Goal: Find contact information: Find contact information

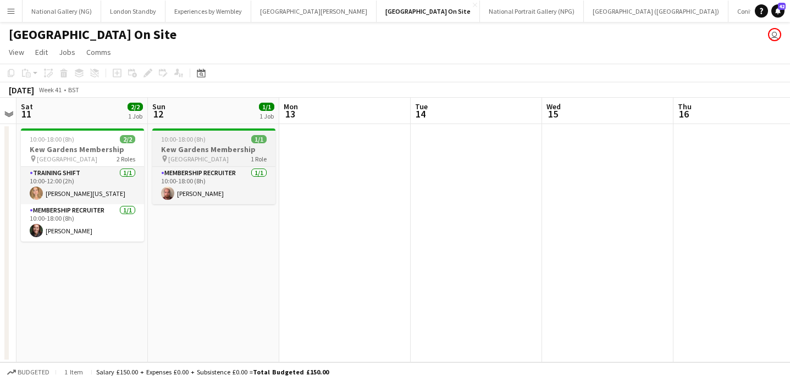
scroll to position [0, 376]
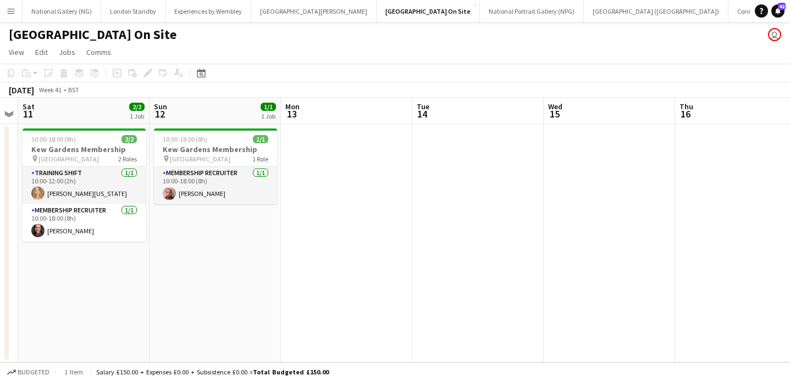
click at [11, 14] on app-icon "Menu" at bounding box center [11, 11] width 9 height 9
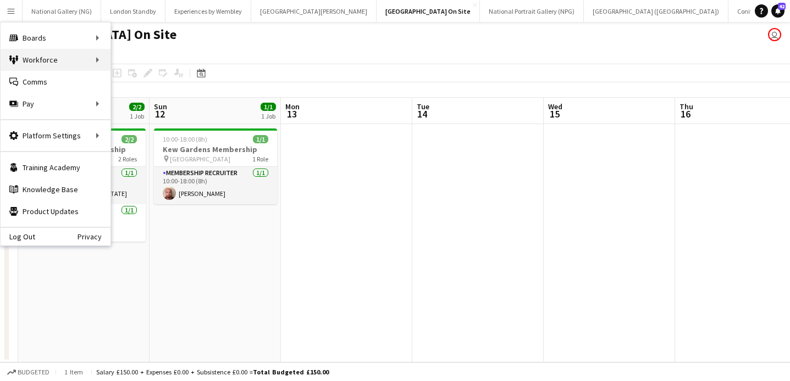
click at [64, 57] on div "Workforce Workforce" at bounding box center [56, 60] width 110 height 22
click at [188, 56] on link "My Workforce" at bounding box center [166, 60] width 110 height 22
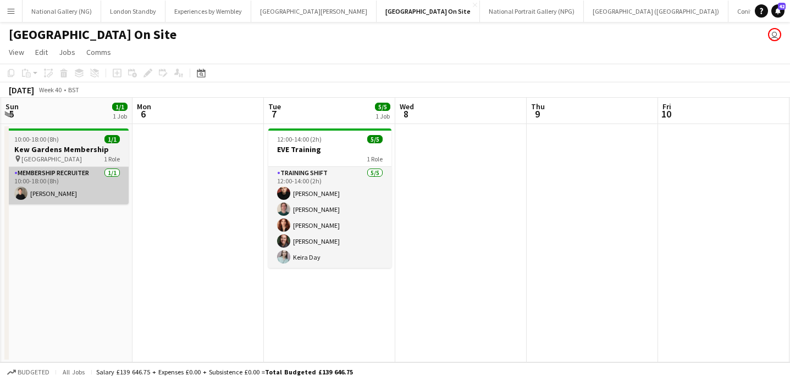
scroll to position [0, 353]
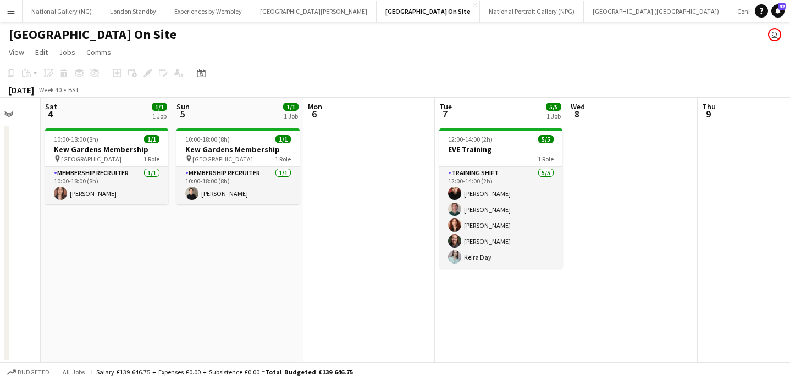
click at [14, 17] on button "Menu" at bounding box center [11, 11] width 22 height 22
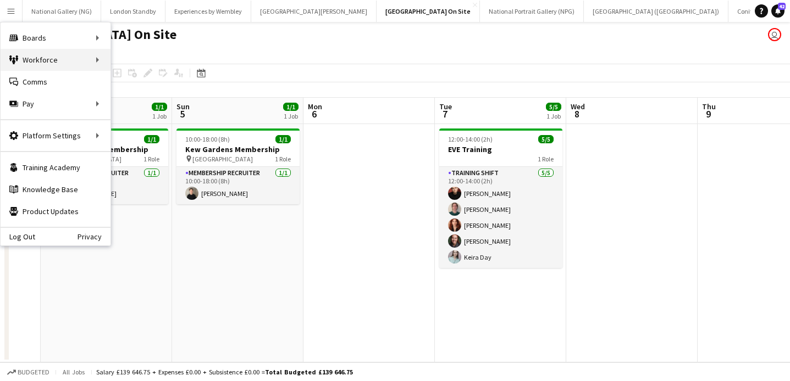
click at [91, 57] on div "Workforce Workforce" at bounding box center [56, 60] width 110 height 22
click at [136, 63] on link "My Workforce" at bounding box center [166, 60] width 110 height 22
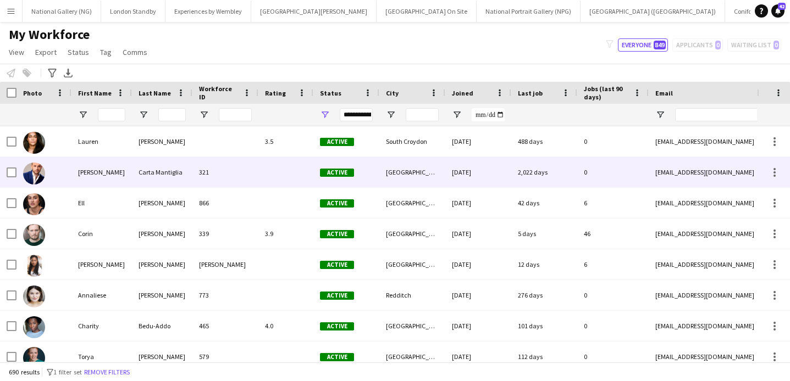
click at [80, 175] on div "[PERSON_NAME]" at bounding box center [101, 172] width 60 height 30
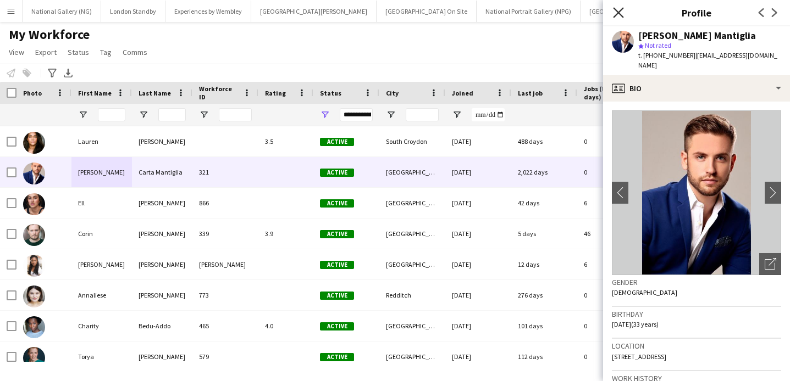
click at [618, 10] on icon "Close pop-in" at bounding box center [618, 12] width 10 height 10
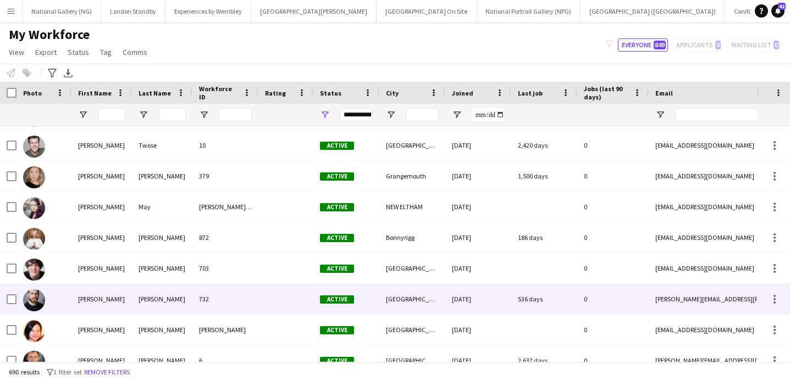
scroll to position [274, 0]
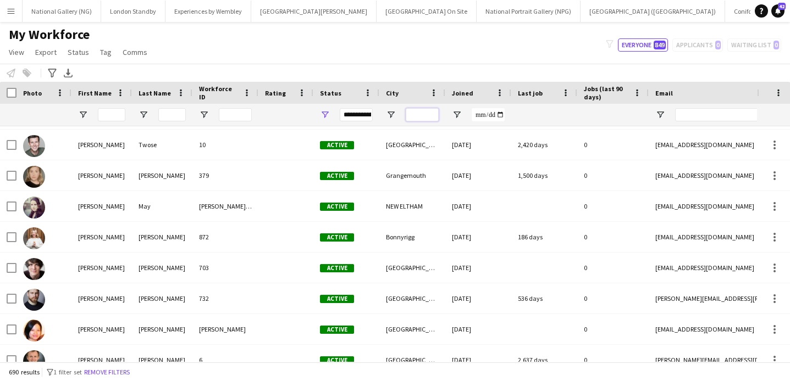
click at [418, 112] on input "City Filter Input" at bounding box center [422, 114] width 33 height 13
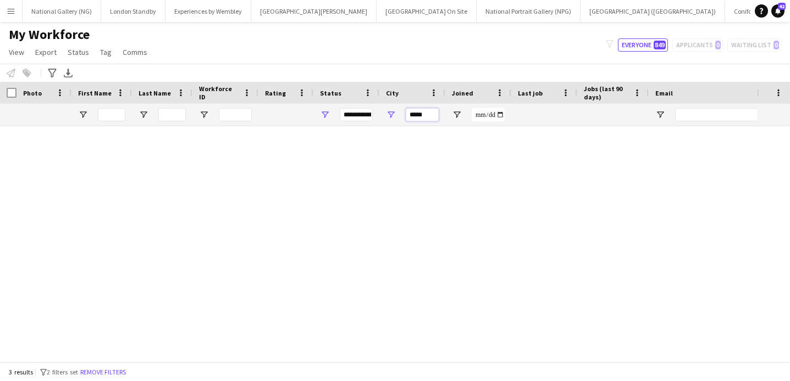
scroll to position [0, 0]
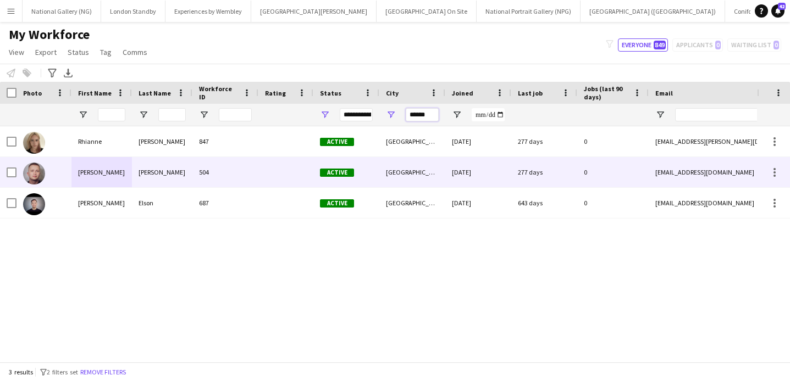
type input "******"
click at [159, 173] on div "[PERSON_NAME]" at bounding box center [162, 172] width 60 height 30
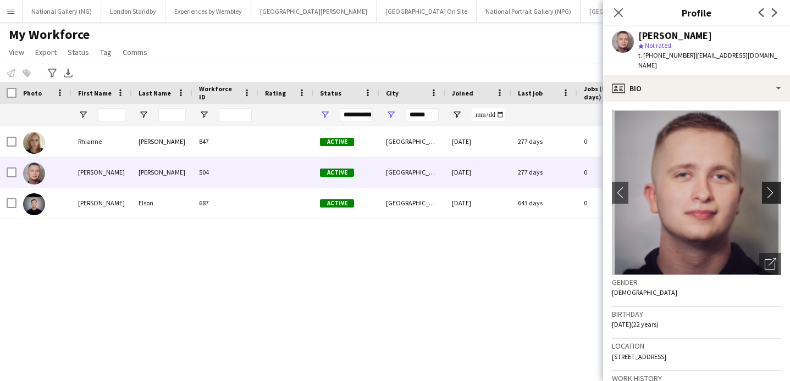
click at [773, 187] on app-icon "chevron-right" at bounding box center [773, 193] width 17 height 12
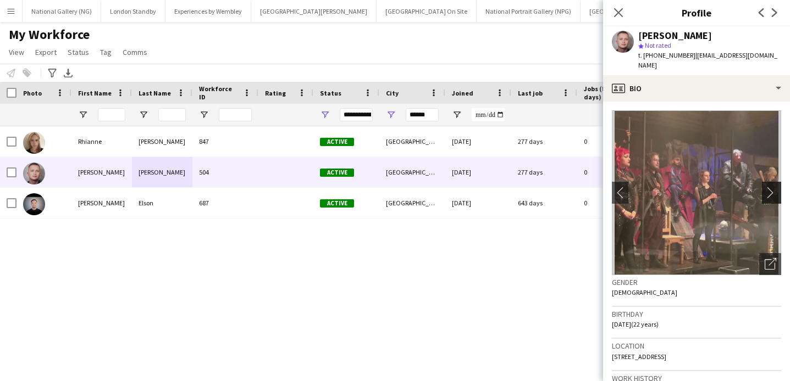
click at [768, 187] on app-icon "chevron-right" at bounding box center [773, 193] width 17 height 12
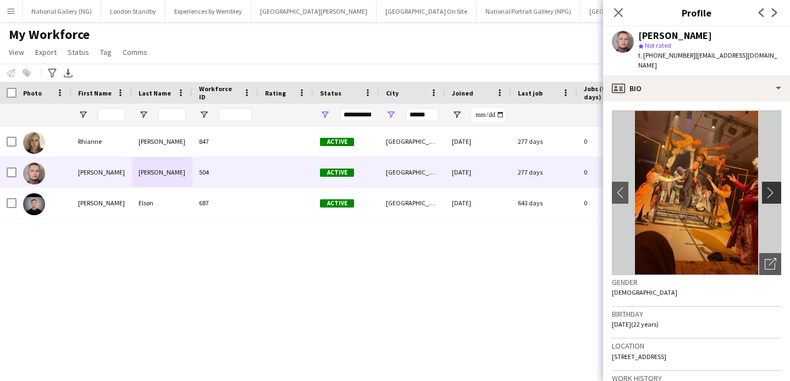
click at [768, 187] on app-icon "chevron-right" at bounding box center [773, 193] width 17 height 12
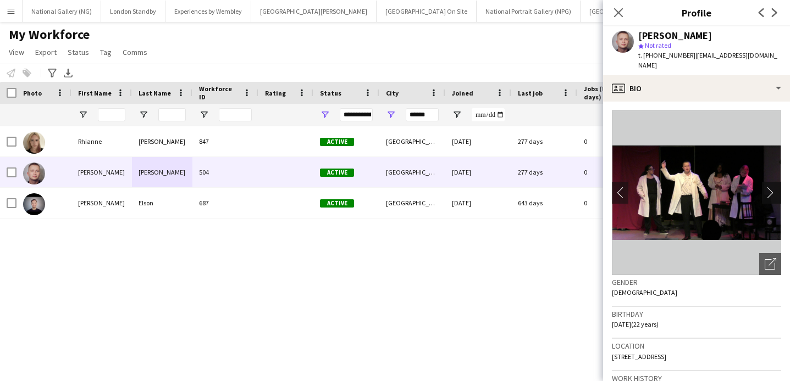
click at [769, 187] on app-icon "chevron-right" at bounding box center [773, 193] width 17 height 12
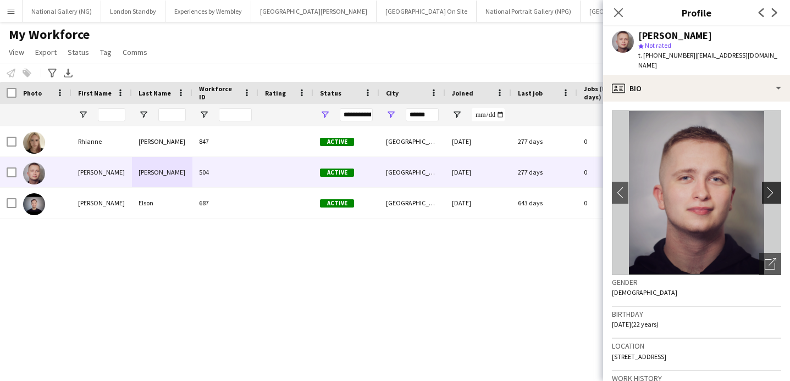
click at [769, 187] on app-icon "chevron-right" at bounding box center [773, 193] width 17 height 12
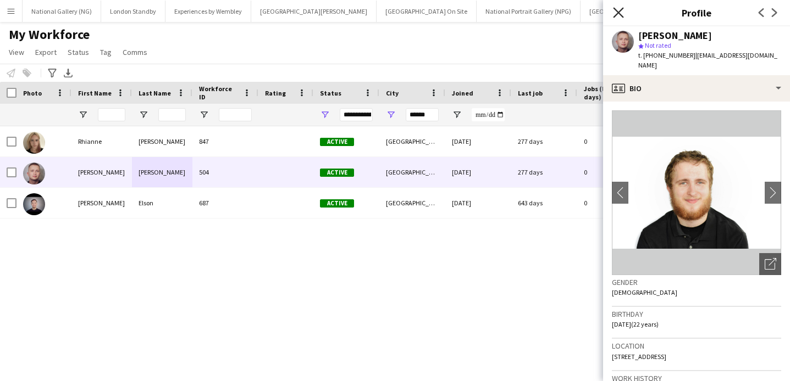
click at [616, 7] on icon "Close pop-in" at bounding box center [618, 12] width 10 height 10
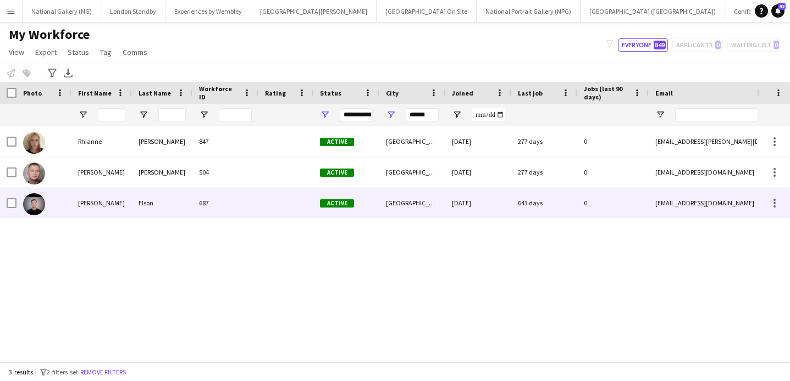
click at [110, 204] on div "[PERSON_NAME]" at bounding box center [101, 203] width 60 height 30
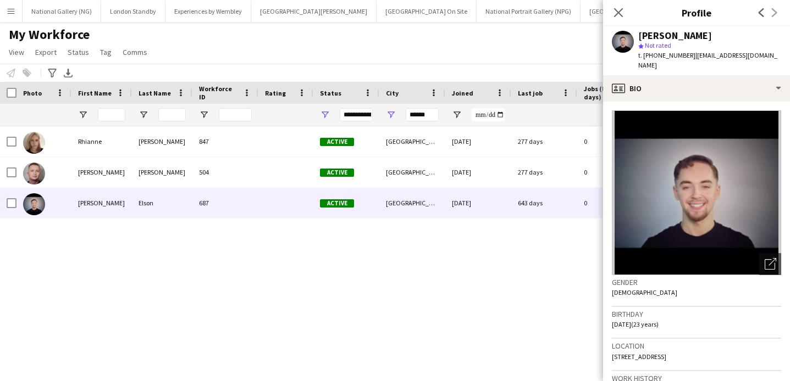
click at [773, 13] on div "Previous Next" at bounding box center [768, 12] width 44 height 25
click at [761, 12] on icon "Previous" at bounding box center [761, 12] width 9 height 9
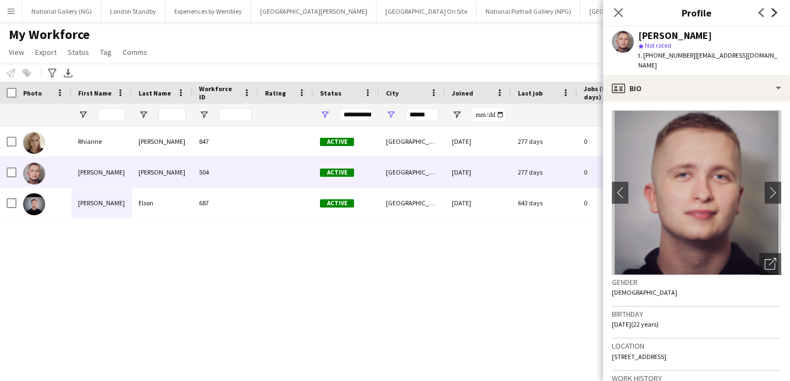
click at [777, 13] on icon "Next" at bounding box center [774, 12] width 9 height 9
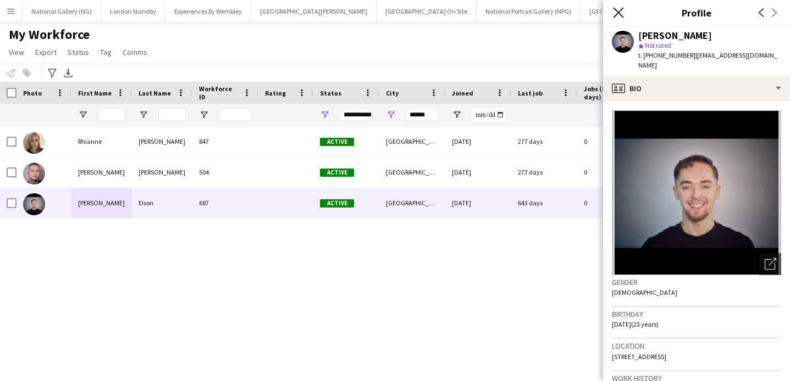
click at [619, 13] on icon "Close pop-in" at bounding box center [618, 12] width 10 height 10
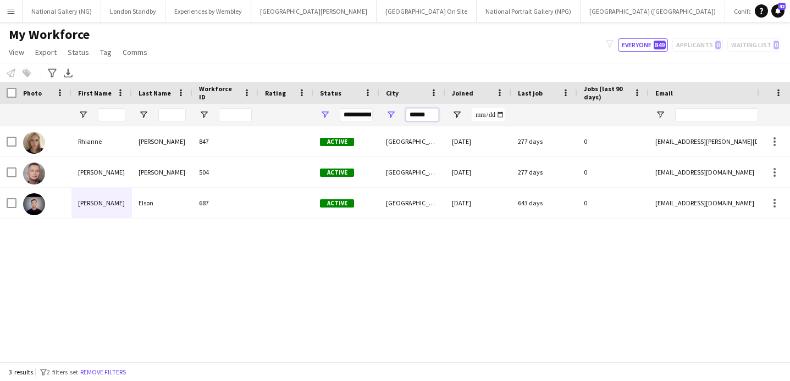
drag, startPoint x: 428, startPoint y: 117, endPoint x: 386, endPoint y: 114, distance: 41.3
click at [386, 114] on div "******" at bounding box center [412, 115] width 66 height 22
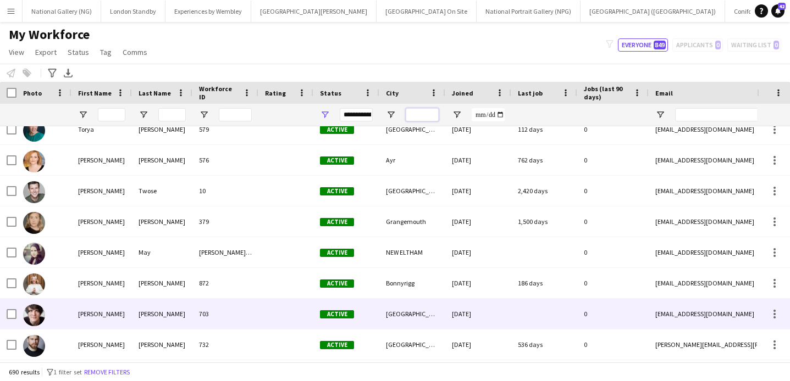
scroll to position [265, 0]
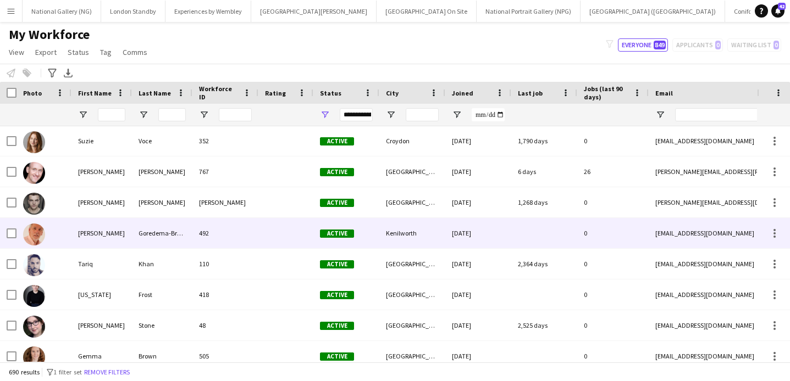
click at [240, 228] on div "492" at bounding box center [225, 233] width 66 height 30
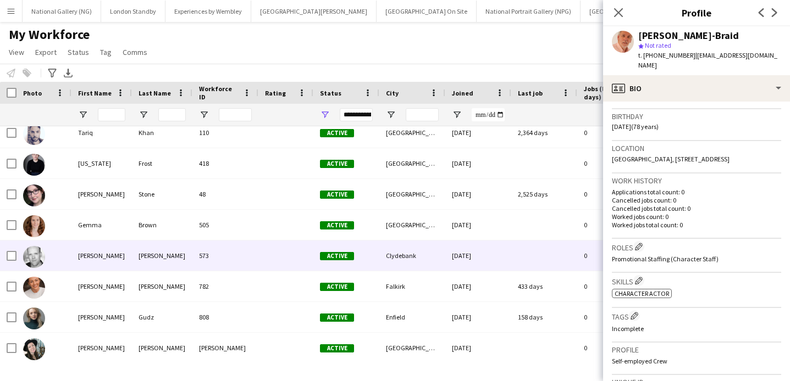
scroll to position [680, 0]
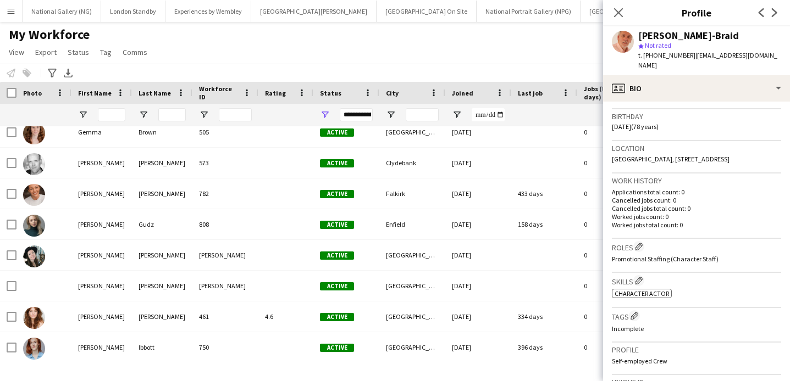
drag, startPoint x: 640, startPoint y: 35, endPoint x: 736, endPoint y: 36, distance: 96.2
click at [736, 36] on div "[PERSON_NAME]-Braid" at bounding box center [709, 36] width 143 height 10
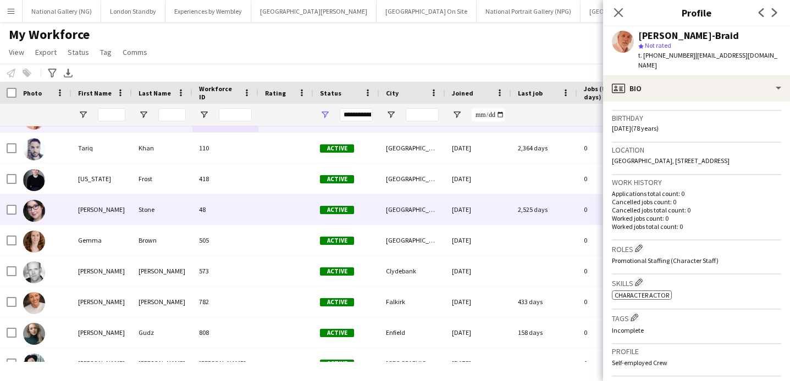
scroll to position [627, 0]
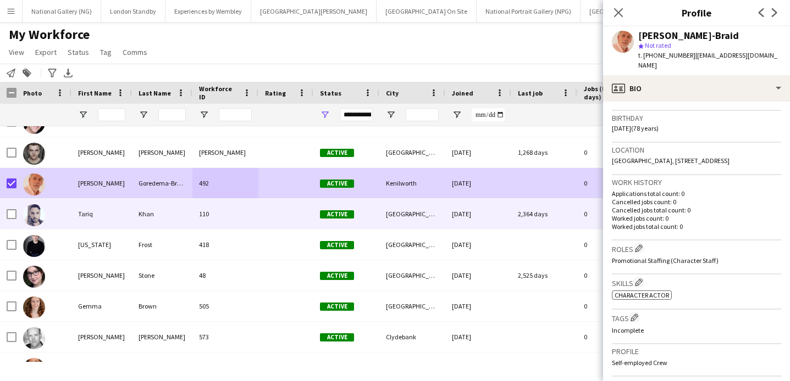
click at [90, 215] on div "Tariq" at bounding box center [101, 214] width 60 height 30
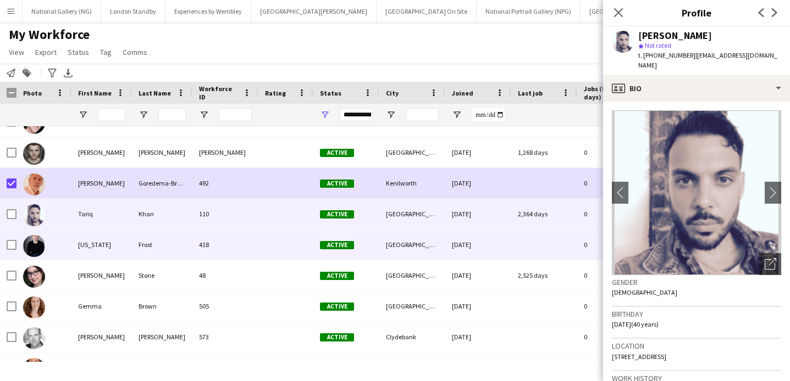
click at [146, 242] on div "Frost" at bounding box center [162, 245] width 60 height 30
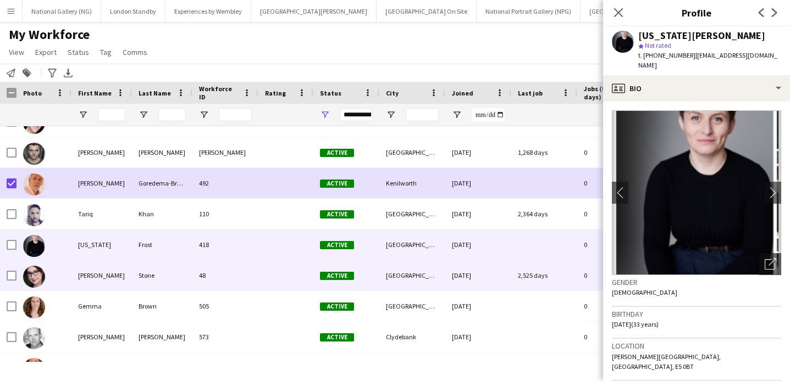
click at [126, 273] on div "[PERSON_NAME]" at bounding box center [101, 276] width 60 height 30
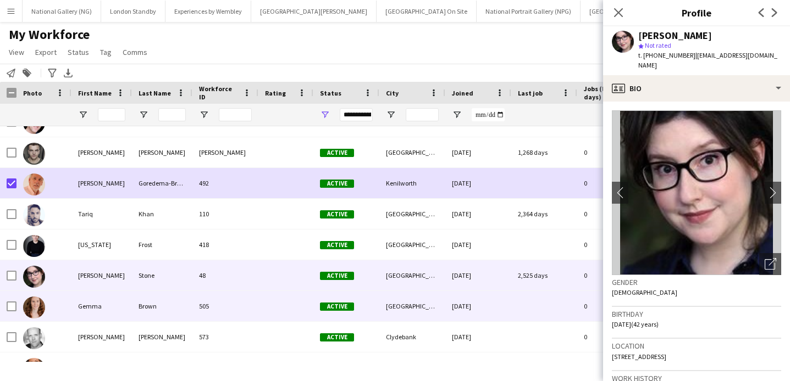
click at [121, 301] on div "Gemma" at bounding box center [101, 306] width 60 height 30
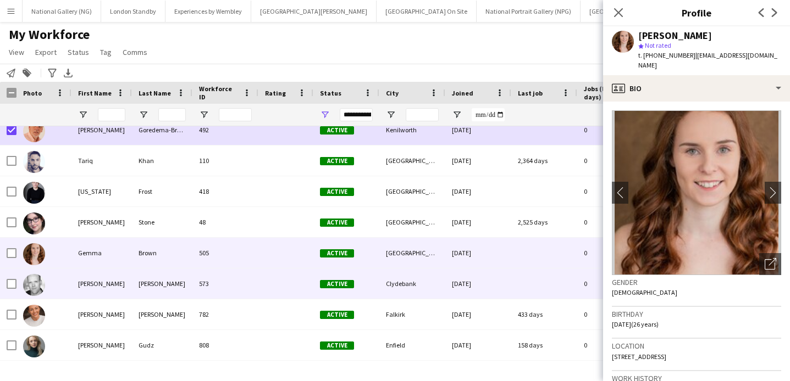
click at [130, 286] on div "[PERSON_NAME]" at bounding box center [101, 284] width 60 height 30
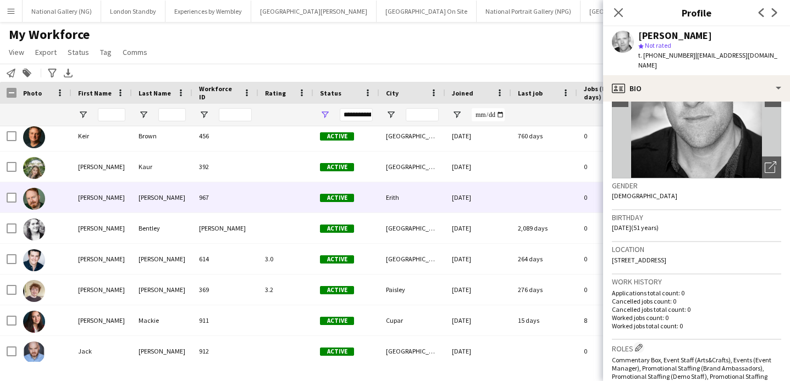
click at [86, 196] on div "[PERSON_NAME]" at bounding box center [101, 197] width 60 height 30
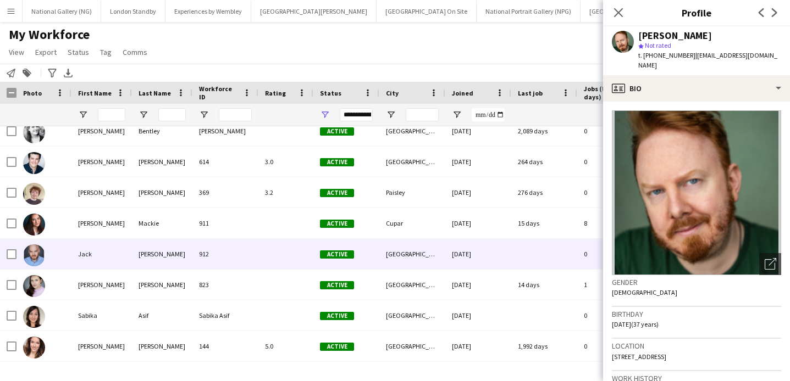
click at [97, 258] on div "Jack" at bounding box center [101, 254] width 60 height 30
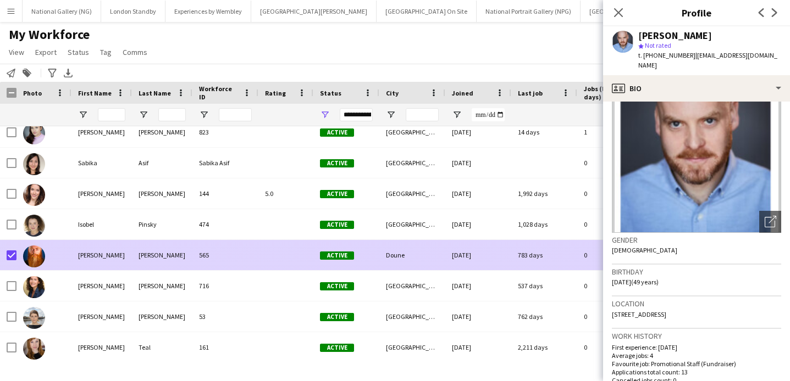
click at [93, 258] on div "[PERSON_NAME]" at bounding box center [101, 255] width 60 height 30
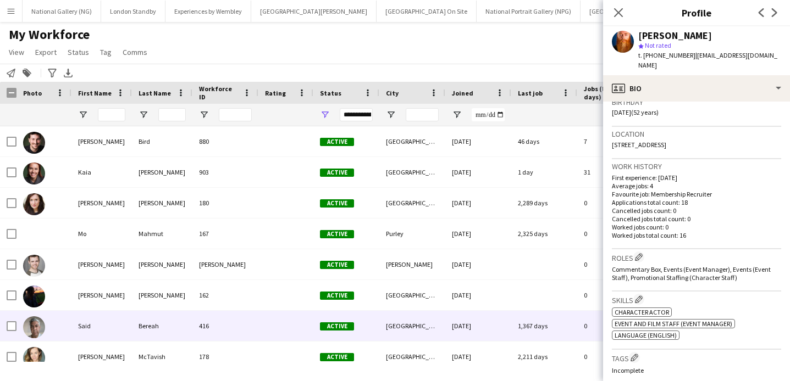
click at [103, 323] on div "Said" at bounding box center [101, 326] width 60 height 30
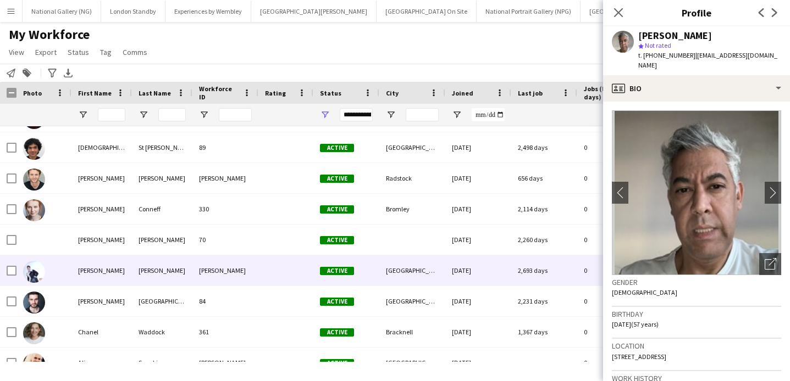
click at [106, 278] on div "[PERSON_NAME]" at bounding box center [101, 271] width 60 height 30
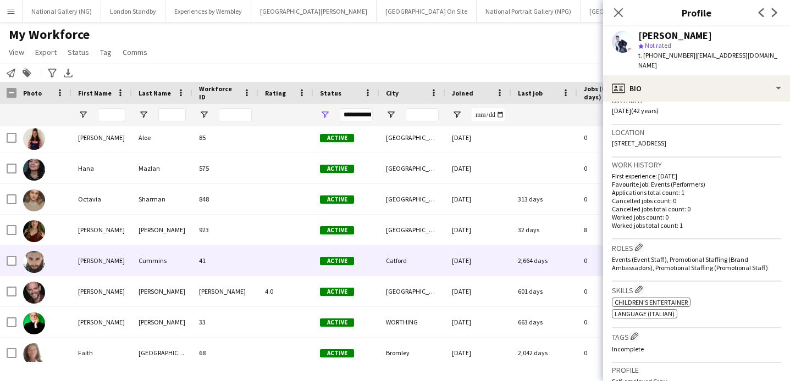
click at [118, 265] on div "[PERSON_NAME]" at bounding box center [101, 261] width 60 height 30
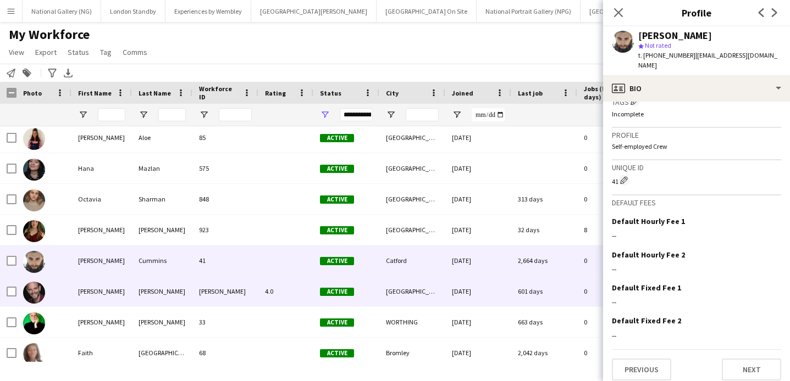
click at [118, 294] on div "[PERSON_NAME]" at bounding box center [101, 291] width 60 height 30
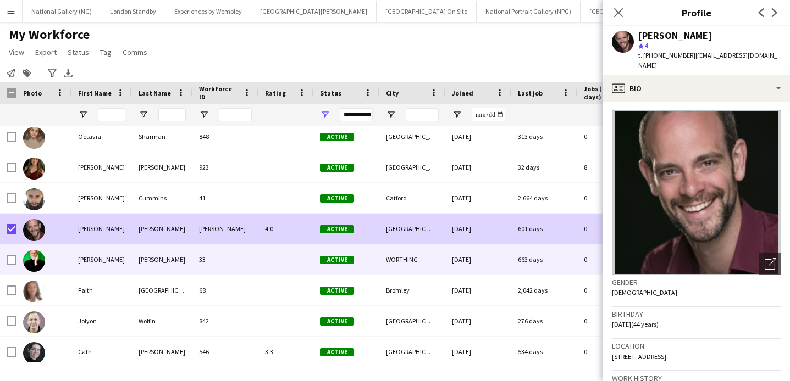
click at [88, 258] on div "[PERSON_NAME]" at bounding box center [101, 260] width 60 height 30
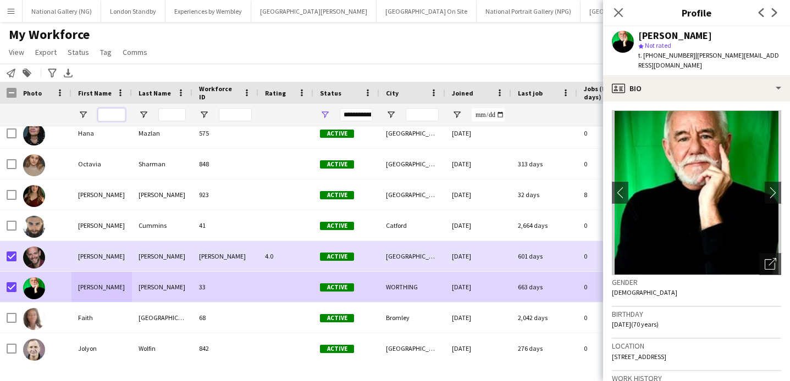
click at [113, 114] on input "First Name Filter Input" at bounding box center [111, 114] width 27 height 13
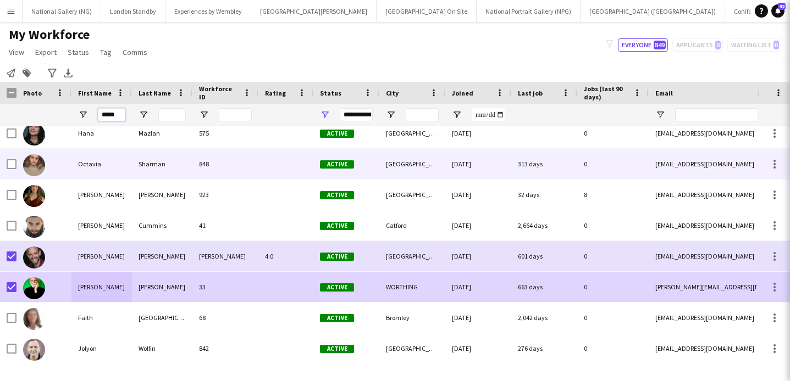
scroll to position [0, 0]
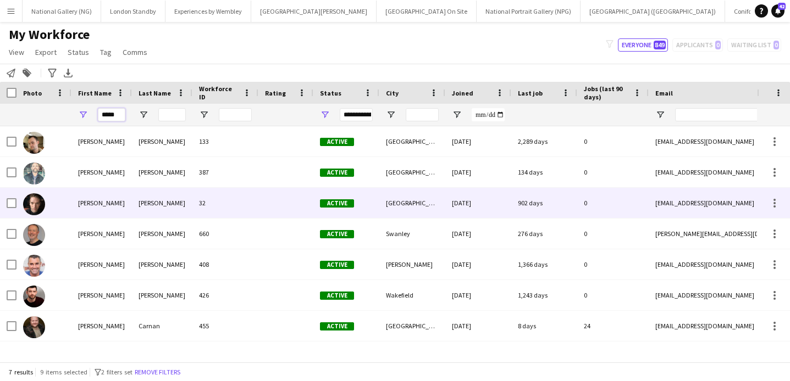
type input "*****"
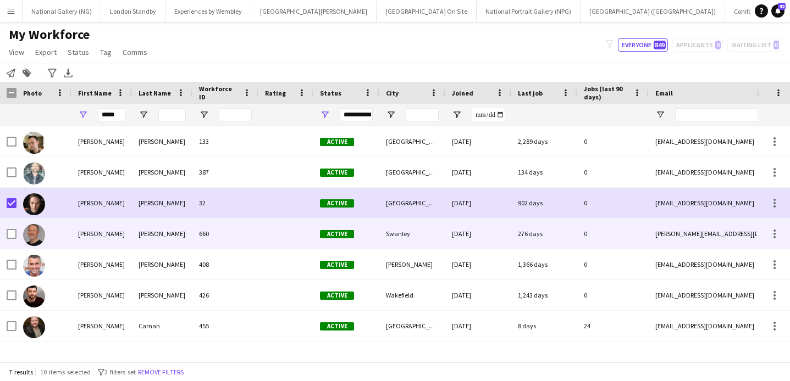
click at [290, 234] on div at bounding box center [285, 234] width 55 height 30
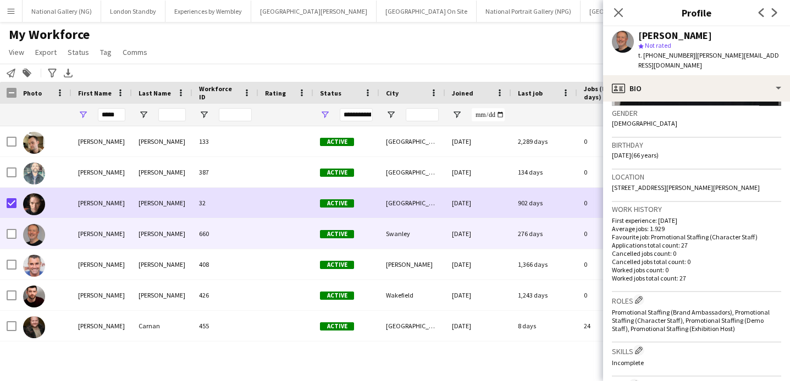
scroll to position [170, 0]
click at [618, 10] on icon "Close pop-in" at bounding box center [618, 12] width 10 height 10
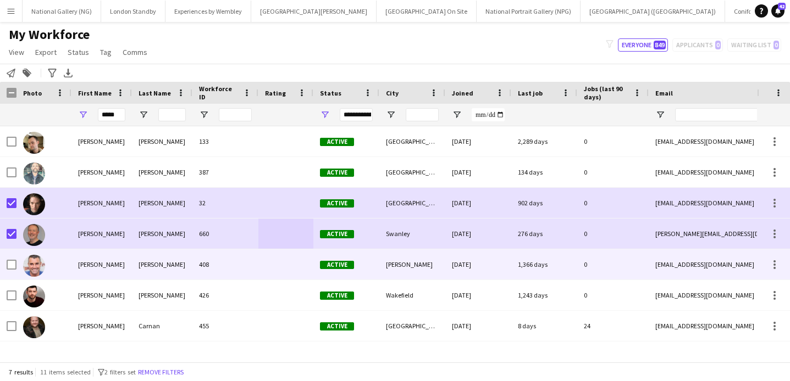
click at [87, 267] on div "[PERSON_NAME]" at bounding box center [101, 265] width 60 height 30
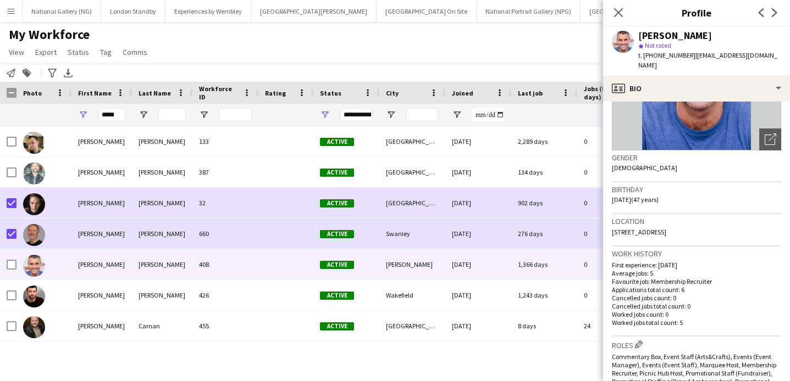
scroll to position [62, 0]
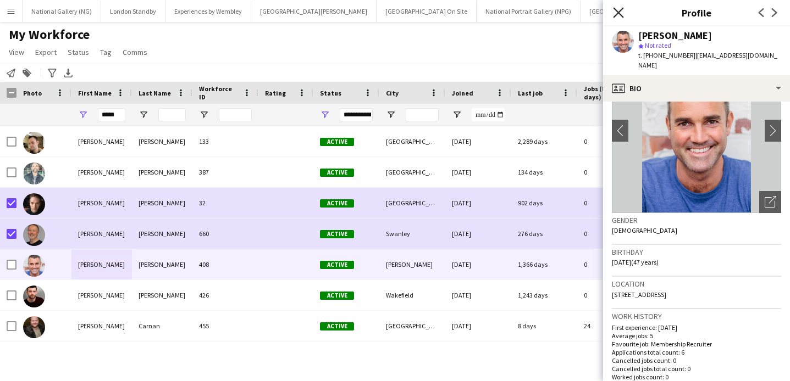
click at [614, 12] on icon "Close pop-in" at bounding box center [618, 12] width 10 height 10
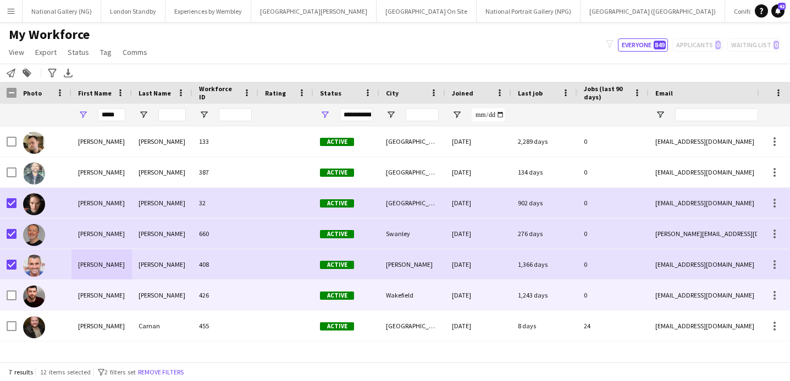
click at [103, 301] on div "[PERSON_NAME]" at bounding box center [101, 295] width 60 height 30
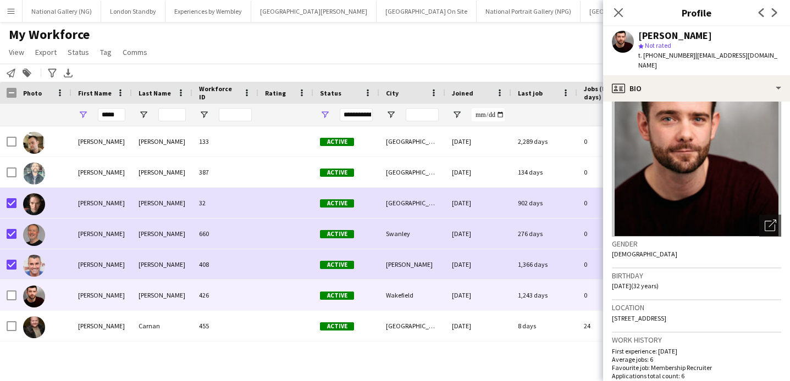
scroll to position [0, 0]
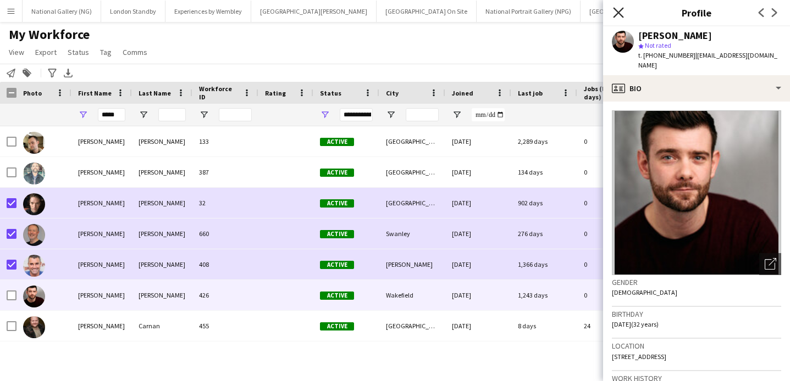
click at [619, 14] on icon at bounding box center [618, 12] width 10 height 10
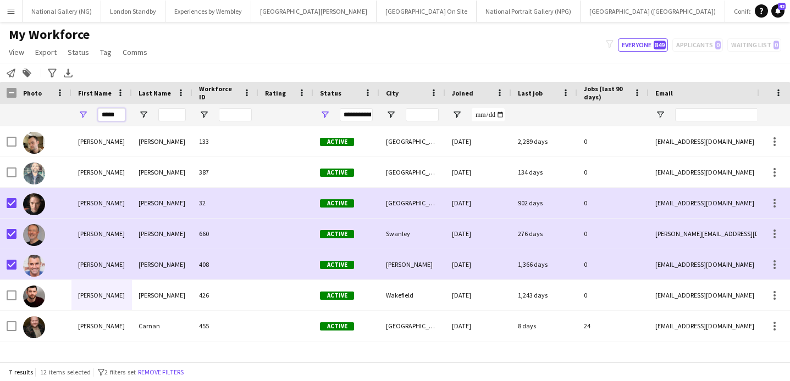
drag, startPoint x: 121, startPoint y: 117, endPoint x: 50, endPoint y: 117, distance: 70.9
click at [50, 117] on div "**********" at bounding box center [596, 115] width 1192 height 22
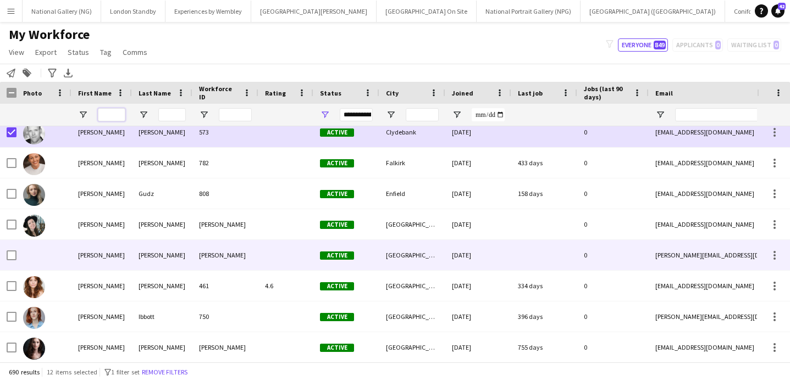
scroll to position [790, 0]
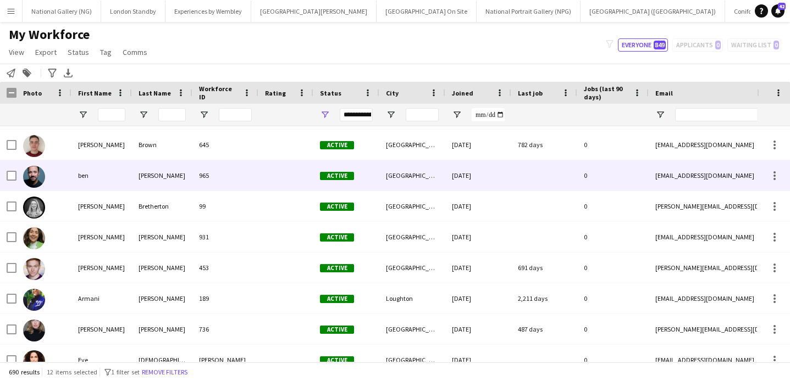
click at [92, 179] on div "ben" at bounding box center [101, 175] width 60 height 30
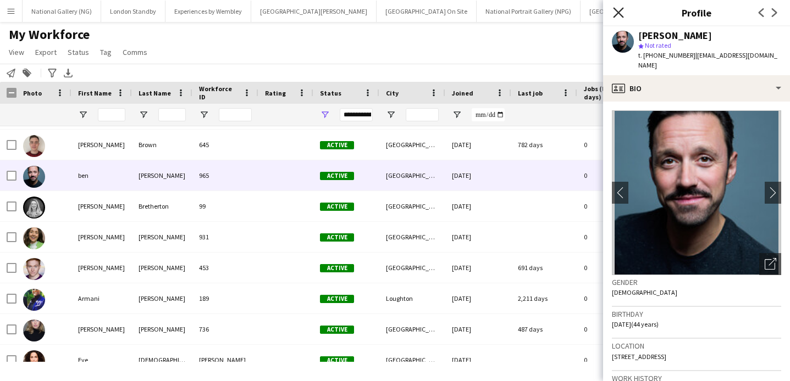
click at [622, 10] on icon "Close pop-in" at bounding box center [618, 12] width 10 height 10
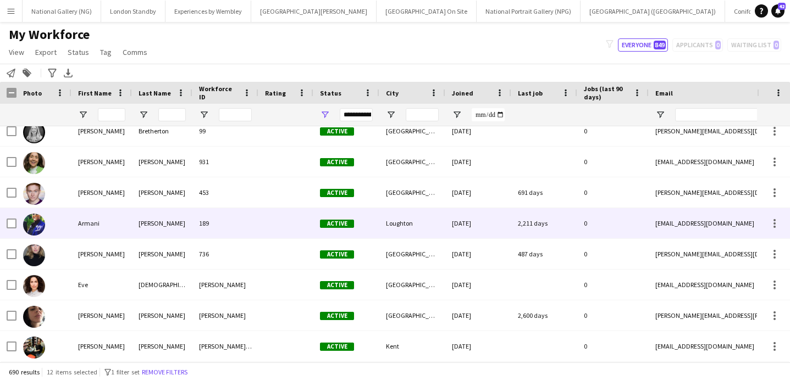
click at [117, 226] on div "Armani" at bounding box center [101, 223] width 60 height 30
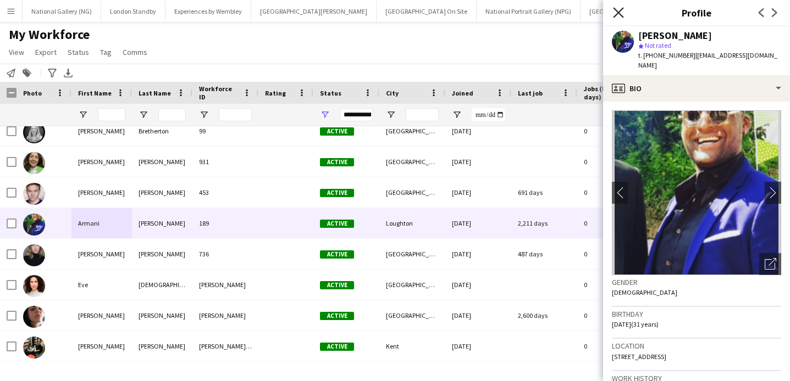
click at [621, 13] on icon "Close pop-in" at bounding box center [618, 12] width 10 height 10
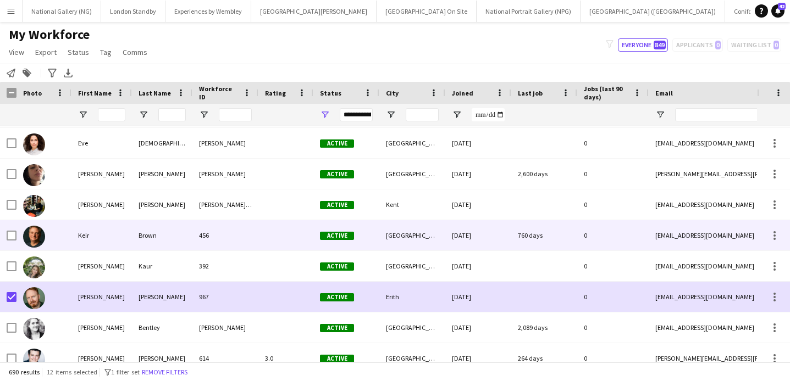
click at [97, 242] on div "Keir" at bounding box center [101, 235] width 60 height 30
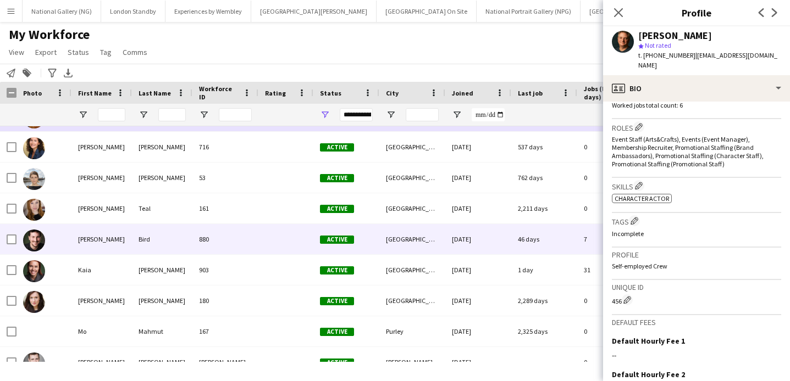
click at [88, 237] on div "[PERSON_NAME]" at bounding box center [101, 239] width 60 height 30
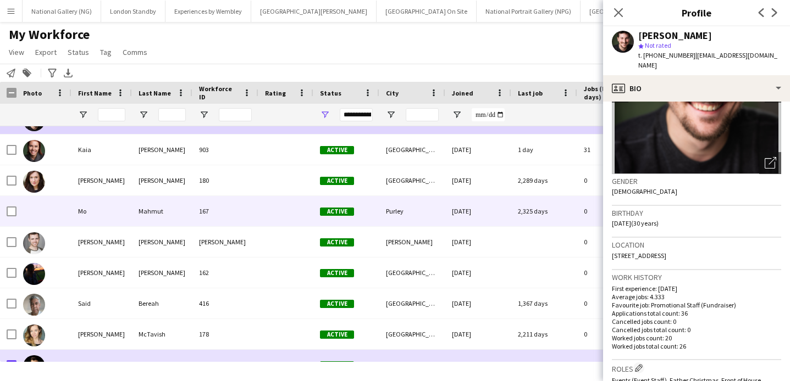
click at [131, 214] on div "Mo" at bounding box center [101, 211] width 60 height 30
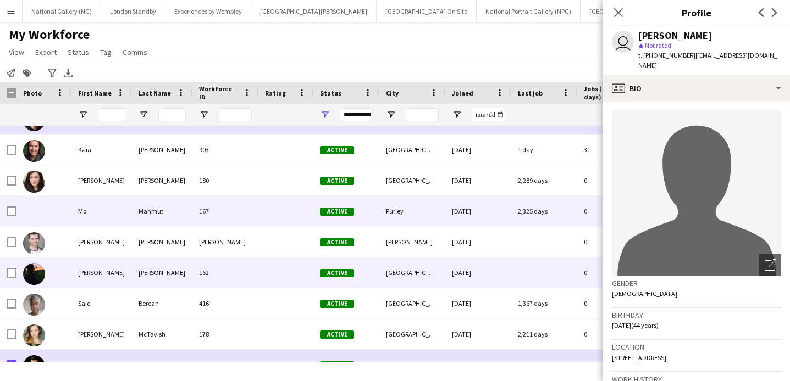
click at [134, 276] on div "[PERSON_NAME]" at bounding box center [162, 273] width 60 height 30
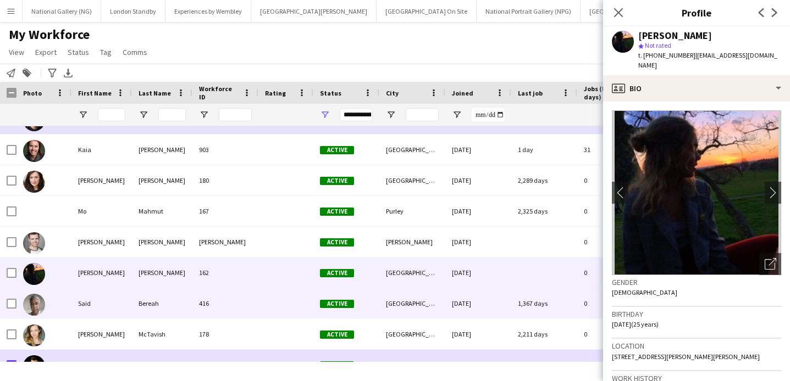
click at [124, 307] on div "Said" at bounding box center [101, 304] width 60 height 30
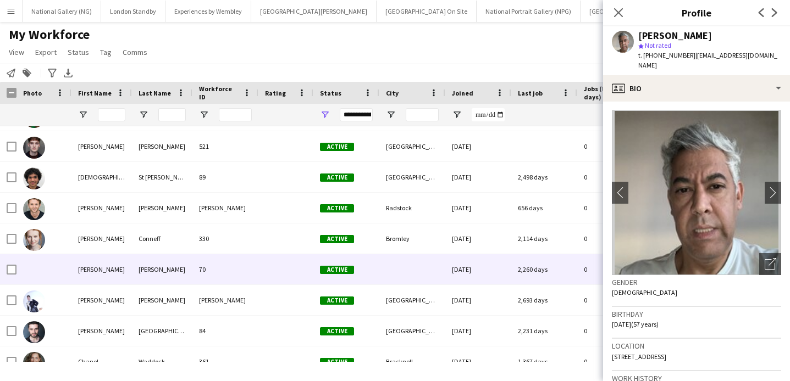
click at [131, 272] on div "[PERSON_NAME]" at bounding box center [101, 269] width 60 height 30
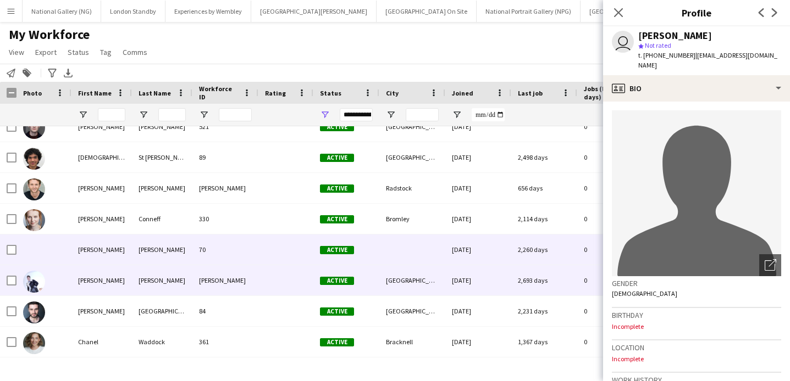
click at [117, 279] on div "[PERSON_NAME]" at bounding box center [101, 280] width 60 height 30
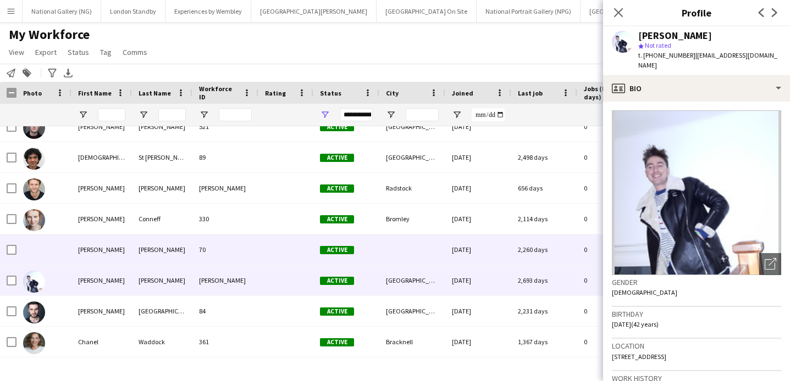
click at [129, 248] on div "[PERSON_NAME]" at bounding box center [101, 250] width 60 height 30
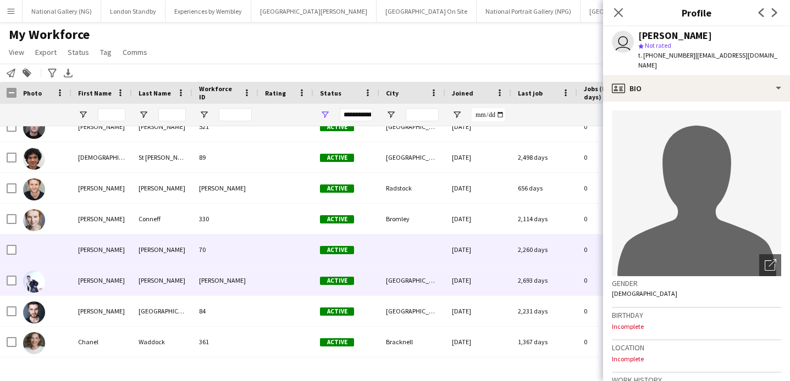
click at [130, 276] on div "[PERSON_NAME]" at bounding box center [101, 280] width 60 height 30
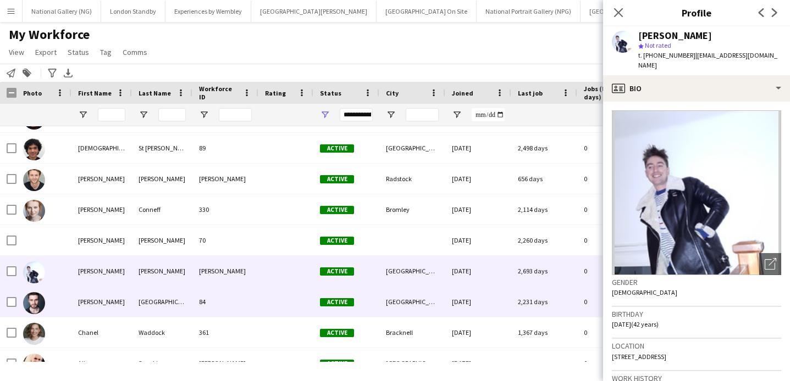
click at [130, 290] on div "[PERSON_NAME]" at bounding box center [101, 302] width 60 height 30
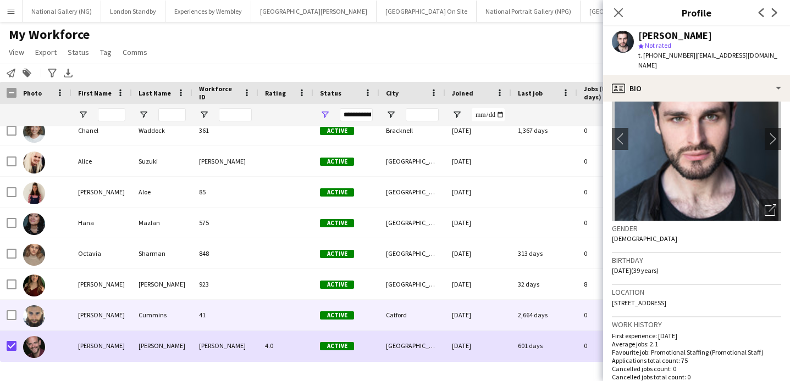
click at [119, 312] on div "[PERSON_NAME]" at bounding box center [101, 315] width 60 height 30
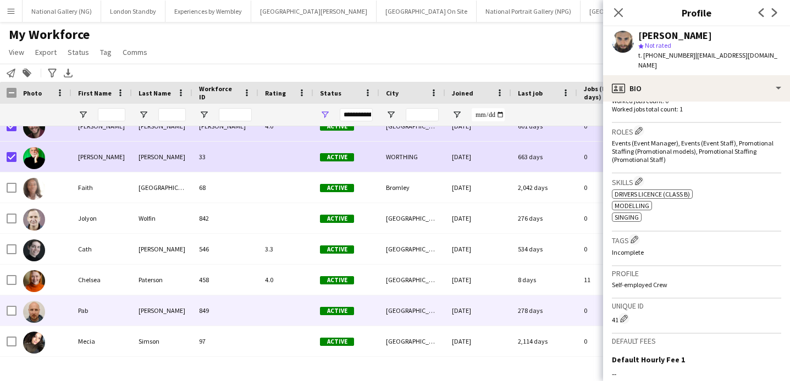
click at [69, 312] on div at bounding box center [43, 311] width 55 height 30
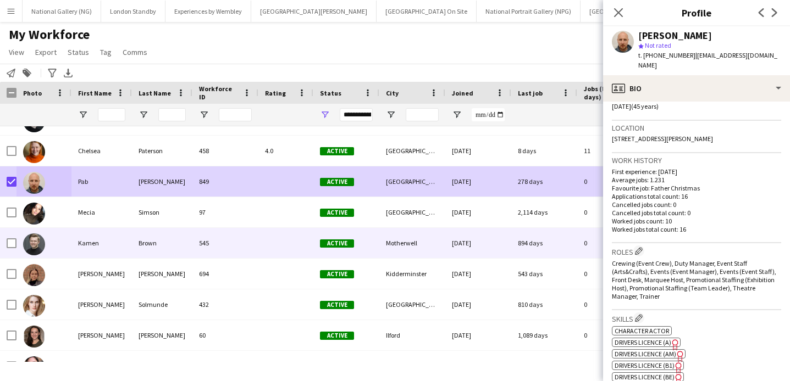
click at [104, 244] on div "Kamen" at bounding box center [101, 243] width 60 height 30
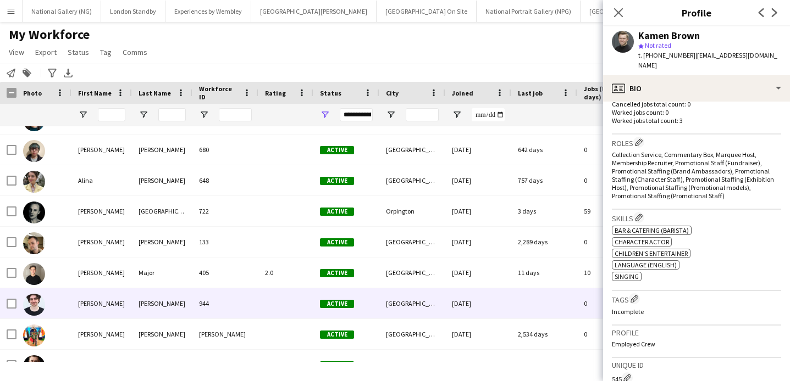
click at [107, 311] on div "[PERSON_NAME]" at bounding box center [101, 304] width 60 height 30
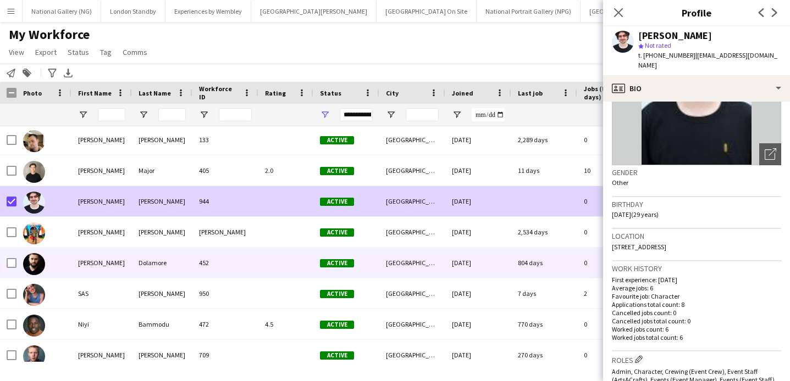
click at [88, 269] on div "[PERSON_NAME]" at bounding box center [101, 263] width 60 height 30
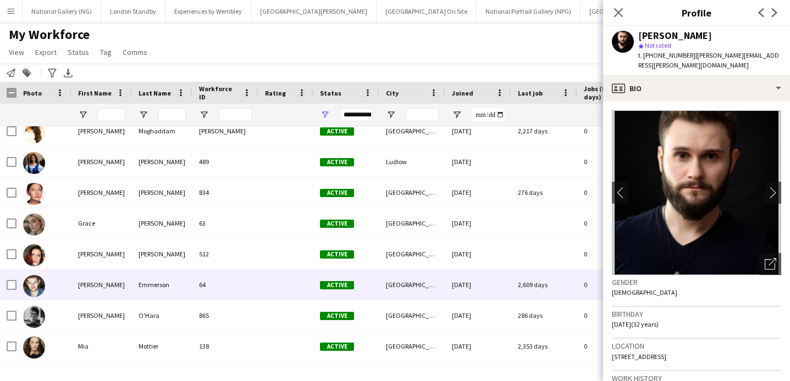
click at [63, 284] on div at bounding box center [43, 285] width 55 height 30
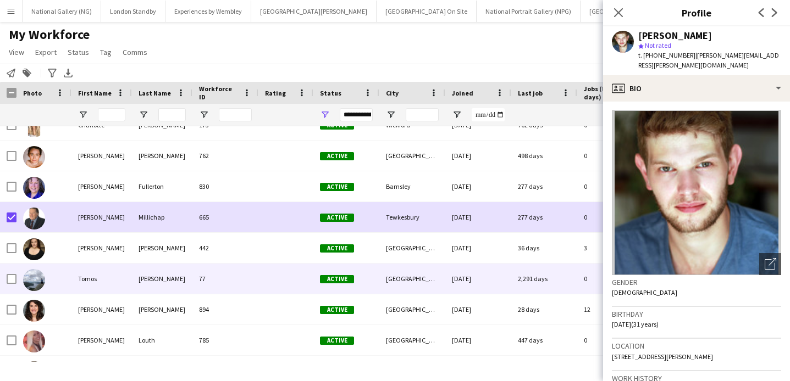
click at [68, 274] on div at bounding box center [43, 279] width 55 height 30
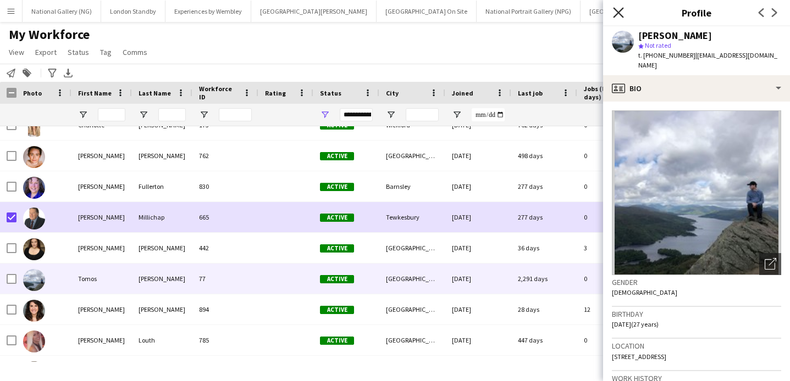
click at [621, 12] on icon "Close pop-in" at bounding box center [618, 12] width 10 height 10
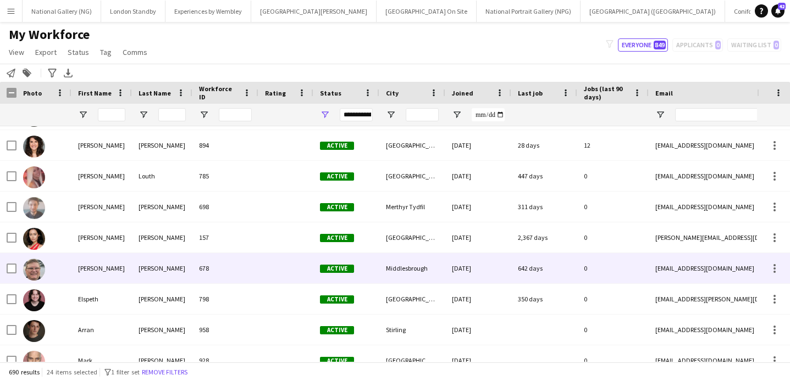
click at [112, 273] on div "[PERSON_NAME]" at bounding box center [101, 268] width 60 height 30
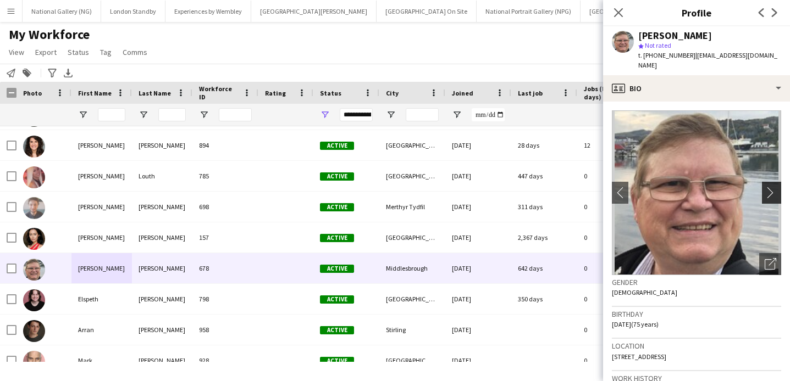
click at [773, 187] on app-icon "chevron-right" at bounding box center [773, 193] width 17 height 12
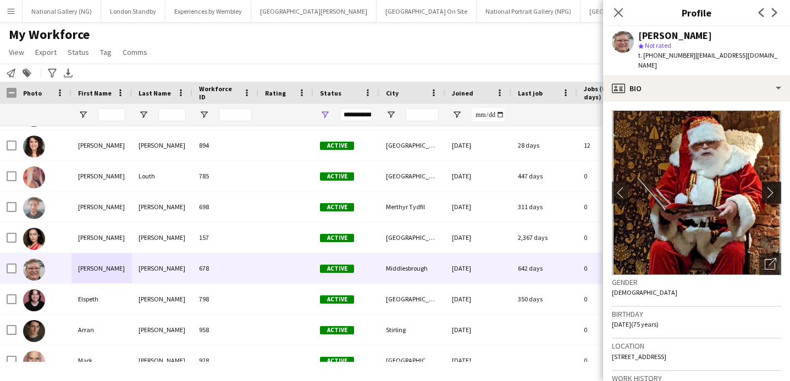
click at [771, 187] on app-icon "chevron-right" at bounding box center [773, 193] width 17 height 12
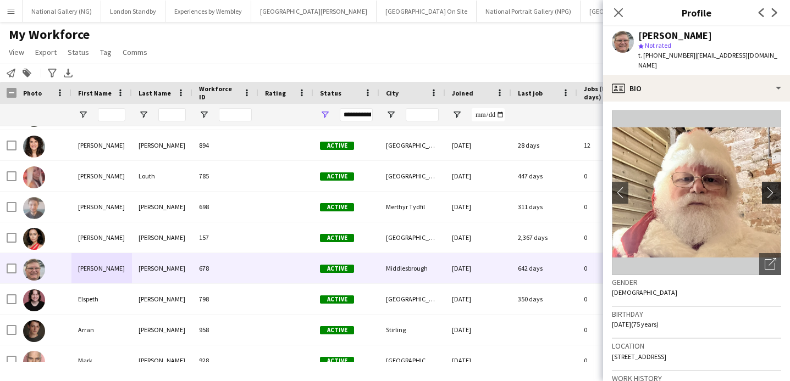
click at [771, 187] on app-icon "chevron-right" at bounding box center [773, 193] width 17 height 12
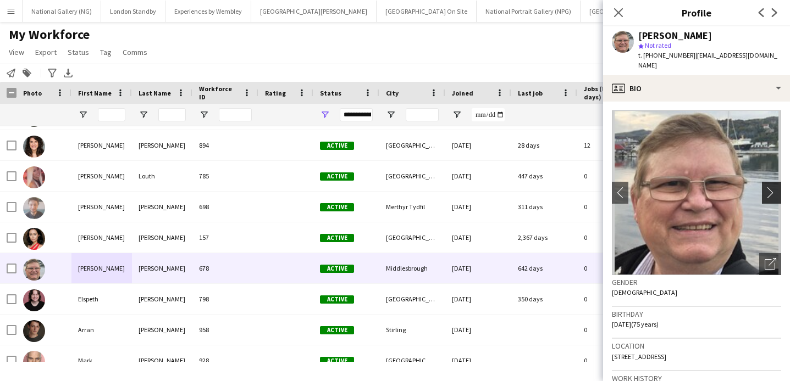
click at [771, 187] on app-icon "chevron-right" at bounding box center [773, 193] width 17 height 12
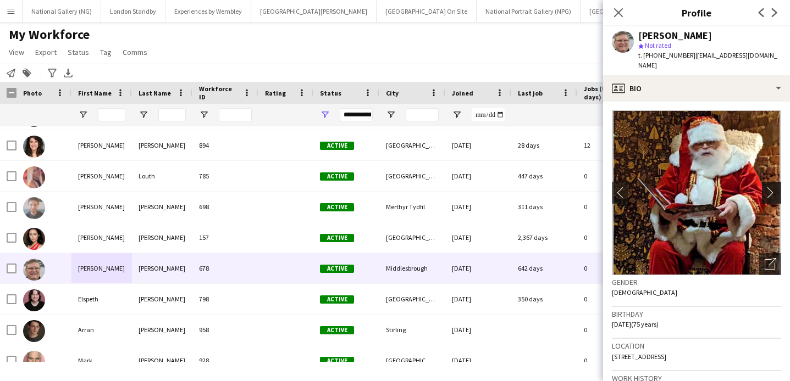
click at [771, 187] on app-icon "chevron-right" at bounding box center [773, 193] width 17 height 12
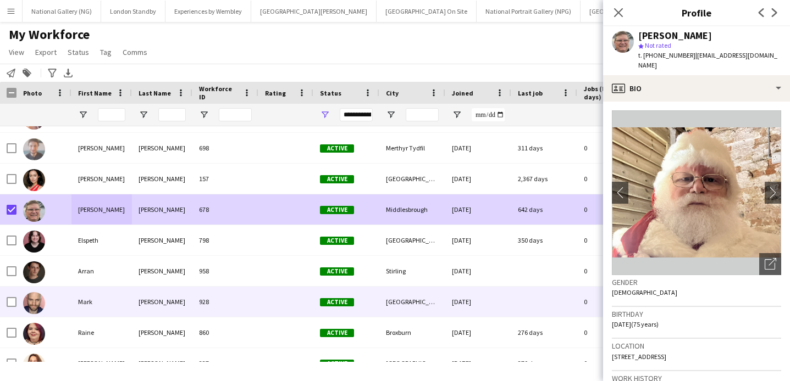
click at [110, 303] on div "Mark" at bounding box center [101, 302] width 60 height 30
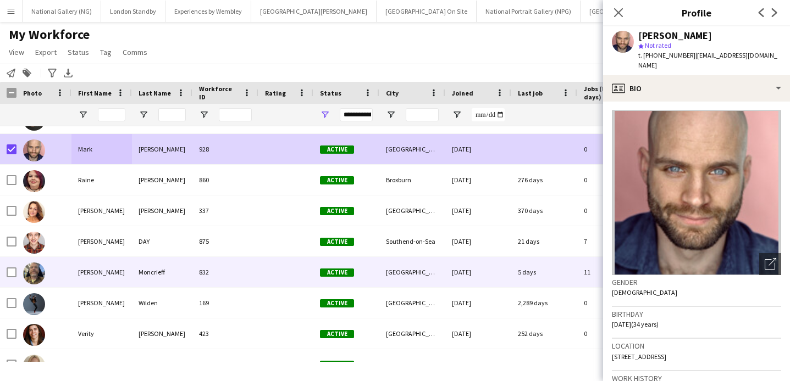
click at [73, 274] on div "[PERSON_NAME]" at bounding box center [101, 272] width 60 height 30
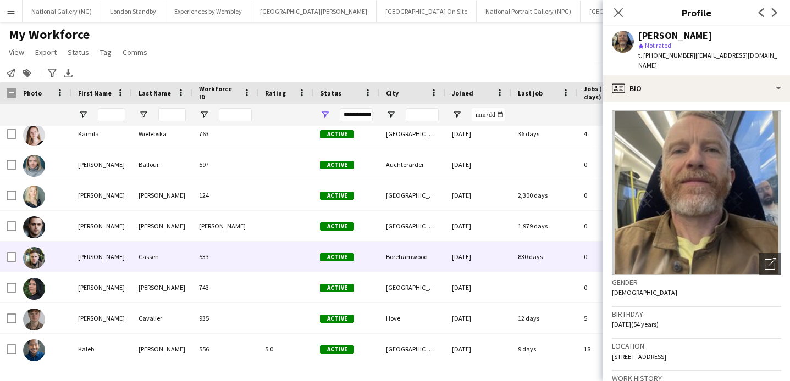
click at [69, 265] on div at bounding box center [43, 257] width 55 height 30
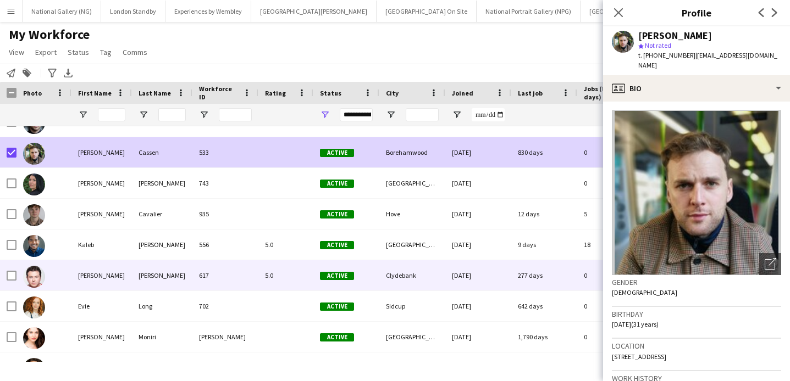
click at [65, 265] on div at bounding box center [43, 276] width 55 height 30
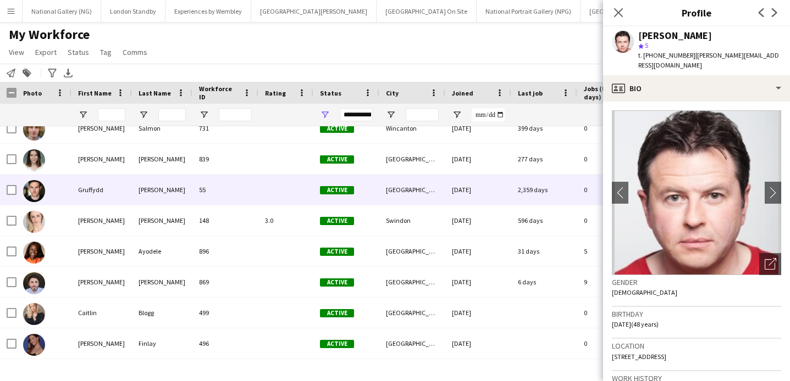
click at [65, 195] on div at bounding box center [43, 190] width 55 height 30
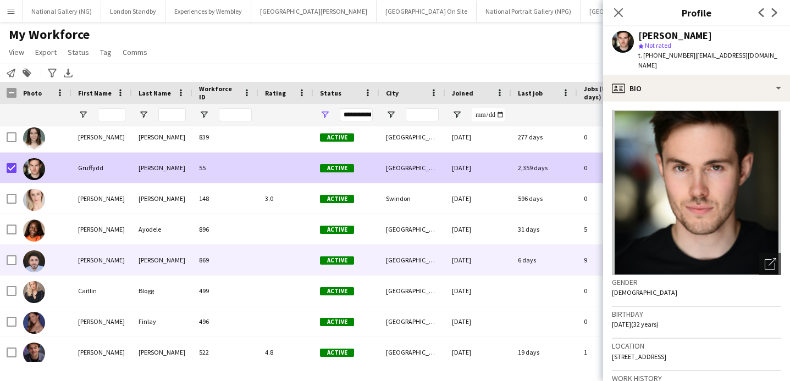
click at [65, 270] on div at bounding box center [43, 260] width 55 height 30
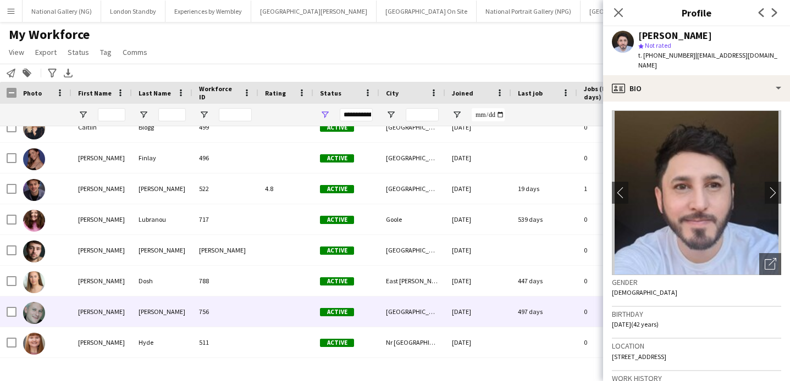
click at [71, 312] on div "[PERSON_NAME]" at bounding box center [101, 312] width 60 height 30
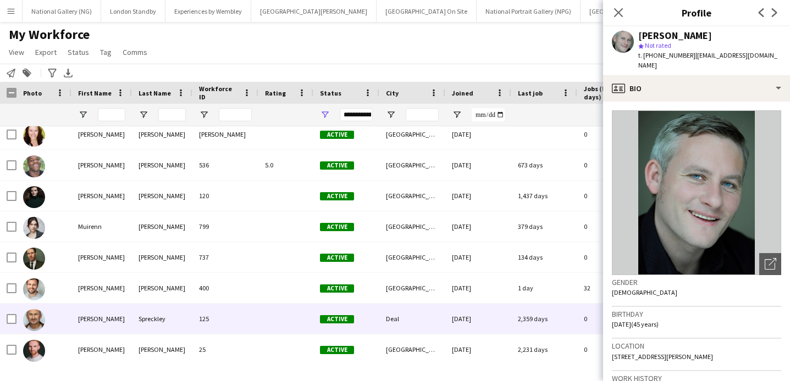
click at [60, 324] on div at bounding box center [43, 319] width 55 height 30
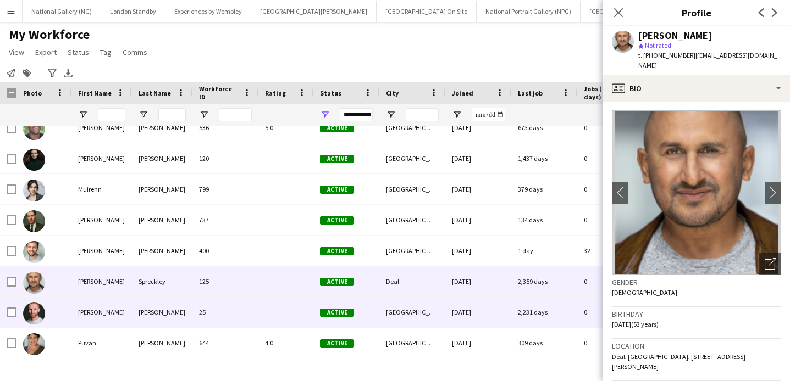
click at [76, 315] on div "[PERSON_NAME]" at bounding box center [101, 312] width 60 height 30
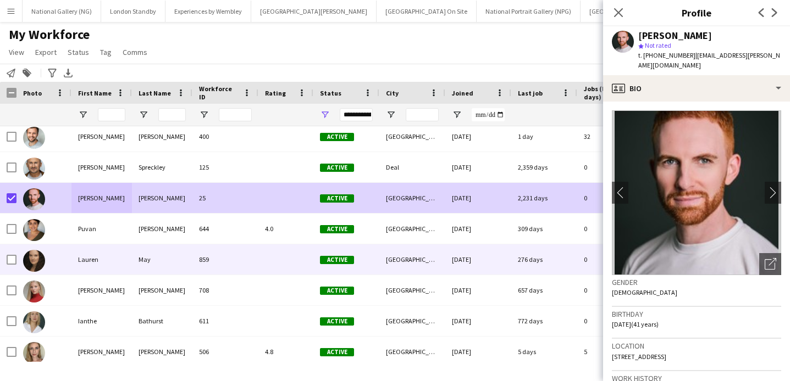
click at [67, 265] on div at bounding box center [43, 260] width 55 height 30
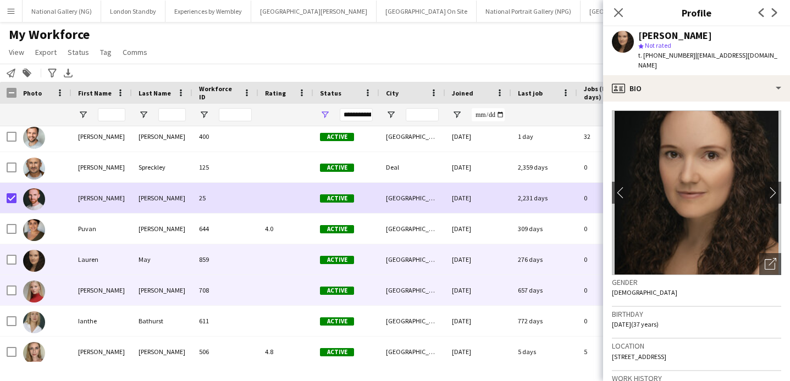
click at [75, 290] on div "[PERSON_NAME]" at bounding box center [101, 290] width 60 height 30
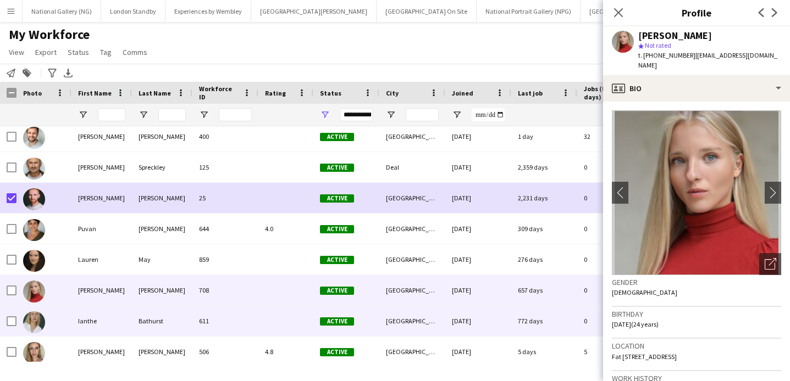
click at [74, 317] on div "Ianthe" at bounding box center [101, 321] width 60 height 30
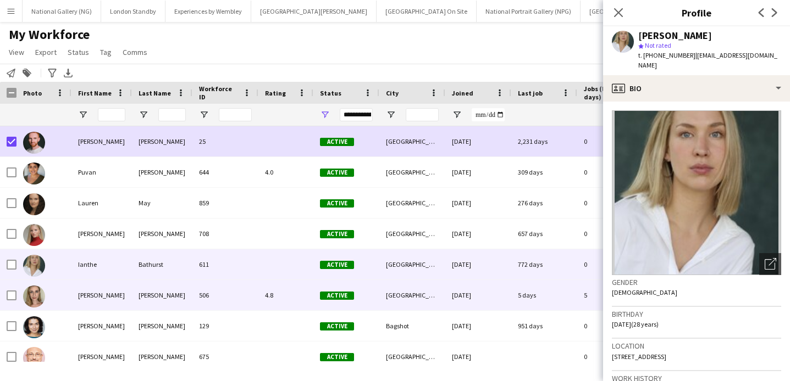
click at [85, 297] on div "[PERSON_NAME]" at bounding box center [101, 295] width 60 height 30
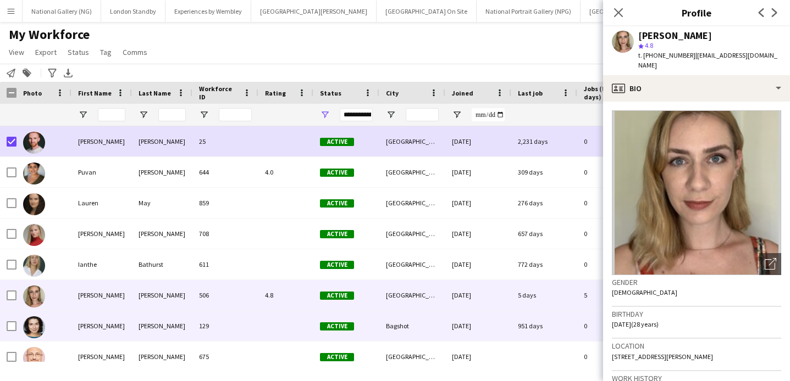
click at [88, 327] on div "[PERSON_NAME]" at bounding box center [101, 326] width 60 height 30
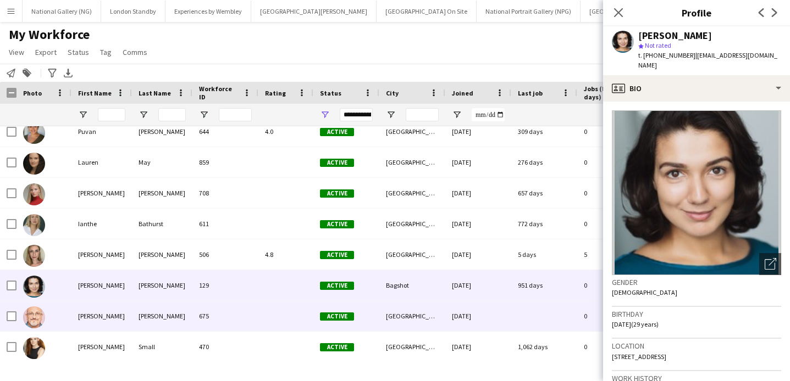
click at [85, 319] on div "[PERSON_NAME]" at bounding box center [101, 316] width 60 height 30
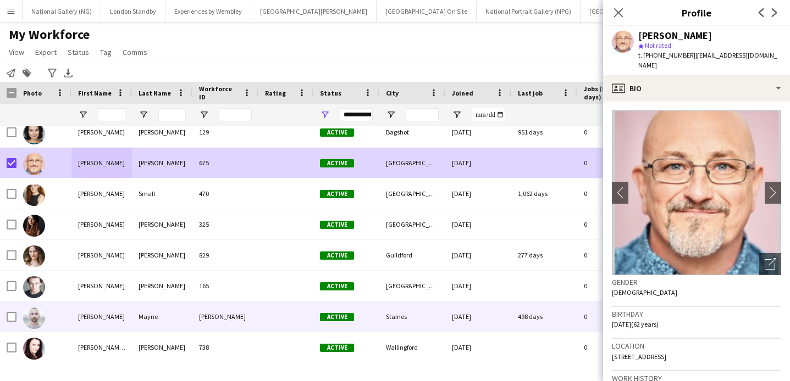
click at [83, 317] on div "[PERSON_NAME]" at bounding box center [101, 317] width 60 height 30
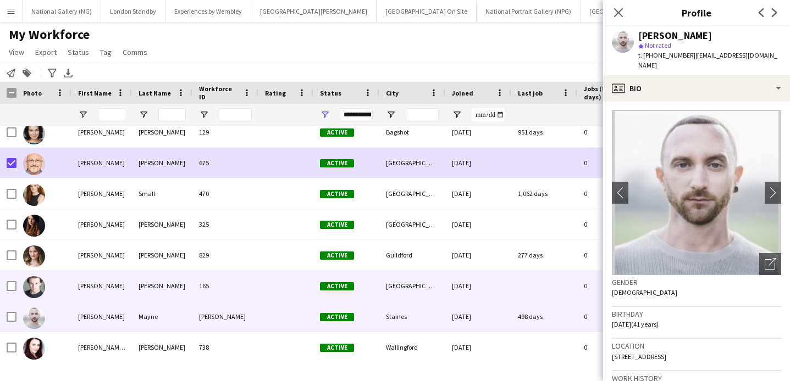
click at [90, 287] on div "[PERSON_NAME]" at bounding box center [101, 286] width 60 height 30
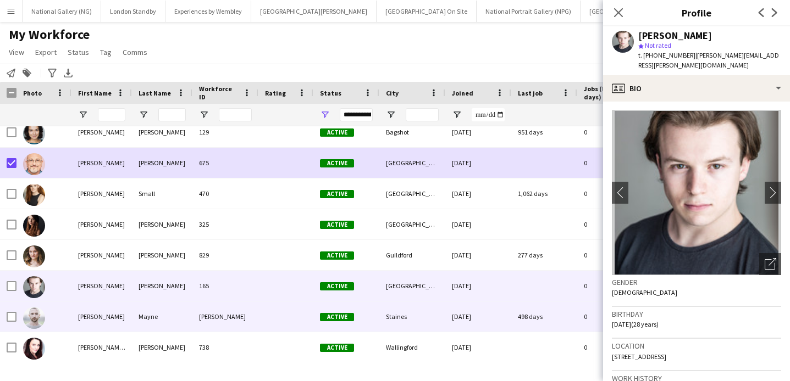
click at [88, 318] on div "[PERSON_NAME]" at bounding box center [101, 317] width 60 height 30
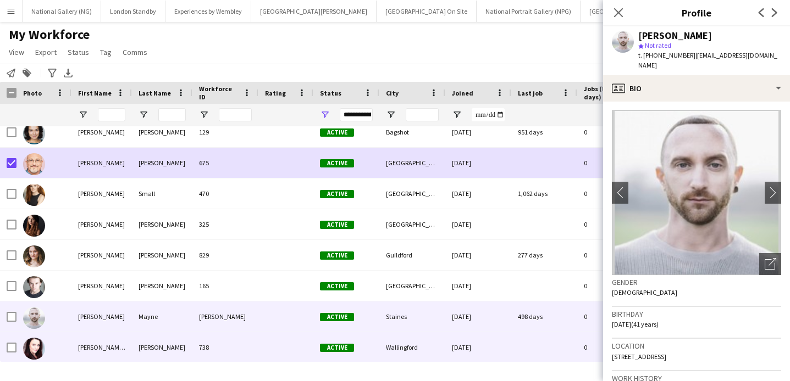
click at [86, 341] on div "[PERSON_NAME] ([PERSON_NAME])" at bounding box center [101, 348] width 60 height 30
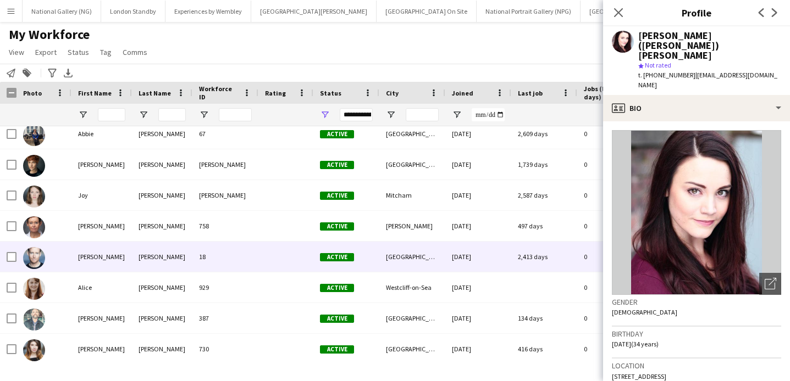
click at [98, 267] on div "[PERSON_NAME]" at bounding box center [101, 257] width 60 height 30
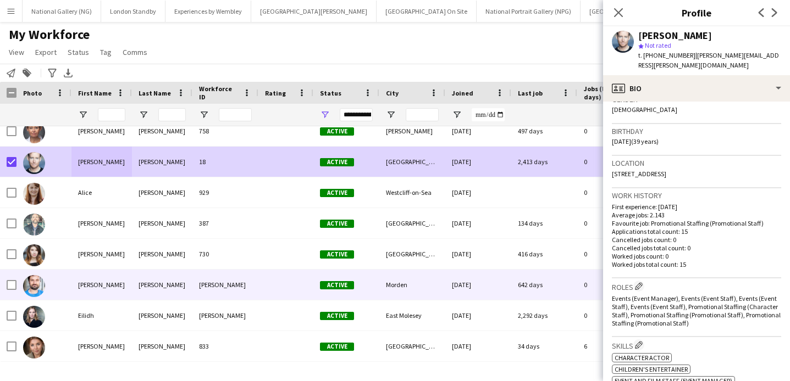
click at [73, 287] on div "[PERSON_NAME]" at bounding box center [101, 285] width 60 height 30
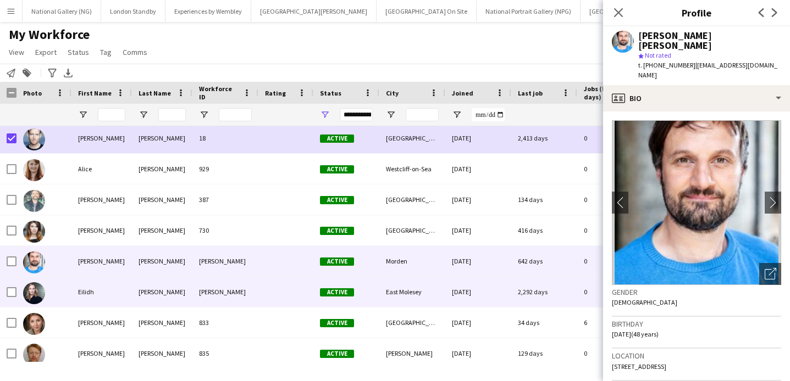
click at [73, 294] on div "Eilidh" at bounding box center [101, 292] width 60 height 30
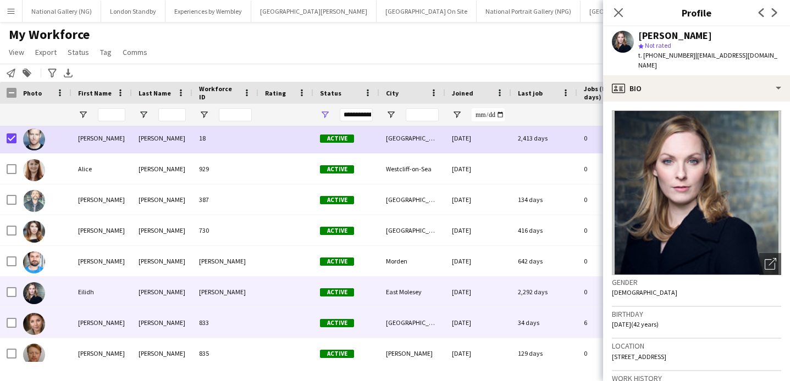
click at [75, 325] on div "[PERSON_NAME]" at bounding box center [101, 323] width 60 height 30
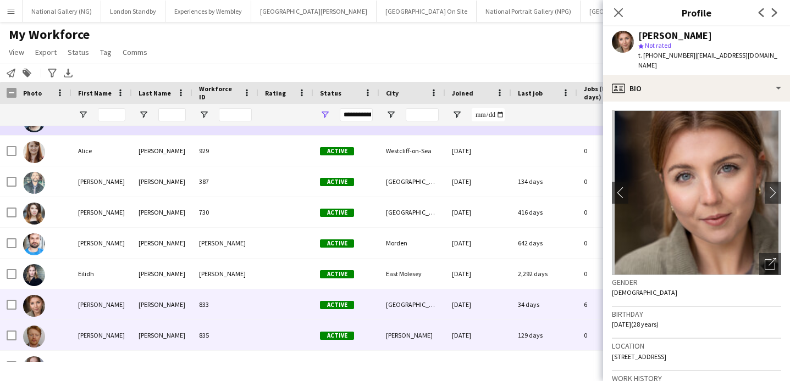
click at [82, 334] on div "[PERSON_NAME]" at bounding box center [101, 335] width 60 height 30
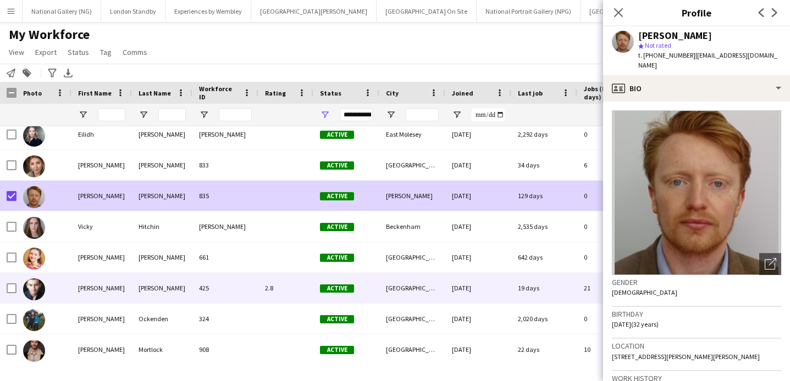
click at [78, 291] on div "[PERSON_NAME]" at bounding box center [101, 288] width 60 height 30
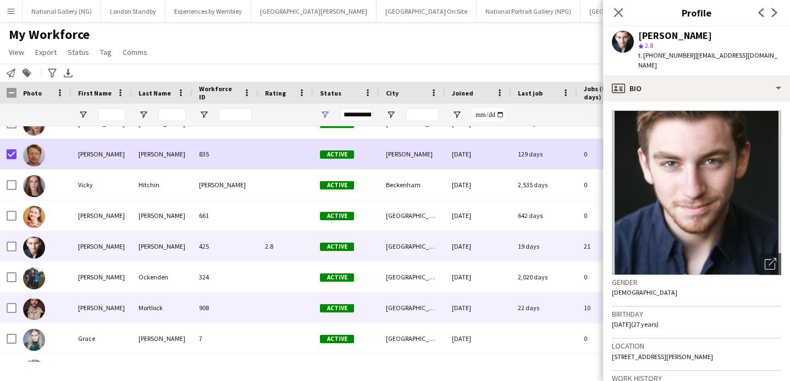
click at [81, 309] on div "[PERSON_NAME]" at bounding box center [101, 308] width 60 height 30
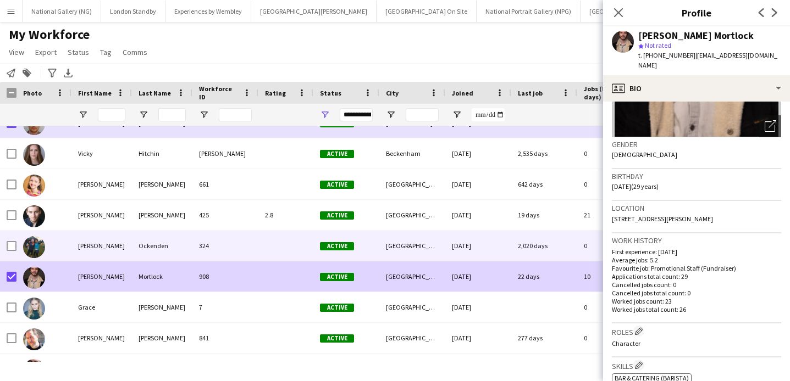
click at [94, 247] on div "[PERSON_NAME]" at bounding box center [101, 246] width 60 height 30
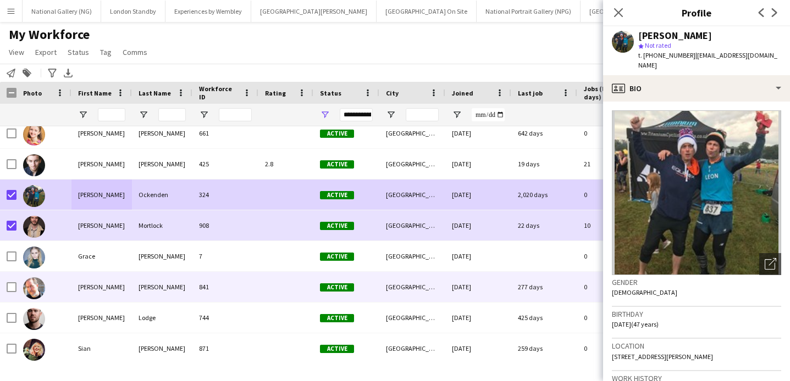
click at [84, 287] on div "[PERSON_NAME]" at bounding box center [101, 287] width 60 height 30
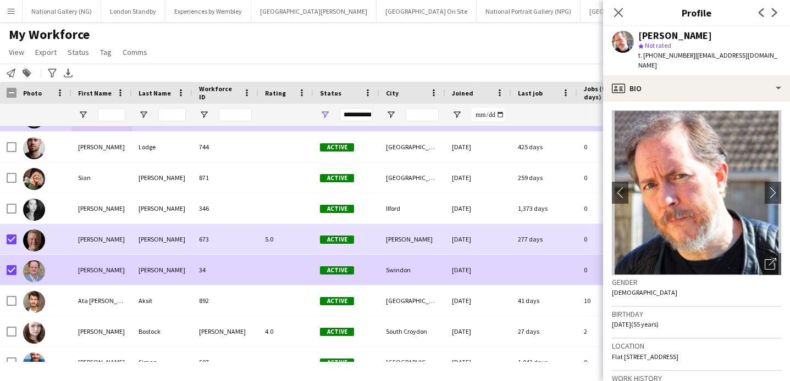
click at [60, 267] on div at bounding box center [43, 270] width 55 height 30
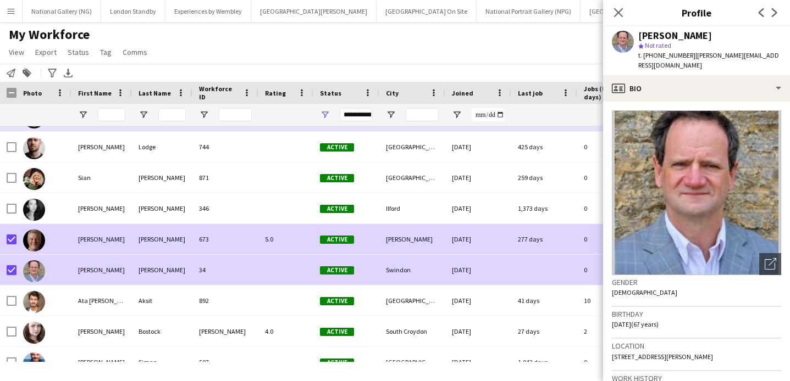
click at [65, 242] on div at bounding box center [43, 239] width 55 height 30
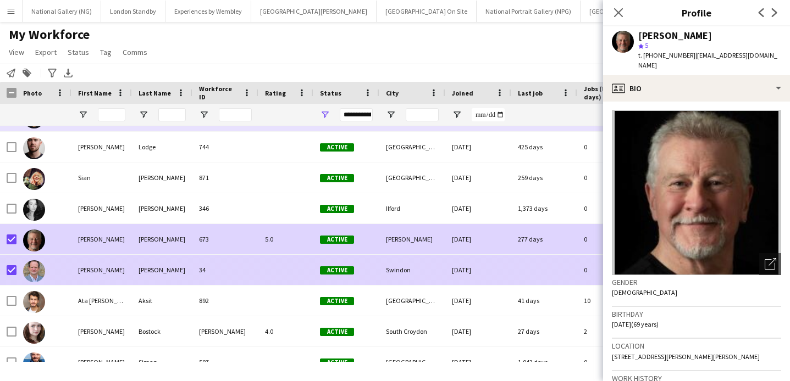
click at [70, 272] on div at bounding box center [43, 270] width 55 height 30
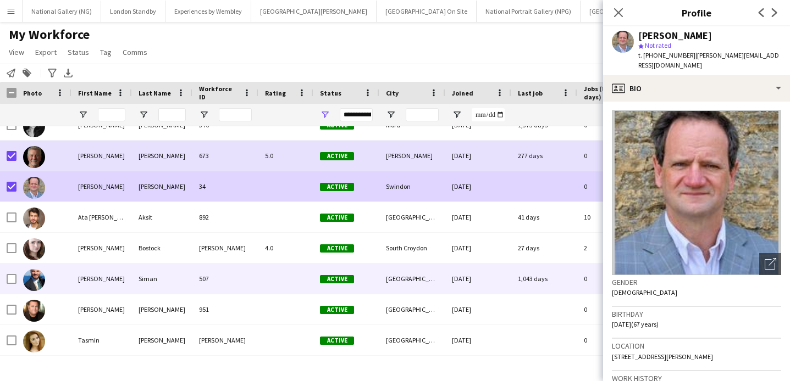
click at [72, 283] on div "[PERSON_NAME]" at bounding box center [101, 279] width 60 height 30
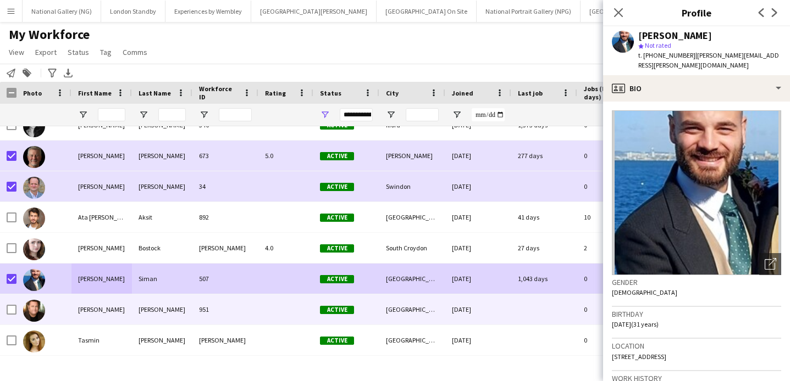
click at [59, 313] on div at bounding box center [43, 310] width 55 height 30
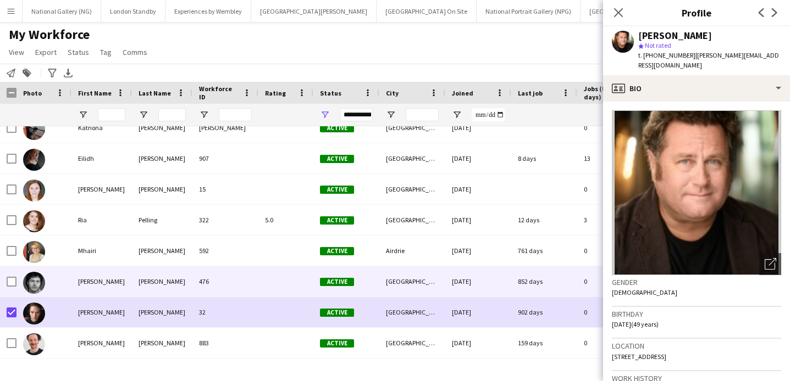
click at [75, 284] on div "[PERSON_NAME]" at bounding box center [101, 282] width 60 height 30
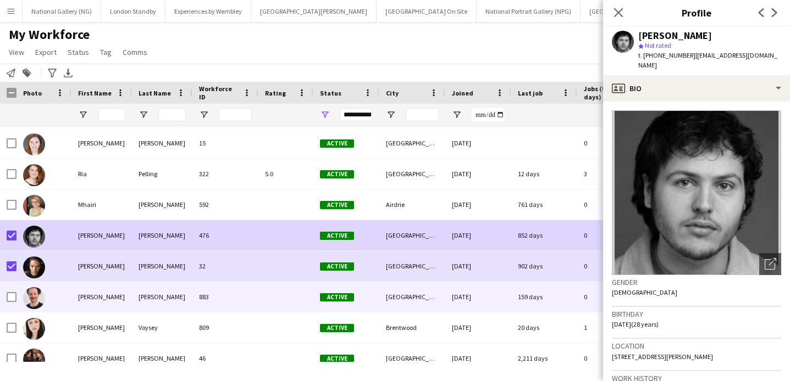
click at [83, 300] on div "[PERSON_NAME]" at bounding box center [101, 297] width 60 height 30
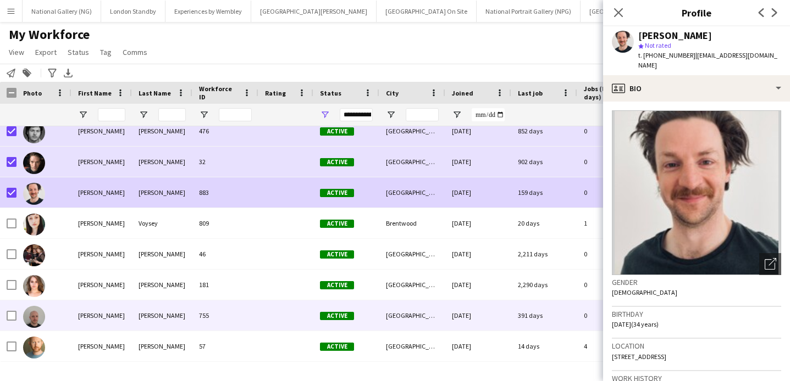
click at [54, 316] on div at bounding box center [43, 316] width 55 height 30
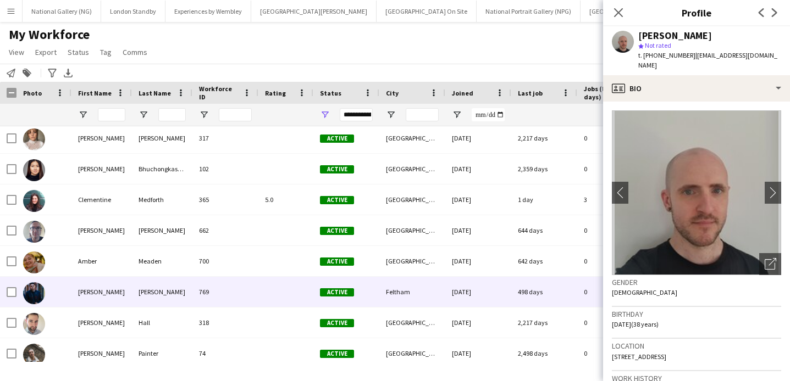
click at [61, 302] on div at bounding box center [43, 292] width 55 height 30
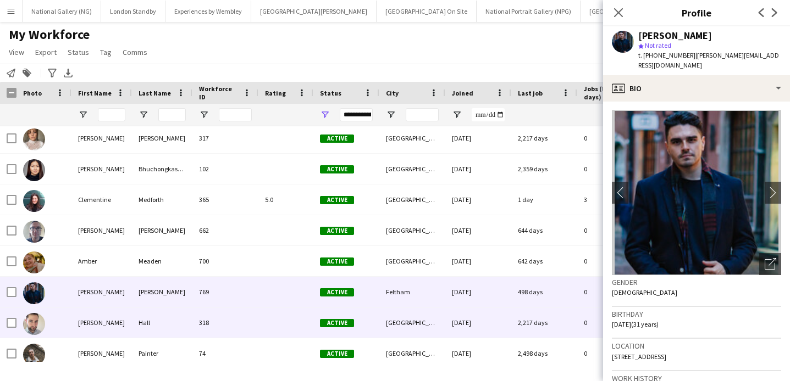
click at [61, 322] on div at bounding box center [43, 323] width 55 height 30
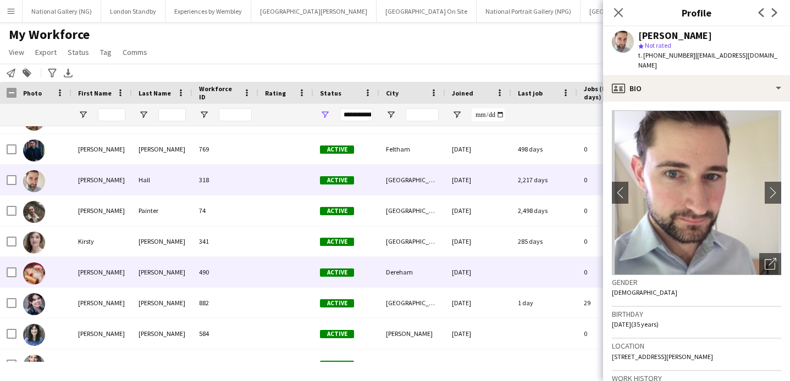
click at [67, 280] on div at bounding box center [43, 272] width 55 height 30
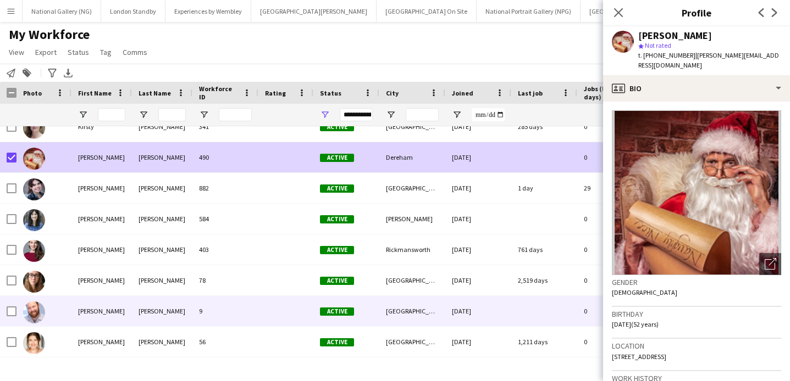
click at [65, 312] on div at bounding box center [43, 311] width 55 height 30
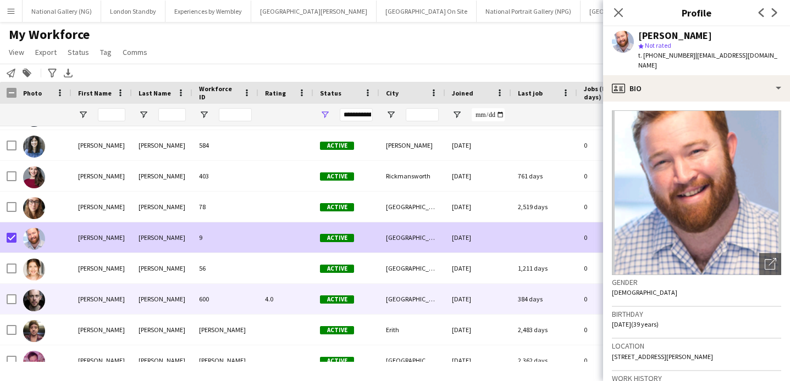
click at [62, 304] on div at bounding box center [43, 299] width 55 height 30
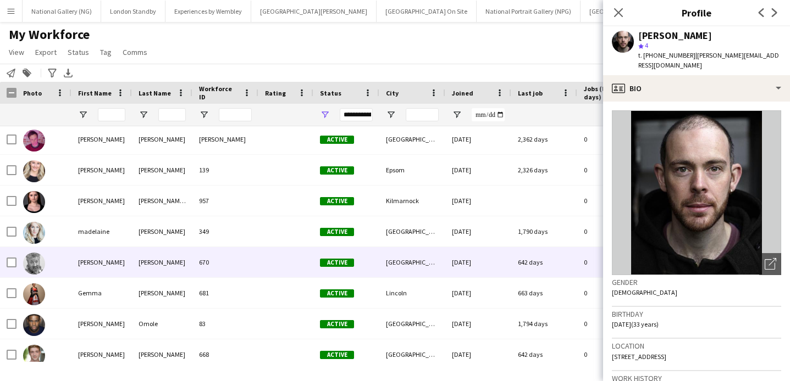
click at [68, 262] on div at bounding box center [43, 262] width 55 height 30
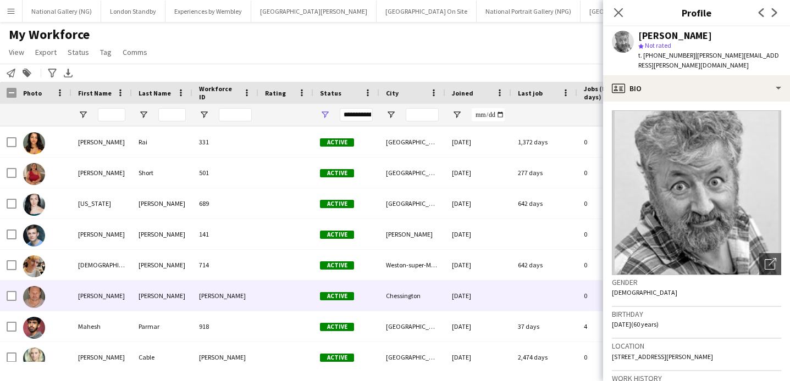
click at [51, 296] on div at bounding box center [43, 296] width 55 height 30
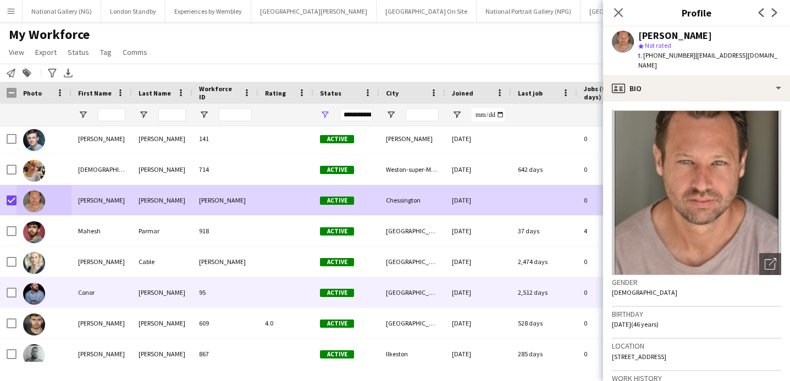
click at [64, 290] on div at bounding box center [43, 293] width 55 height 30
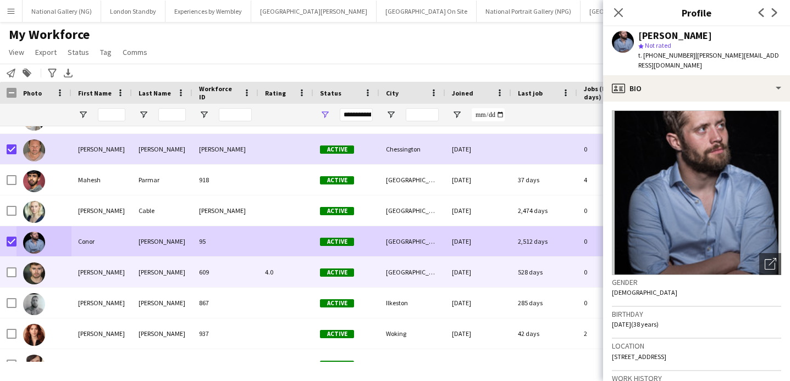
click at [52, 279] on div at bounding box center [43, 272] width 55 height 30
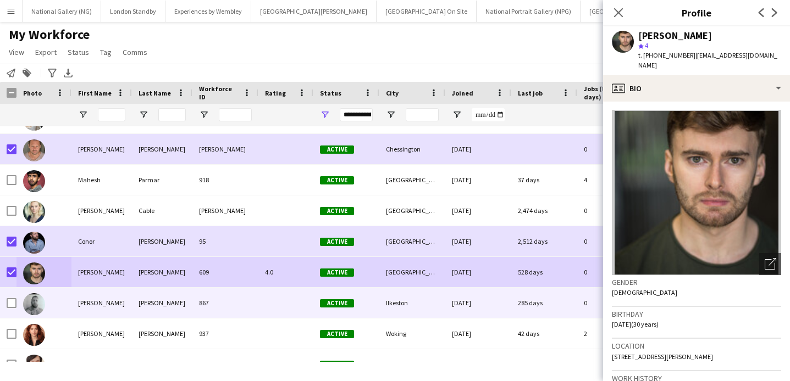
click at [59, 316] on div at bounding box center [43, 303] width 55 height 30
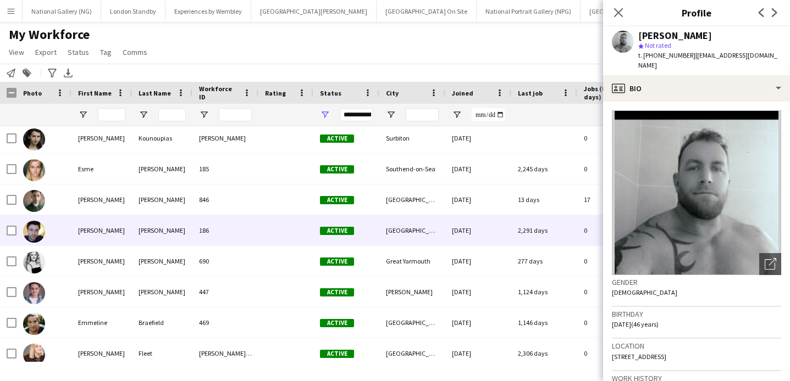
click at [108, 238] on div "[PERSON_NAME]" at bounding box center [101, 230] width 60 height 30
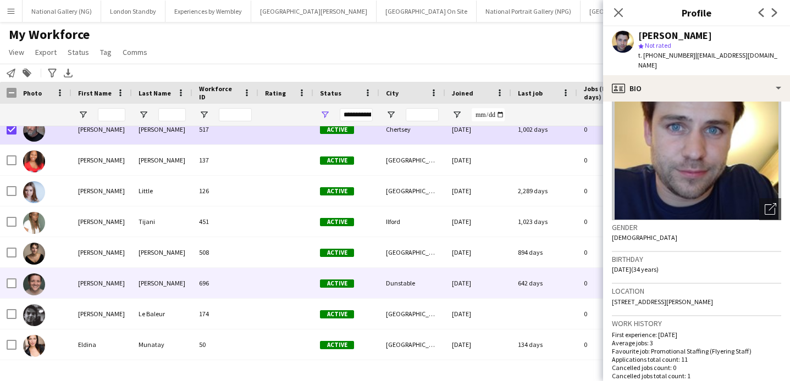
click at [59, 285] on div at bounding box center [43, 283] width 55 height 30
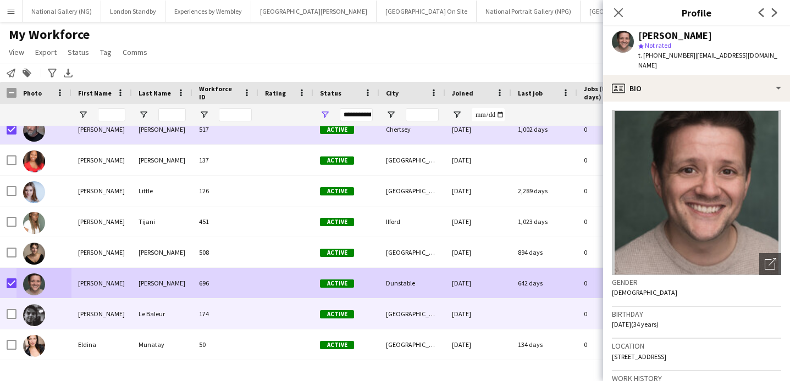
click at [60, 319] on div at bounding box center [43, 314] width 55 height 30
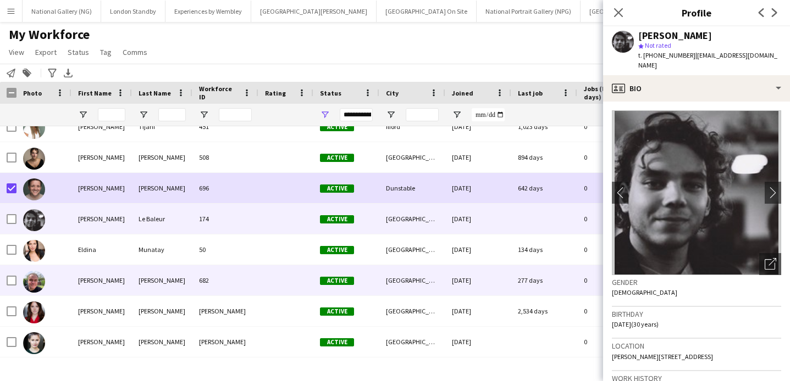
click at [68, 285] on div at bounding box center [43, 280] width 55 height 30
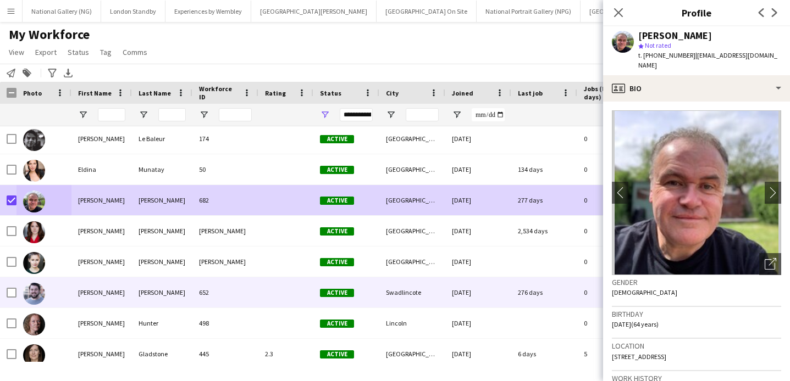
click at [68, 298] on div at bounding box center [43, 293] width 55 height 30
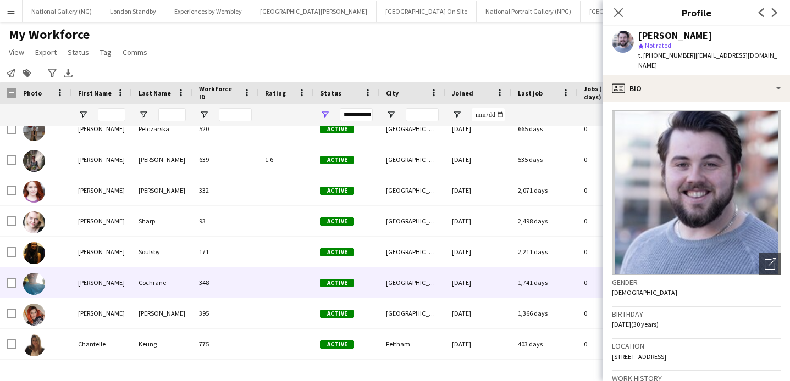
click at [84, 288] on div "[PERSON_NAME]" at bounding box center [101, 283] width 60 height 30
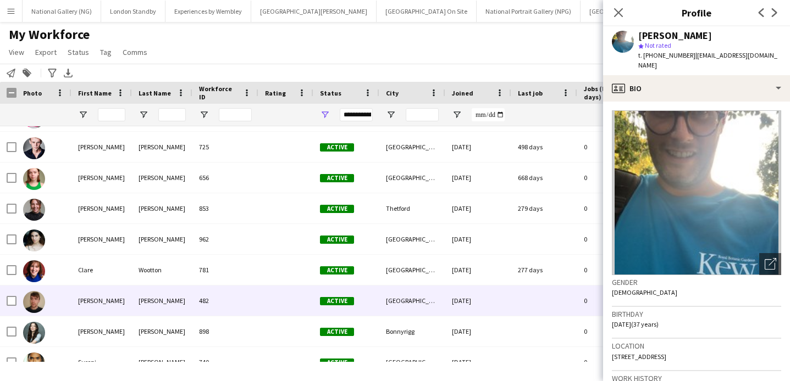
click at [58, 307] on div at bounding box center [43, 301] width 55 height 30
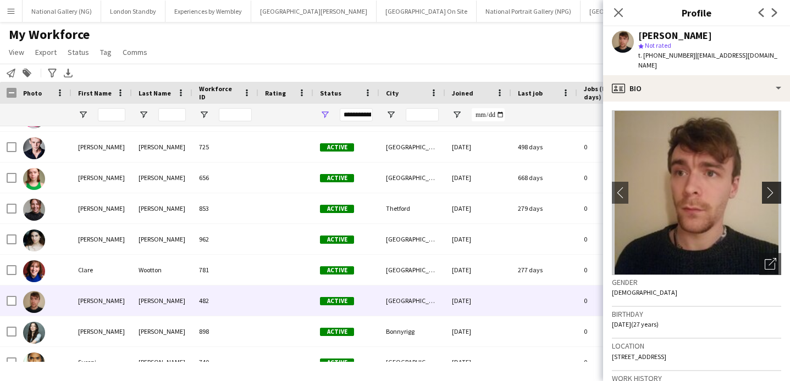
click at [767, 187] on app-icon "chevron-right" at bounding box center [773, 193] width 17 height 12
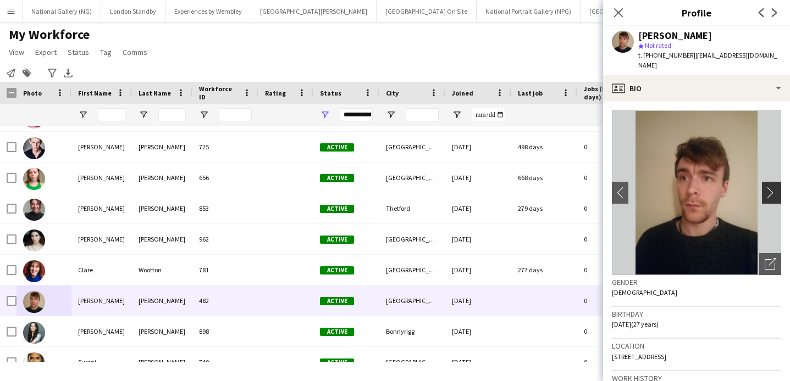
click at [770, 187] on app-icon "chevron-right" at bounding box center [773, 193] width 17 height 12
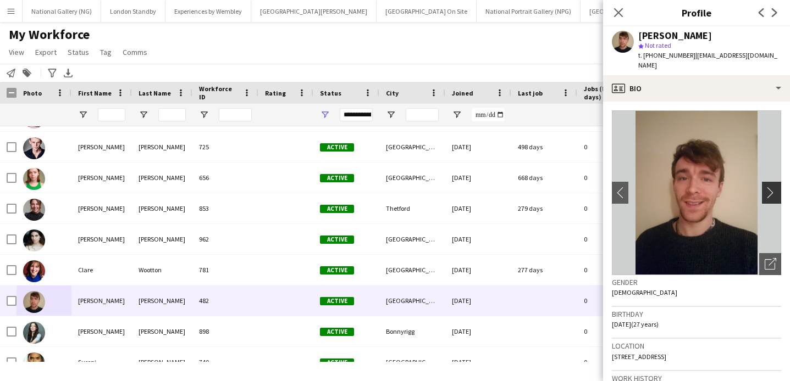
click at [770, 187] on app-icon "chevron-right" at bounding box center [773, 193] width 17 height 12
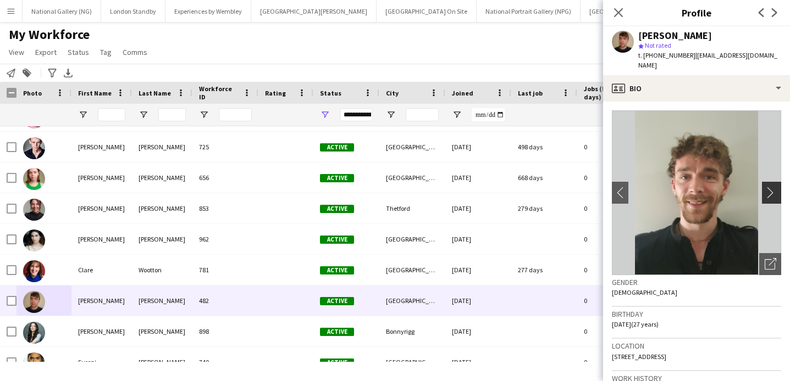
click at [770, 187] on app-icon "chevron-right" at bounding box center [773, 193] width 17 height 12
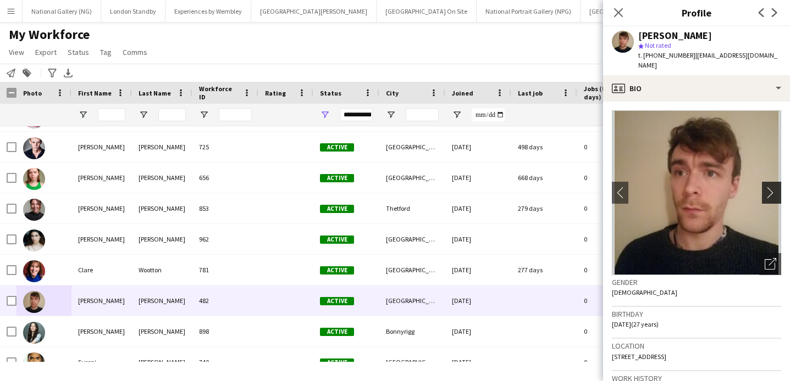
click at [770, 187] on app-icon "chevron-right" at bounding box center [773, 193] width 17 height 12
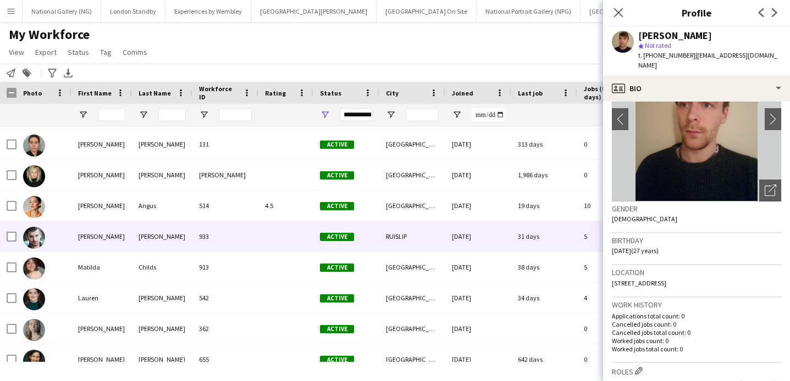
click at [76, 235] on div "[PERSON_NAME]" at bounding box center [101, 237] width 60 height 30
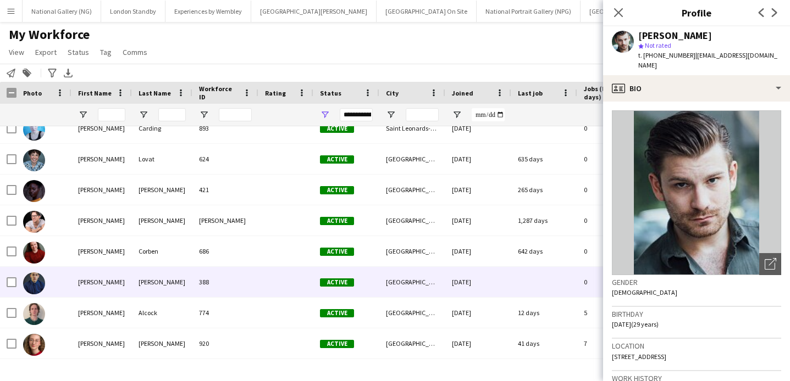
click at [75, 284] on div "[PERSON_NAME]" at bounding box center [101, 282] width 60 height 30
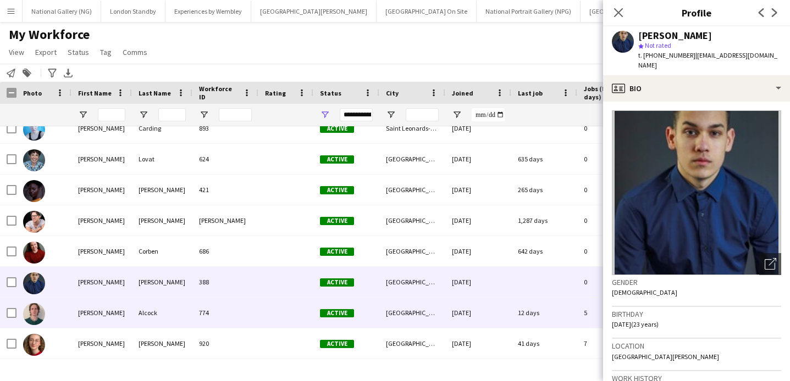
click at [82, 302] on div "[PERSON_NAME]" at bounding box center [101, 313] width 60 height 30
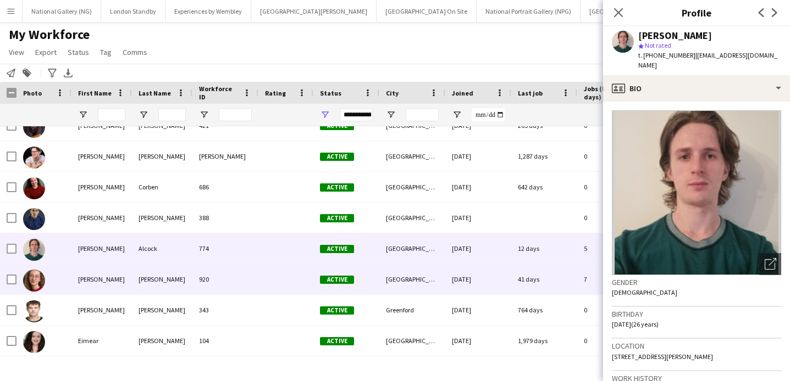
click at [83, 269] on div "[PERSON_NAME]" at bounding box center [101, 279] width 60 height 30
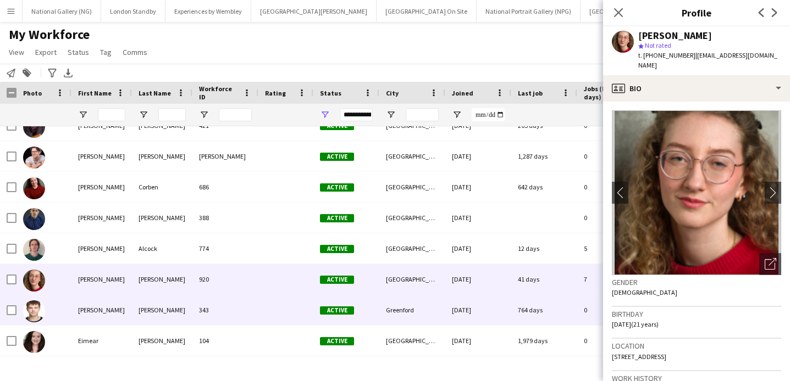
click at [80, 303] on div "[PERSON_NAME]" at bounding box center [101, 310] width 60 height 30
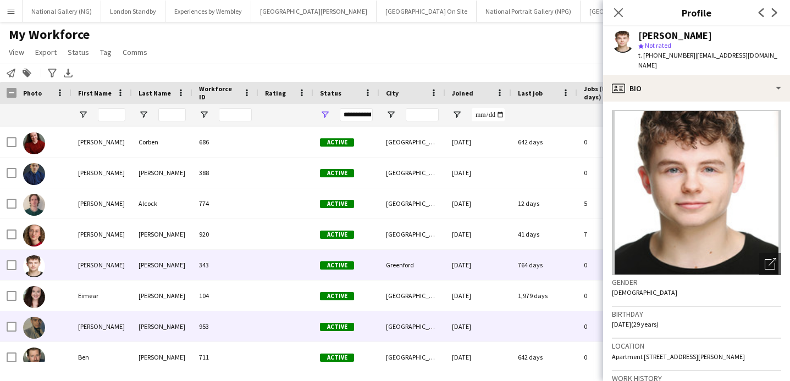
click at [85, 335] on div "[PERSON_NAME]" at bounding box center [101, 327] width 60 height 30
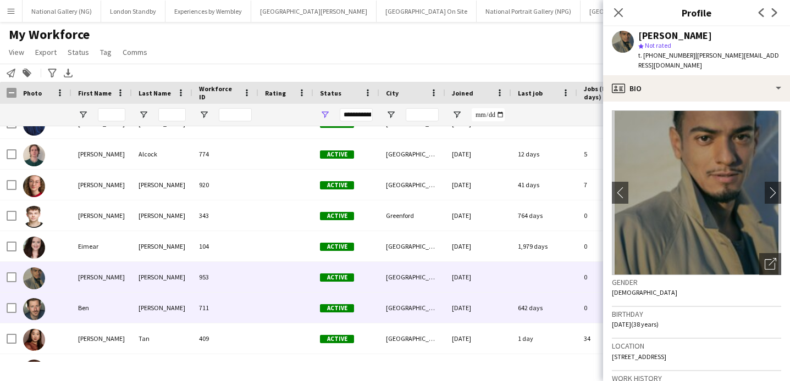
click at [93, 316] on div "Ben" at bounding box center [101, 308] width 60 height 30
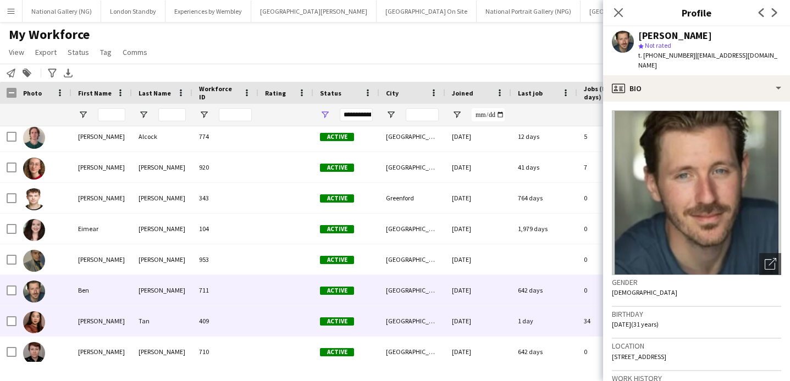
click at [95, 319] on div "[PERSON_NAME]" at bounding box center [101, 321] width 60 height 30
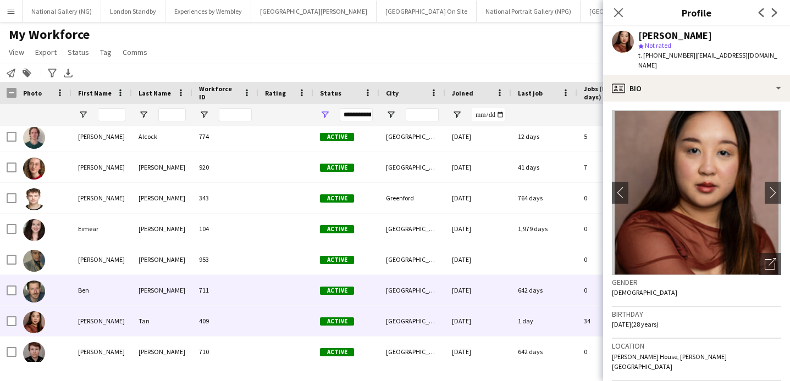
click at [95, 295] on div "Ben" at bounding box center [101, 290] width 60 height 30
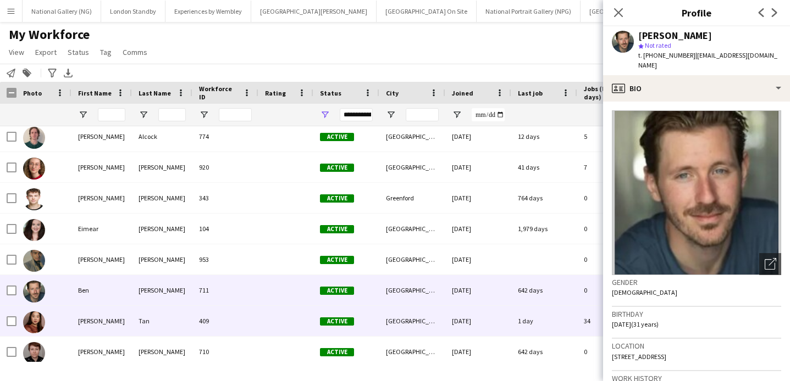
click at [104, 313] on div "[PERSON_NAME]" at bounding box center [101, 321] width 60 height 30
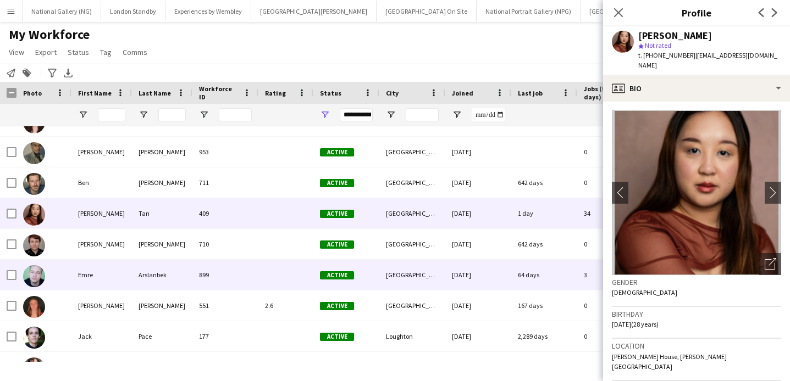
click at [96, 287] on div "Emre" at bounding box center [101, 275] width 60 height 30
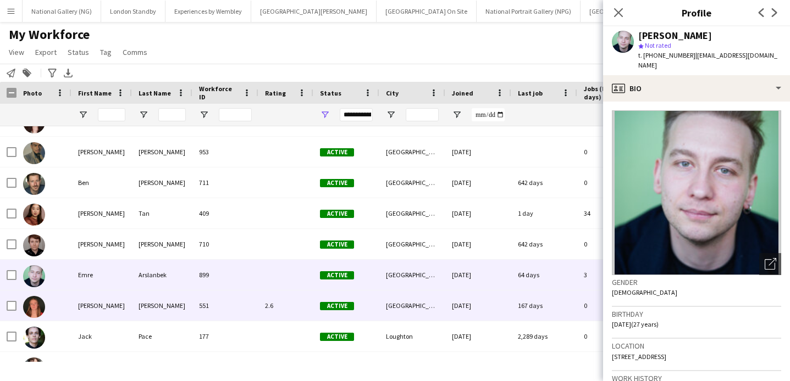
click at [95, 311] on div "[PERSON_NAME]" at bounding box center [101, 306] width 60 height 30
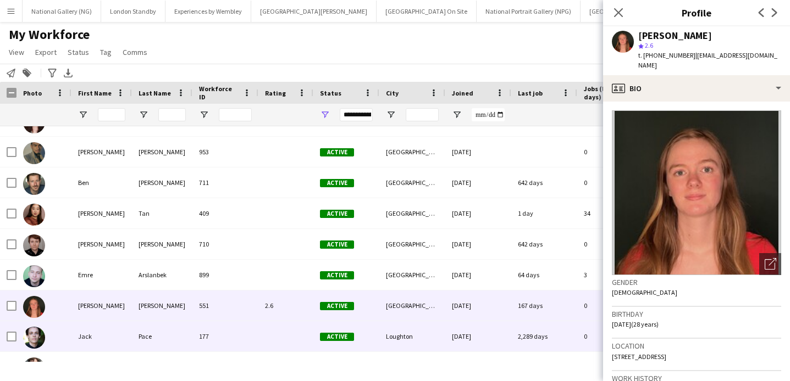
click at [95, 330] on div "Jack" at bounding box center [101, 337] width 60 height 30
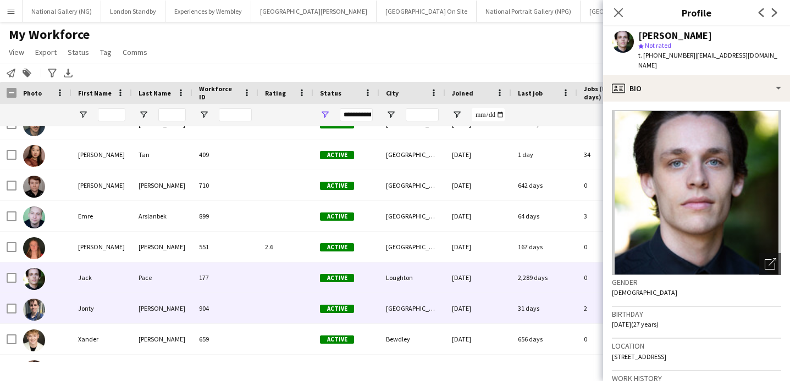
click at [94, 305] on div "Jonty" at bounding box center [101, 309] width 60 height 30
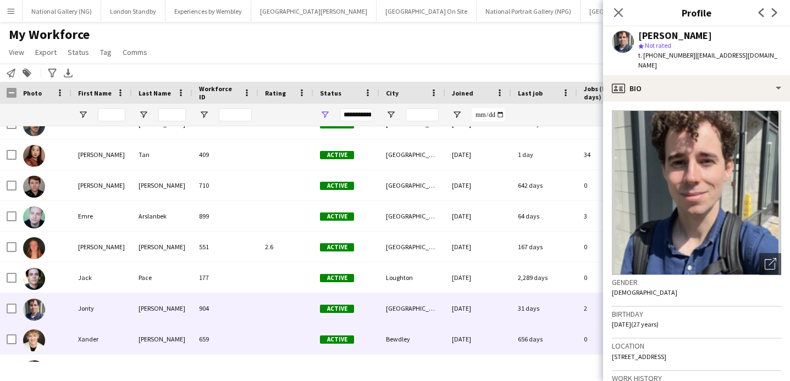
click at [104, 334] on div "Xander" at bounding box center [101, 339] width 60 height 30
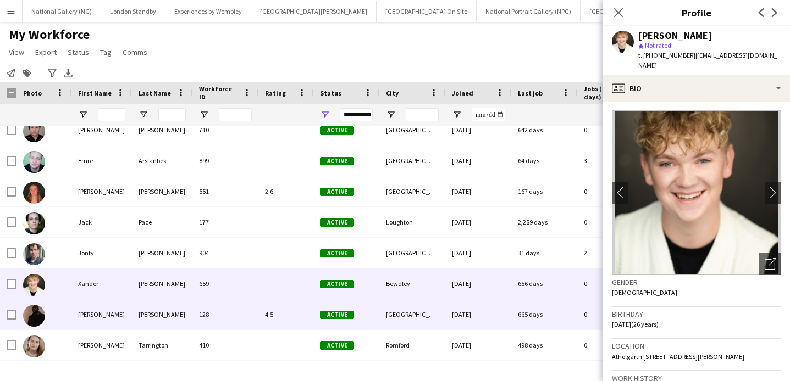
click at [103, 313] on div "[PERSON_NAME]" at bounding box center [101, 315] width 60 height 30
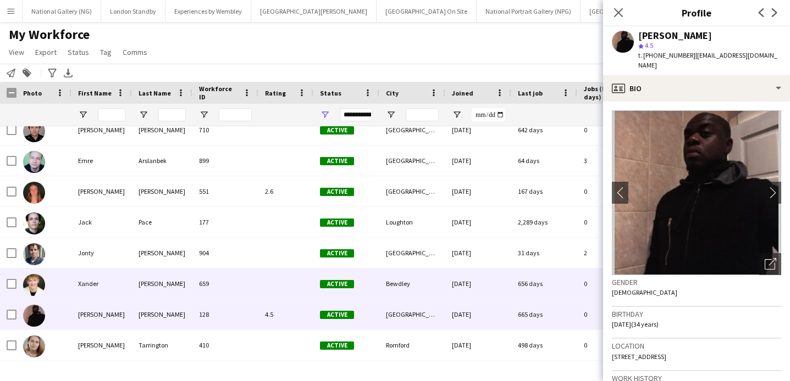
click at [97, 286] on div "Xander" at bounding box center [101, 284] width 60 height 30
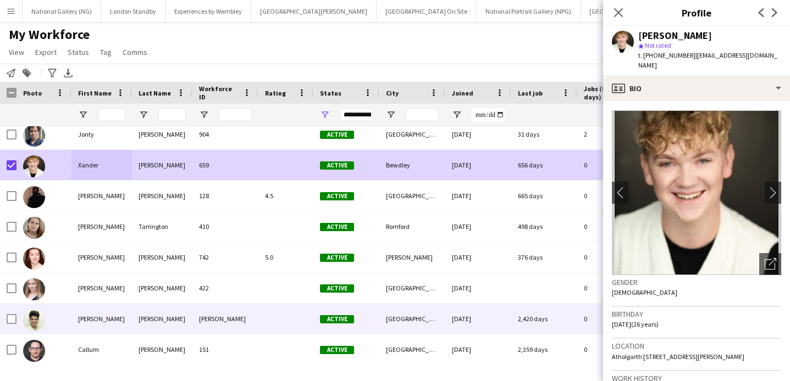
click at [90, 328] on div "[PERSON_NAME]" at bounding box center [101, 319] width 60 height 30
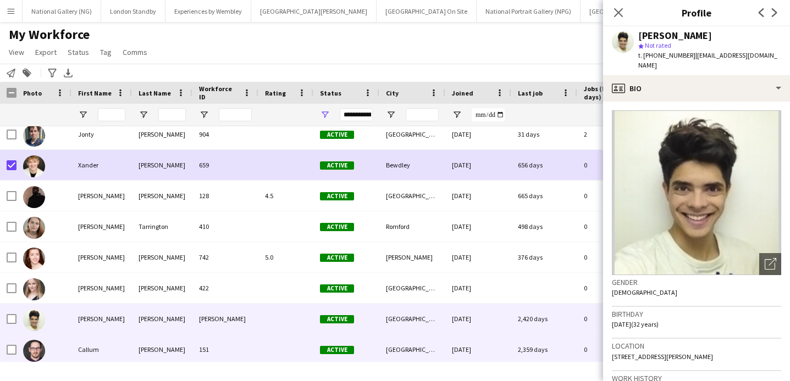
click at [91, 349] on div "Callum" at bounding box center [101, 350] width 60 height 30
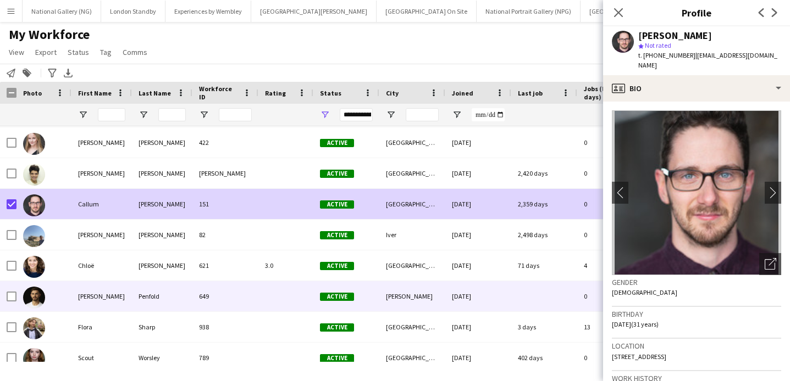
click at [70, 308] on div at bounding box center [43, 296] width 55 height 30
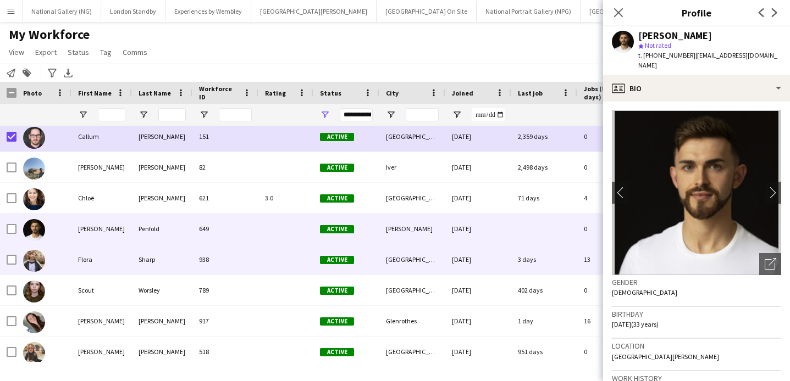
click at [84, 270] on div "Flora" at bounding box center [101, 260] width 60 height 30
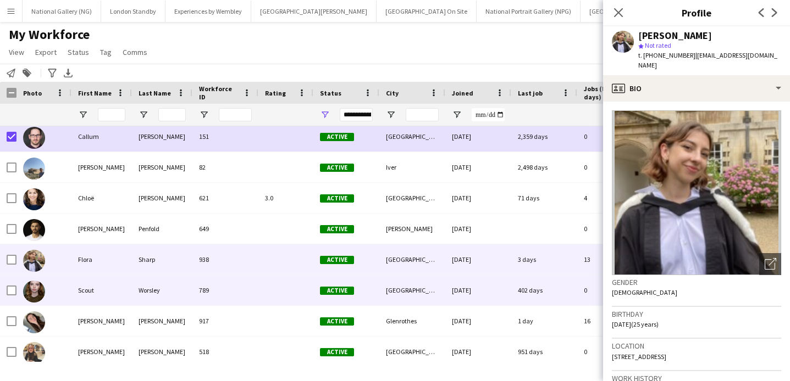
click at [84, 293] on div "Scout" at bounding box center [101, 290] width 60 height 30
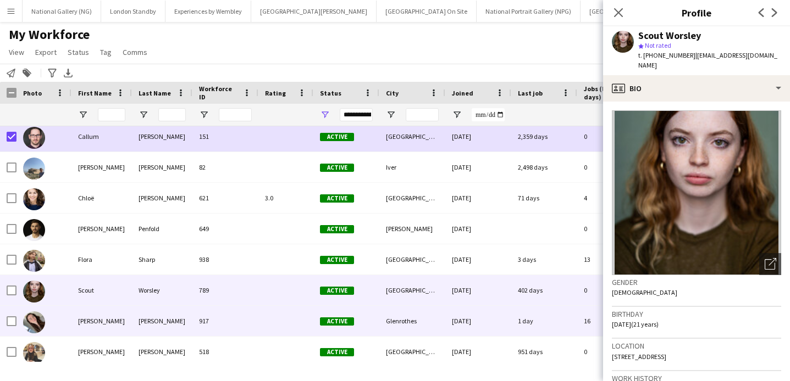
click at [84, 316] on div "[PERSON_NAME]" at bounding box center [101, 321] width 60 height 30
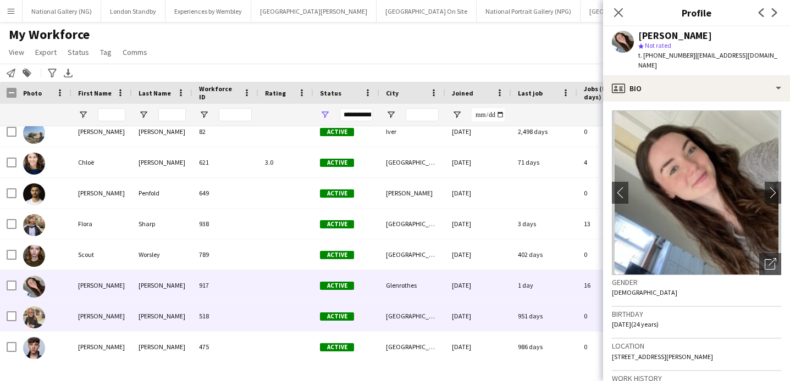
click at [90, 324] on div "[PERSON_NAME]" at bounding box center [101, 316] width 60 height 30
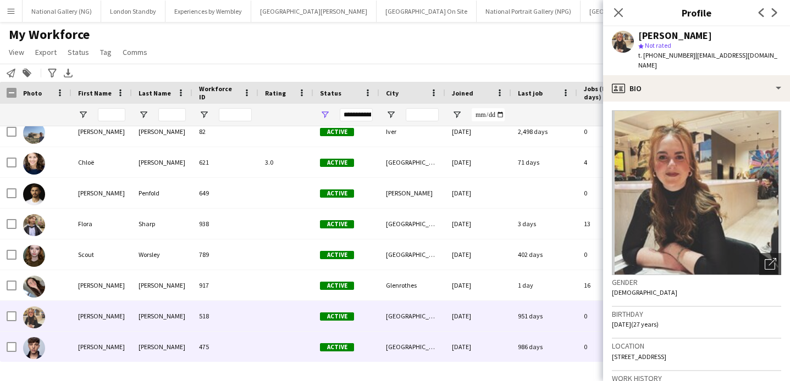
click at [93, 348] on div "[PERSON_NAME]" at bounding box center [101, 347] width 60 height 30
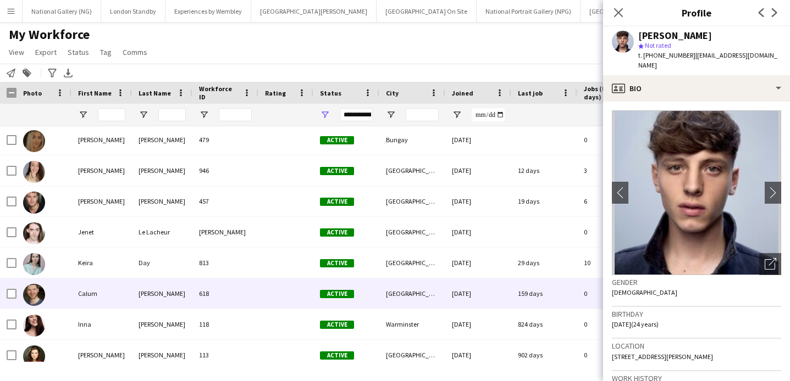
click at [108, 295] on div "Calum" at bounding box center [101, 294] width 60 height 30
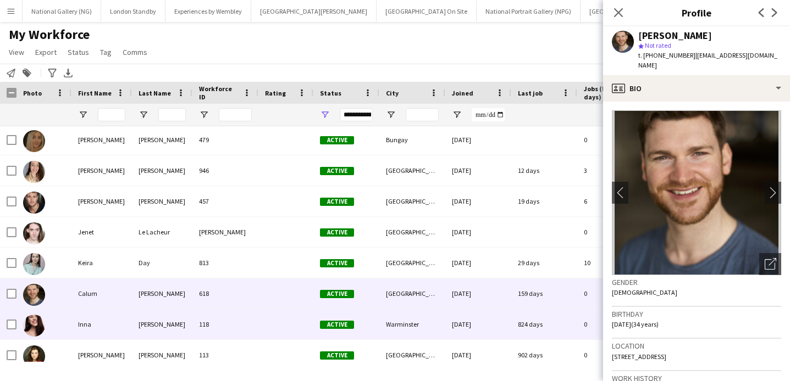
click at [98, 323] on div "Inna" at bounding box center [101, 324] width 60 height 30
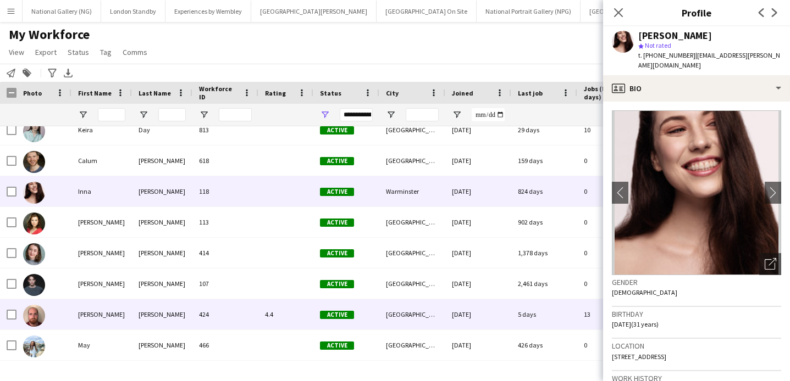
click at [94, 314] on div "[PERSON_NAME]" at bounding box center [101, 315] width 60 height 30
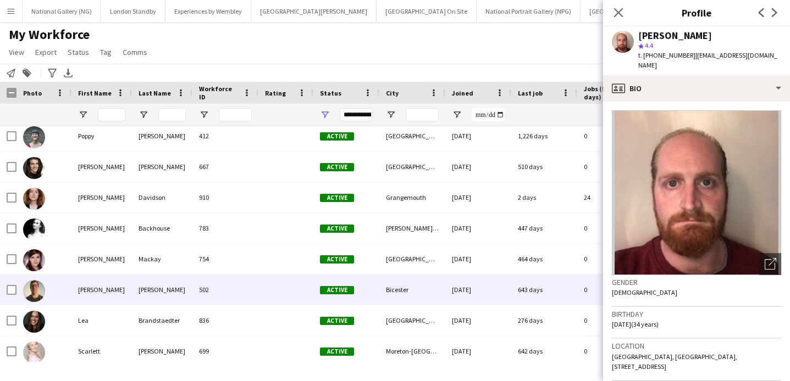
click at [65, 287] on div at bounding box center [43, 290] width 55 height 30
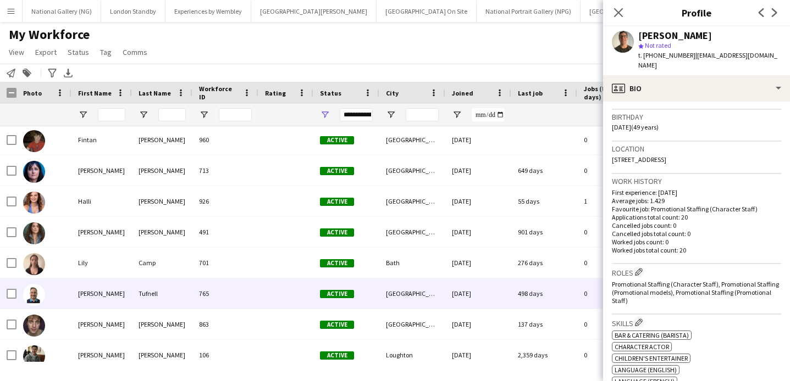
click at [102, 290] on div "[PERSON_NAME]" at bounding box center [101, 294] width 60 height 30
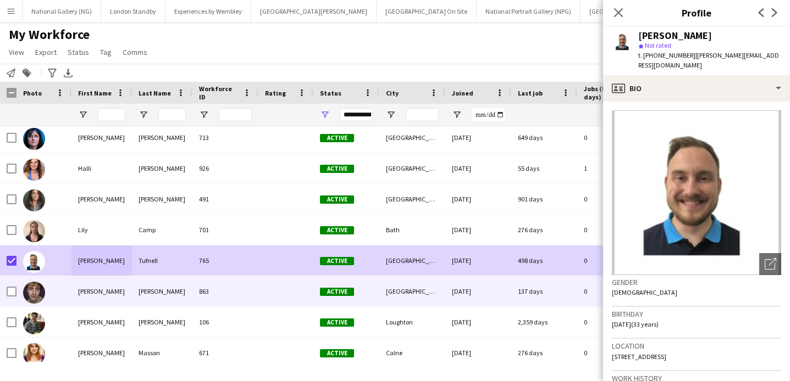
click at [57, 296] on div at bounding box center [43, 291] width 55 height 30
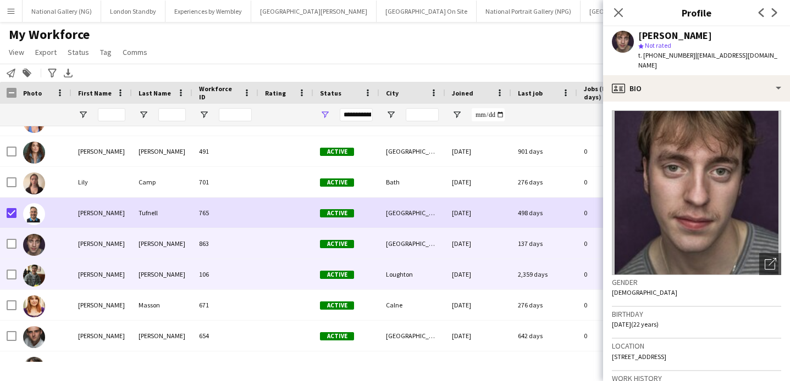
click at [65, 284] on div at bounding box center [43, 274] width 55 height 30
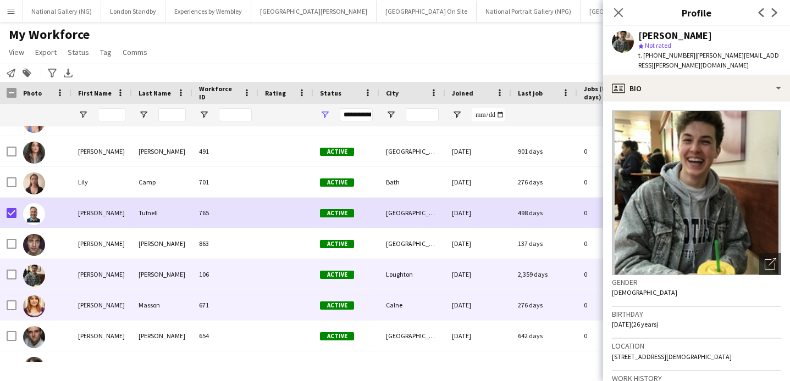
click at [71, 304] on div "[PERSON_NAME]" at bounding box center [101, 305] width 60 height 30
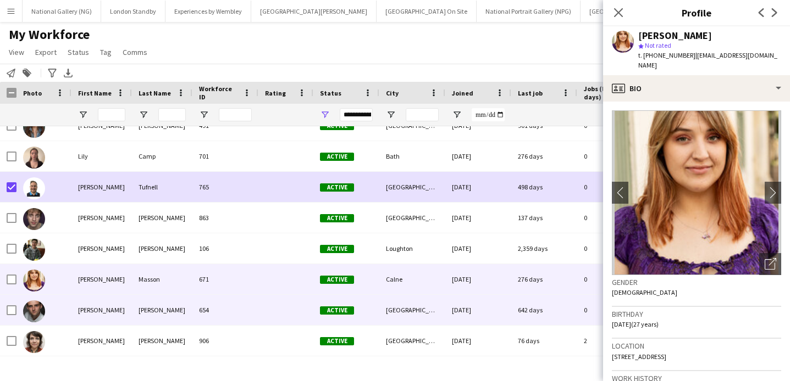
click at [73, 313] on div "[PERSON_NAME]" at bounding box center [101, 310] width 60 height 30
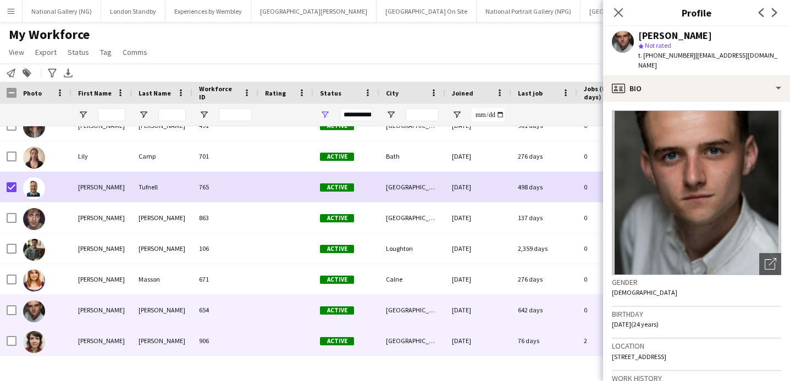
click at [71, 342] on div "[PERSON_NAME]" at bounding box center [101, 341] width 60 height 30
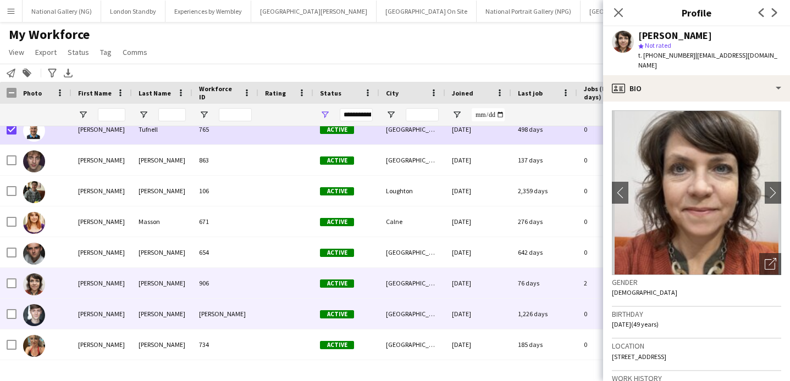
click at [75, 320] on div "[PERSON_NAME]" at bounding box center [101, 314] width 60 height 30
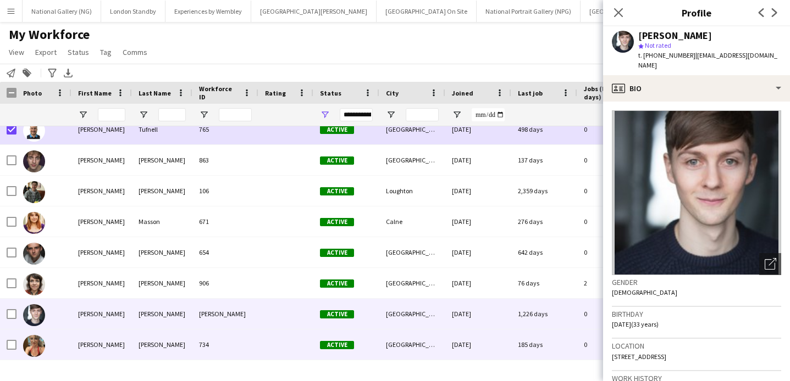
click at [76, 346] on div "[PERSON_NAME]" at bounding box center [101, 345] width 60 height 30
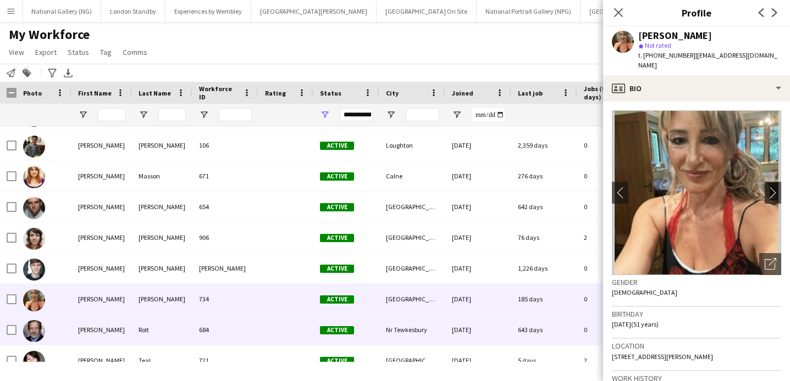
click at [77, 330] on div "[PERSON_NAME]" at bounding box center [101, 330] width 60 height 30
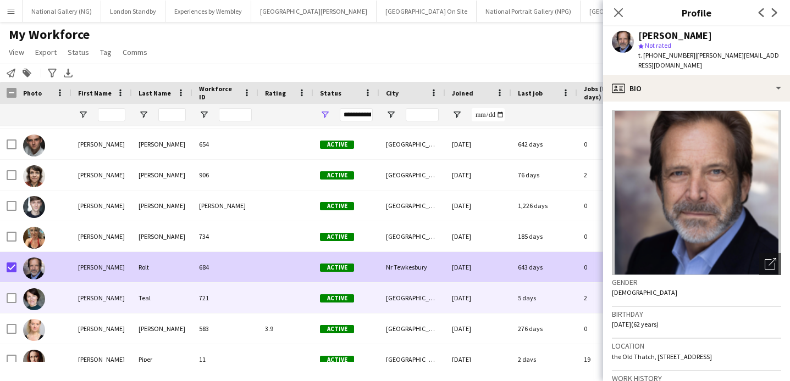
click at [93, 302] on div "[PERSON_NAME]" at bounding box center [101, 298] width 60 height 30
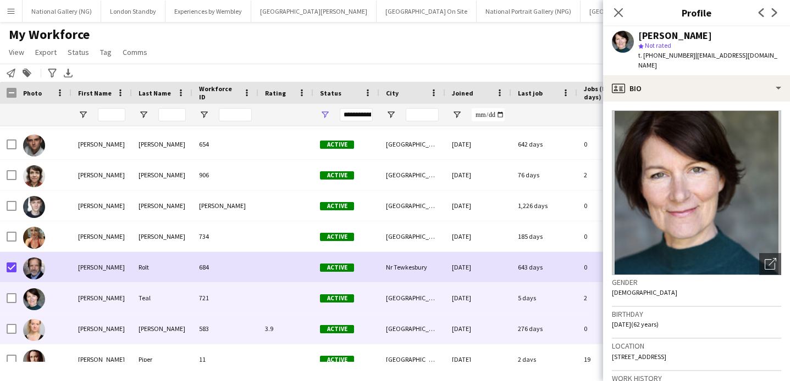
click at [93, 324] on div "[PERSON_NAME]" at bounding box center [101, 329] width 60 height 30
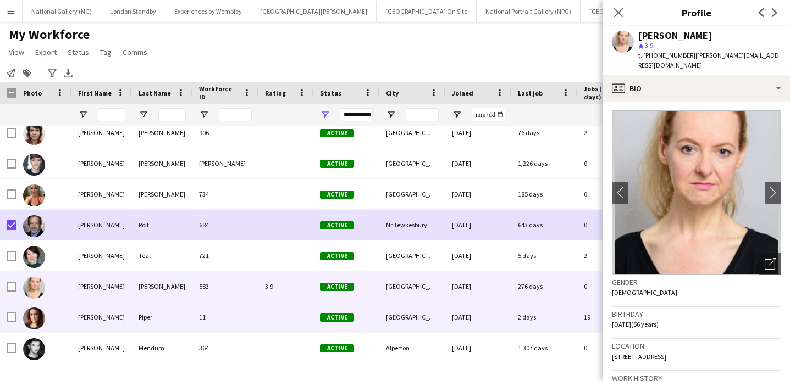
click at [88, 314] on div "[PERSON_NAME]" at bounding box center [101, 317] width 60 height 30
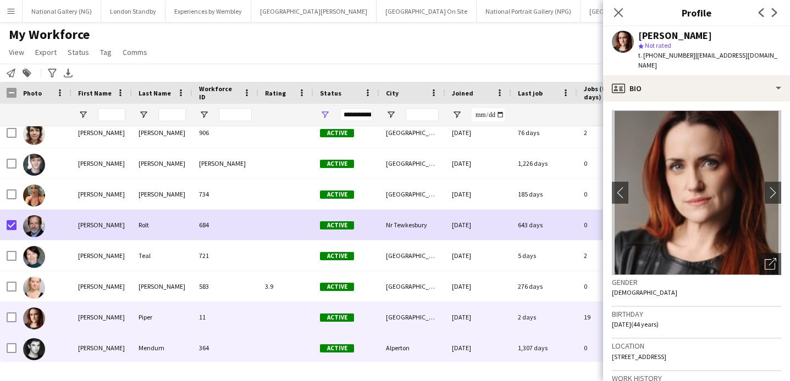
click at [92, 341] on div "[PERSON_NAME]" at bounding box center [101, 348] width 60 height 30
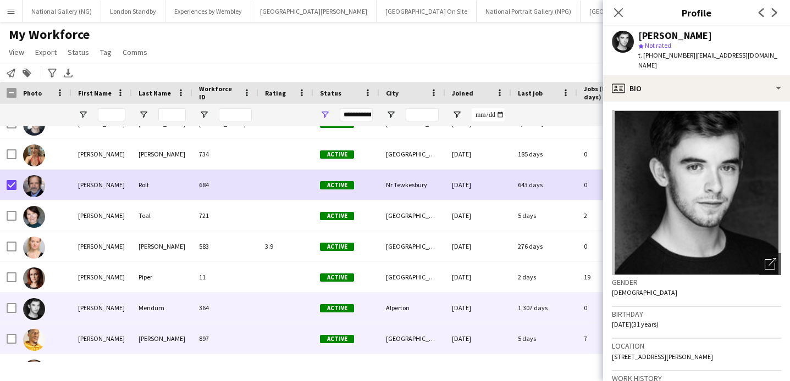
click at [89, 342] on div "[PERSON_NAME]" at bounding box center [101, 339] width 60 height 30
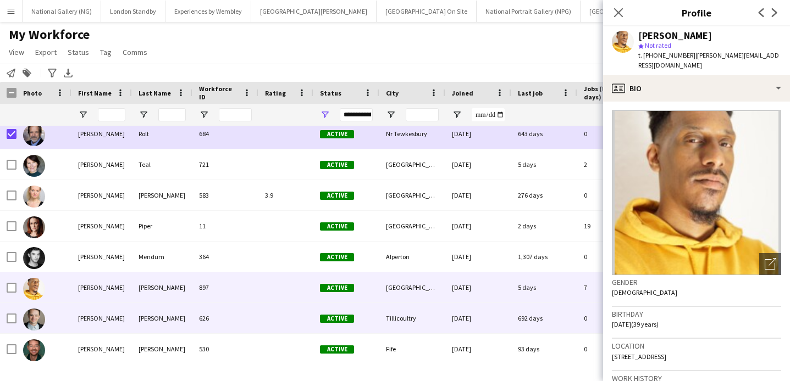
click at [87, 319] on div "[PERSON_NAME]" at bounding box center [101, 318] width 60 height 30
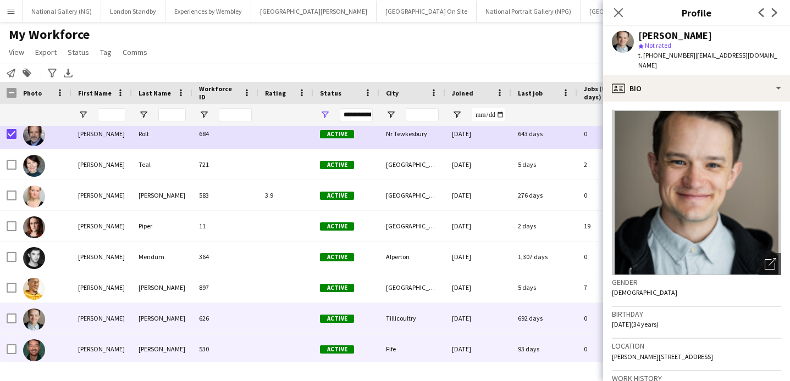
click at [97, 344] on div "[PERSON_NAME]" at bounding box center [101, 349] width 60 height 30
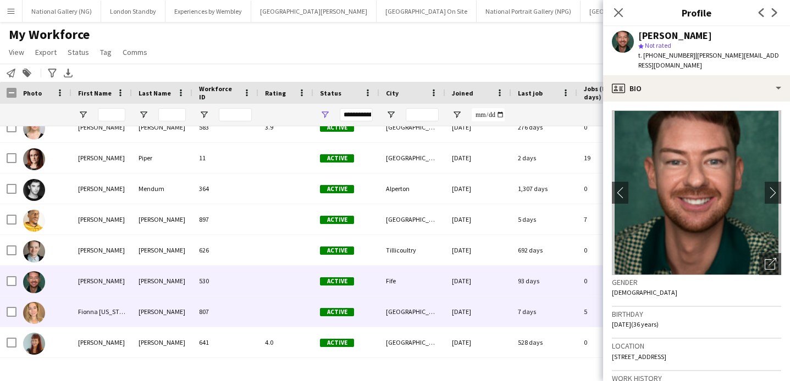
click at [61, 311] on div at bounding box center [43, 312] width 55 height 30
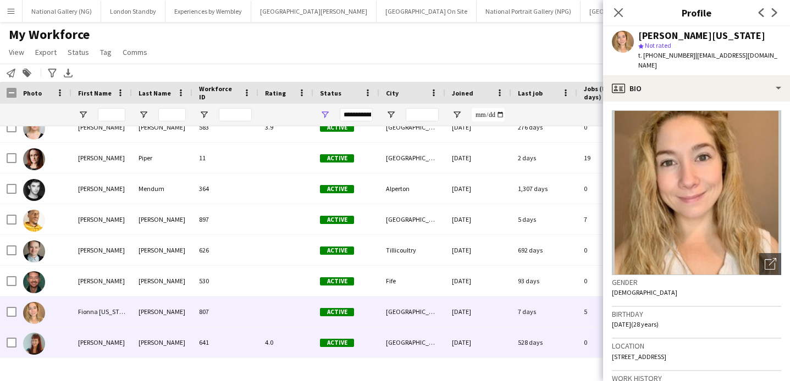
click at [81, 342] on div "[PERSON_NAME]" at bounding box center [101, 343] width 60 height 30
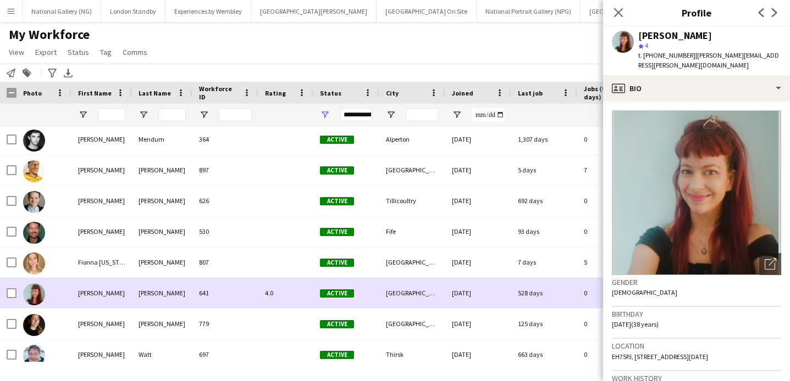
scroll to position [17986, 0]
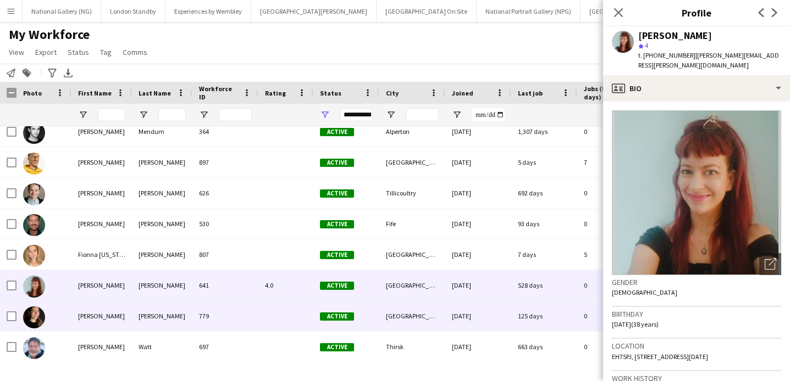
click at [80, 319] on div "[PERSON_NAME]" at bounding box center [101, 316] width 60 height 30
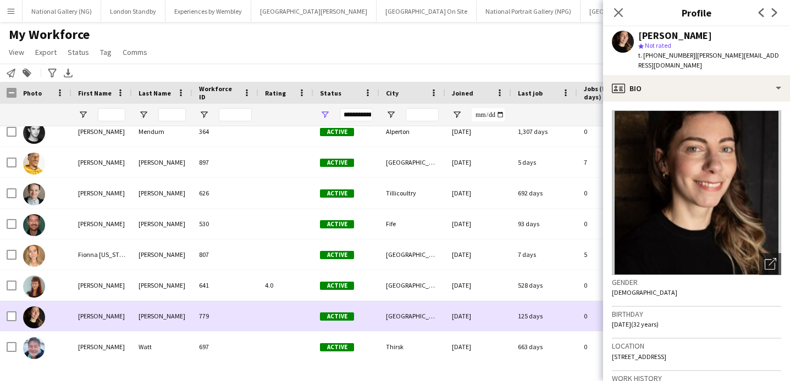
click at [80, 349] on div "[PERSON_NAME]" at bounding box center [101, 347] width 60 height 30
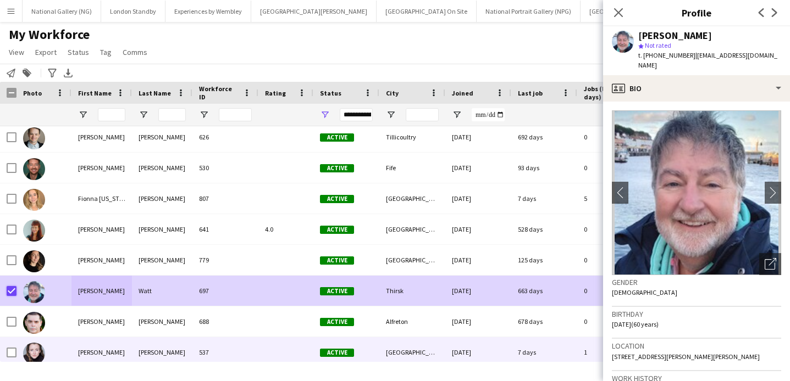
scroll to position [18063, 0]
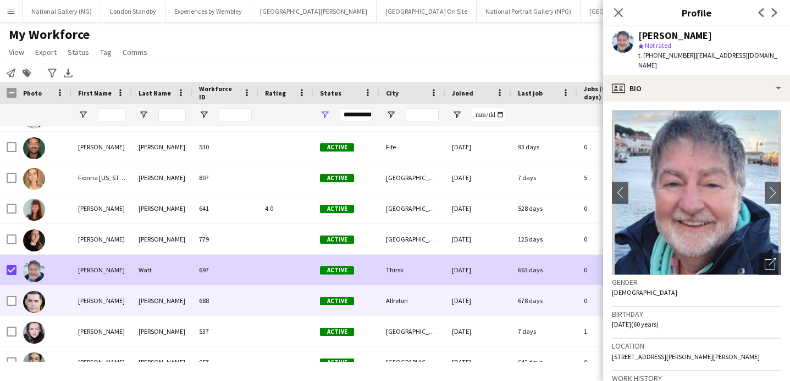
click at [91, 303] on div "[PERSON_NAME]" at bounding box center [101, 301] width 60 height 30
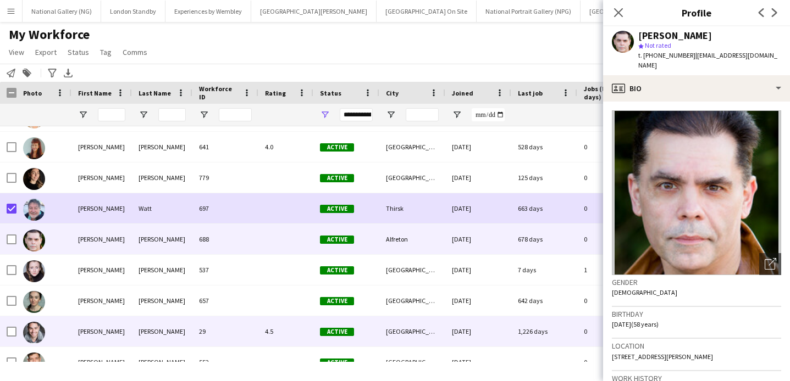
scroll to position [18144, 0]
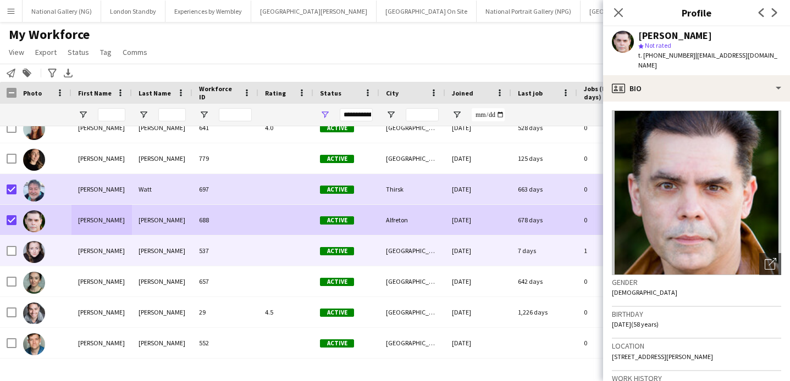
click at [76, 253] on div "[PERSON_NAME]" at bounding box center [101, 251] width 60 height 30
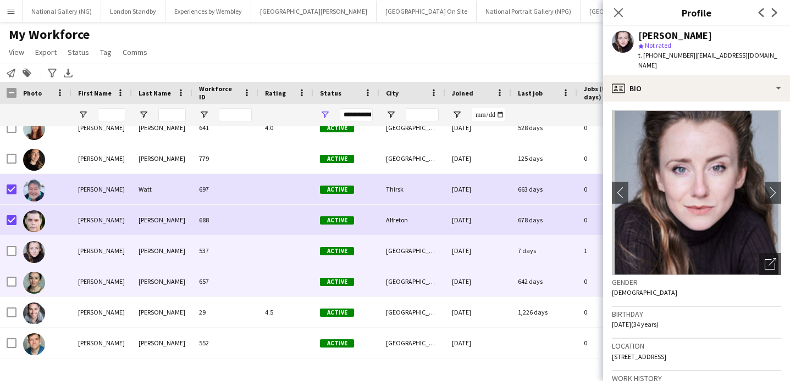
click at [87, 285] on div "[PERSON_NAME]" at bounding box center [101, 282] width 60 height 30
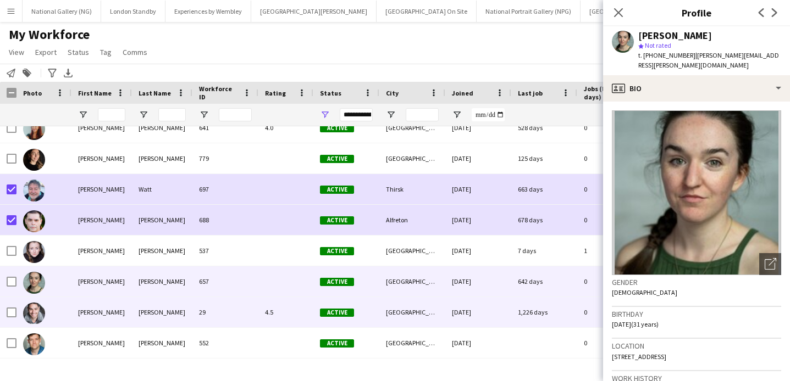
click at [93, 317] on div "[PERSON_NAME]" at bounding box center [101, 312] width 60 height 30
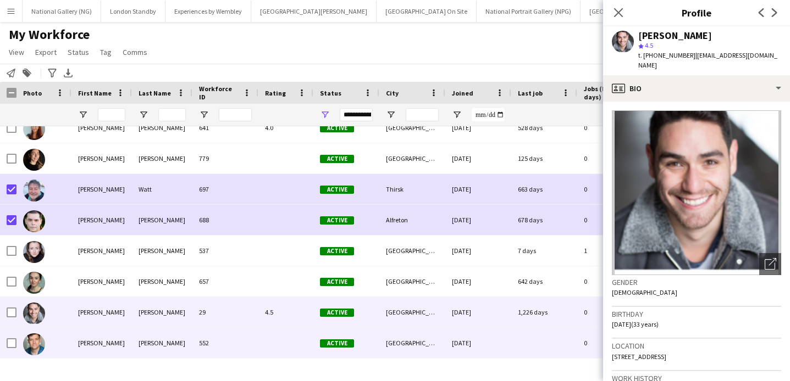
click at [91, 337] on div "[PERSON_NAME]" at bounding box center [101, 343] width 60 height 30
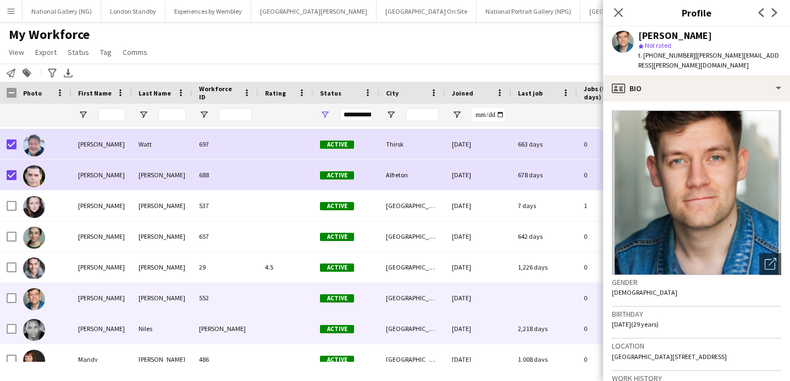
scroll to position [18199, 0]
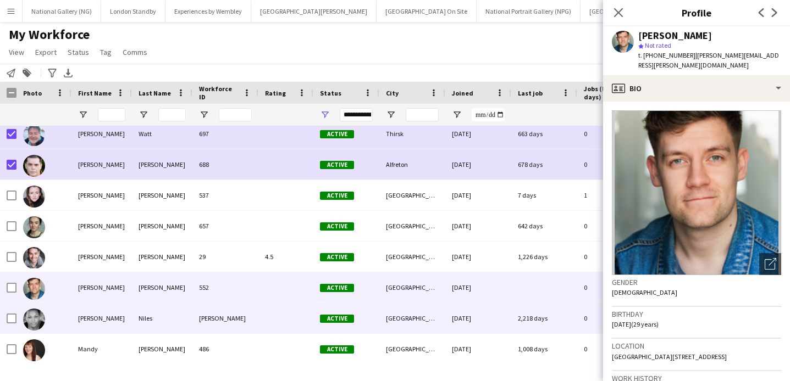
click at [88, 325] on div "[PERSON_NAME]" at bounding box center [101, 318] width 60 height 30
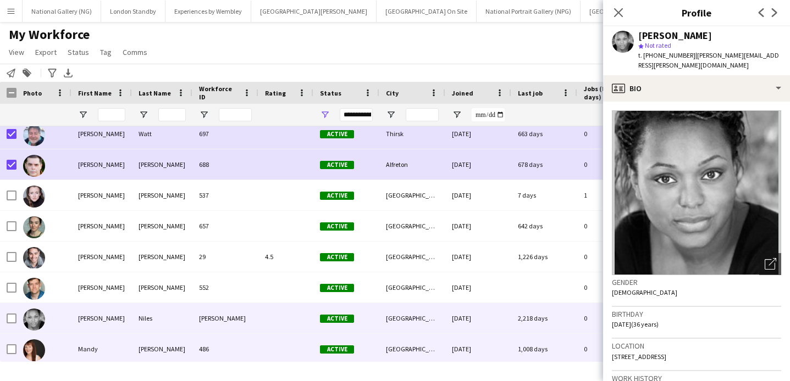
click at [93, 353] on div "Mandy" at bounding box center [101, 349] width 60 height 30
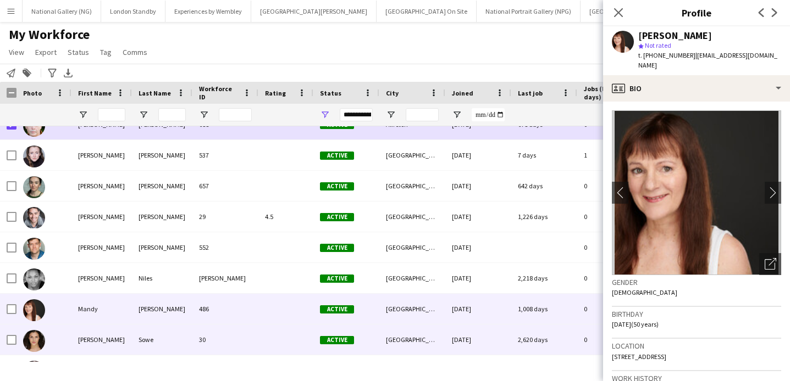
scroll to position [18240, 0]
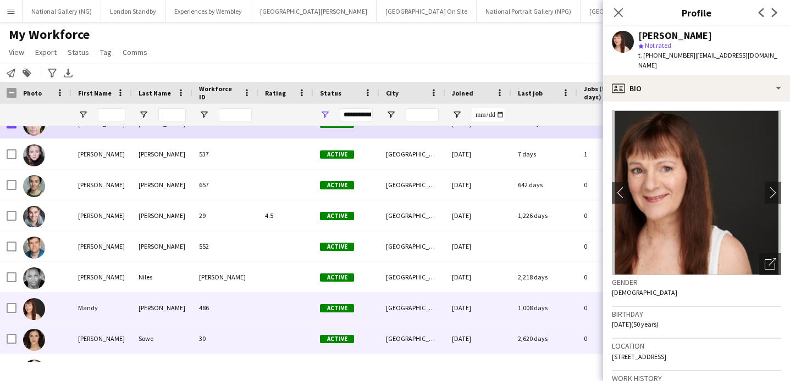
click at [99, 339] on div "[PERSON_NAME]" at bounding box center [101, 339] width 60 height 30
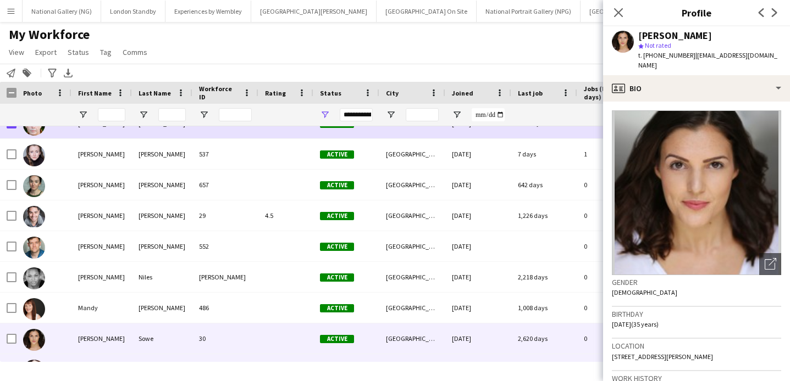
scroll to position [0, 0]
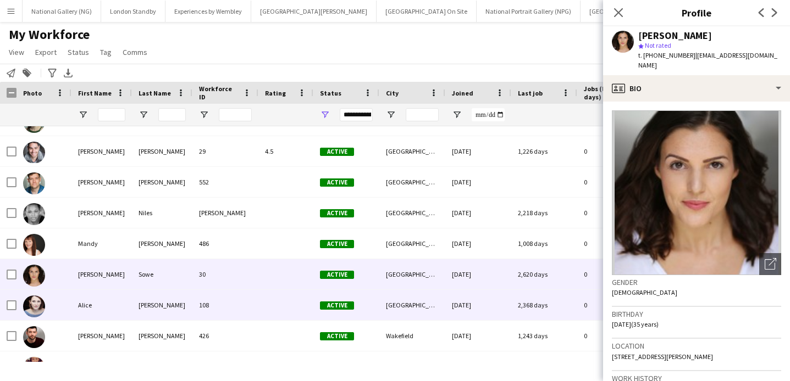
click at [104, 308] on div "Alice" at bounding box center [101, 305] width 60 height 30
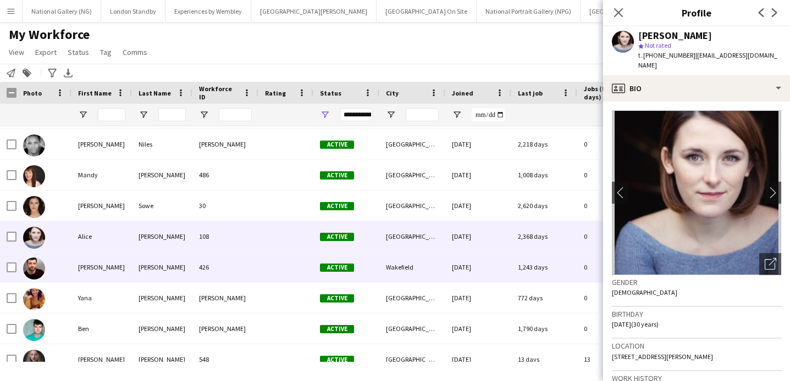
click at [98, 270] on div "[PERSON_NAME]" at bounding box center [101, 267] width 60 height 30
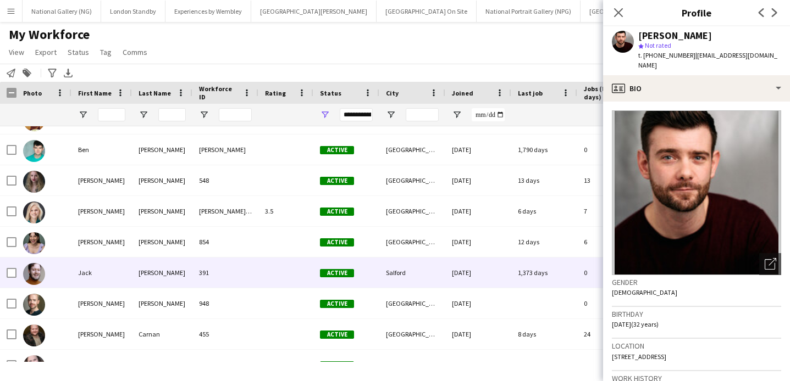
click at [106, 272] on div "Jack" at bounding box center [101, 273] width 60 height 30
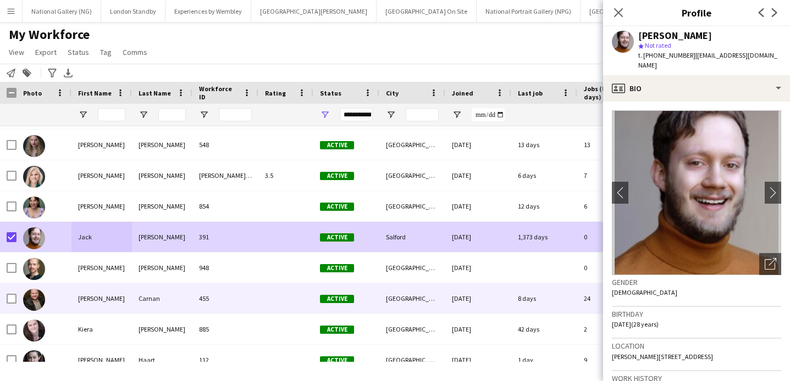
click at [81, 276] on div "[PERSON_NAME]" at bounding box center [101, 268] width 60 height 30
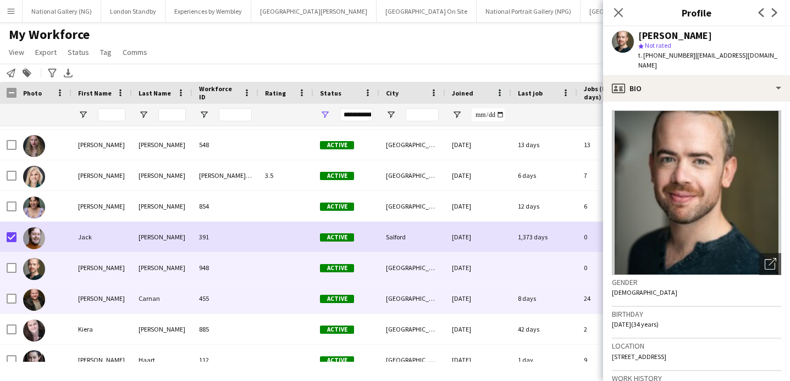
click at [99, 298] on div "[PERSON_NAME]" at bounding box center [101, 299] width 60 height 30
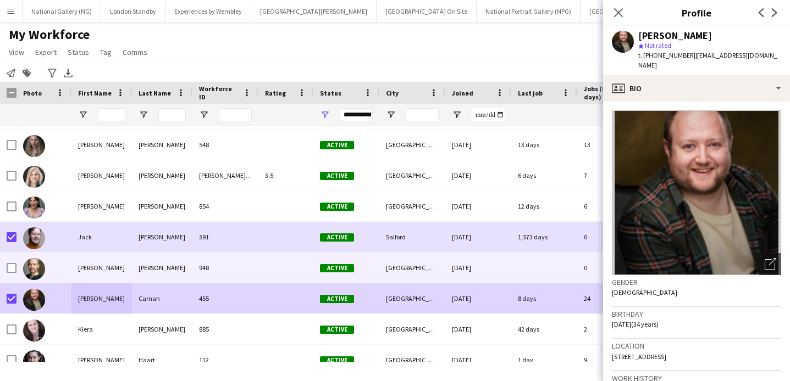
click at [132, 263] on div "[PERSON_NAME]" at bounding box center [162, 268] width 60 height 30
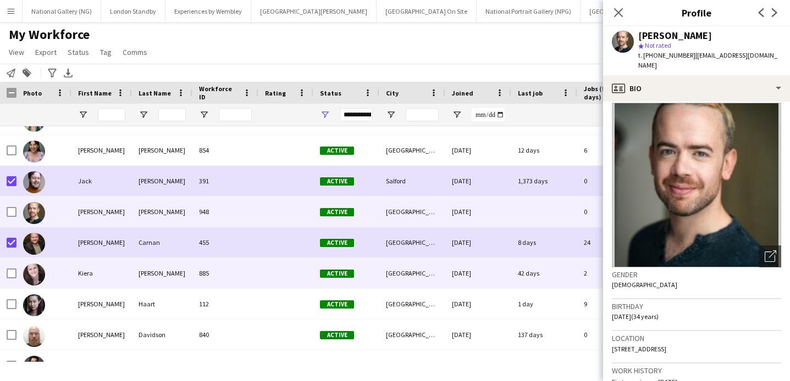
click at [132, 283] on div "Wilkins" at bounding box center [162, 273] width 60 height 30
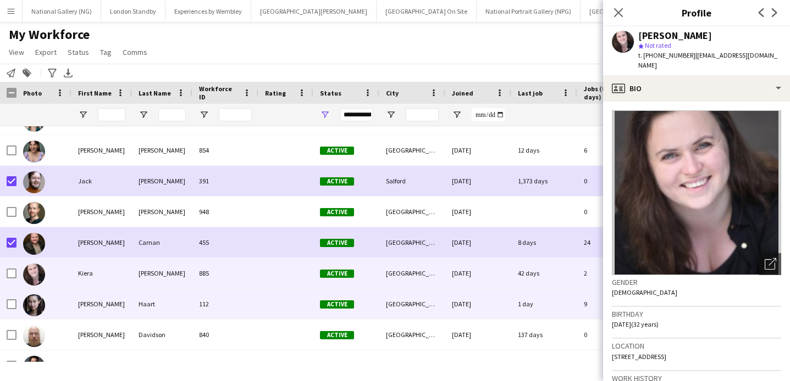
click at [104, 309] on div "[PERSON_NAME]" at bounding box center [101, 304] width 60 height 30
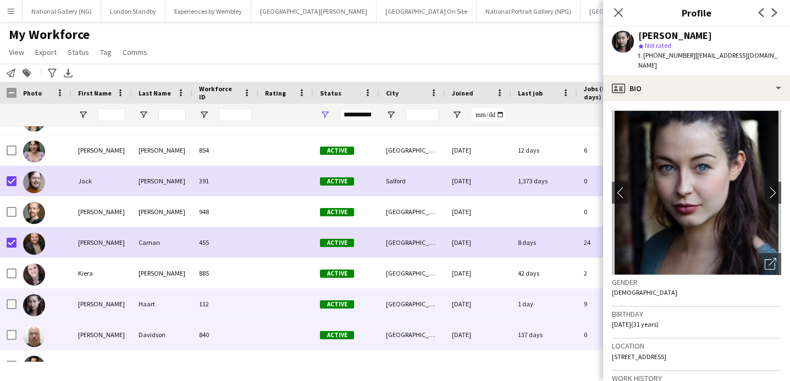
click at [101, 339] on div "Gregor" at bounding box center [101, 335] width 60 height 30
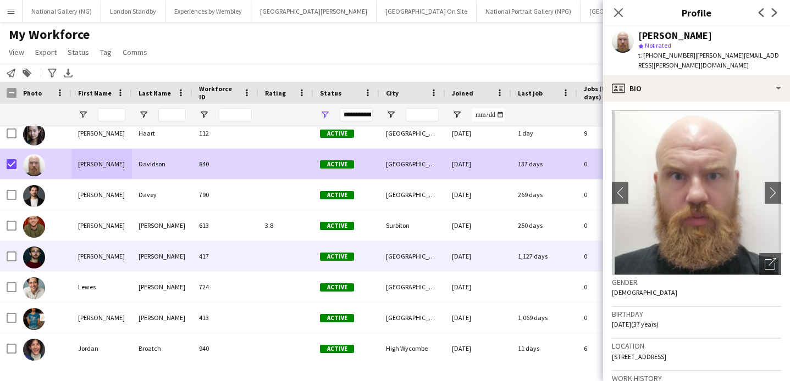
click at [101, 263] on div "Tristan" at bounding box center [101, 256] width 60 height 30
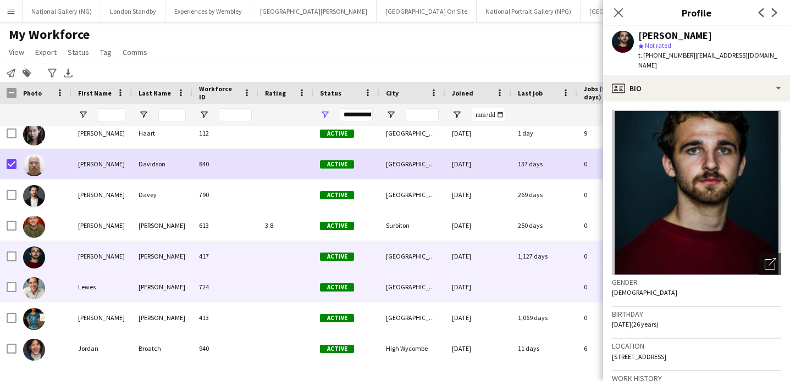
click at [102, 282] on div "Lewes" at bounding box center [101, 287] width 60 height 30
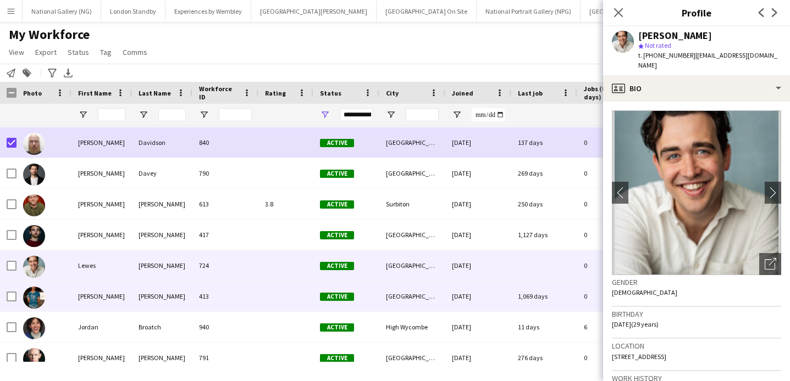
click at [74, 294] on div "jacob" at bounding box center [101, 296] width 60 height 30
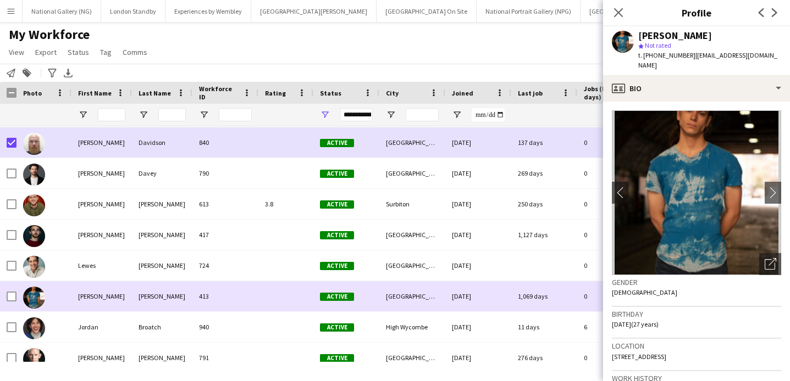
scroll to position [18853, 0]
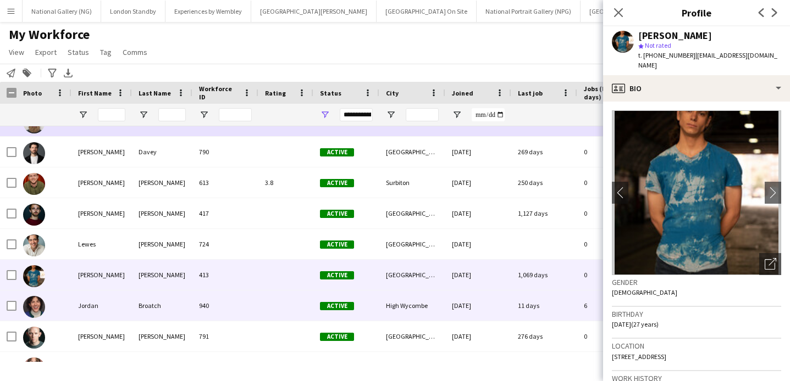
click at [99, 306] on div "Jordan" at bounding box center [101, 306] width 60 height 30
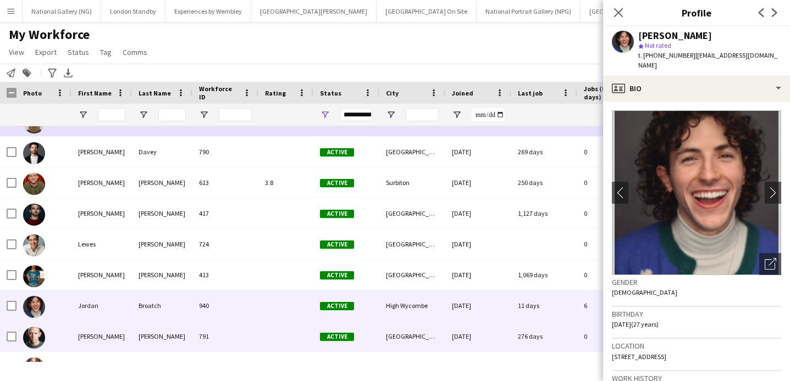
click at [90, 328] on div "[PERSON_NAME]" at bounding box center [101, 337] width 60 height 30
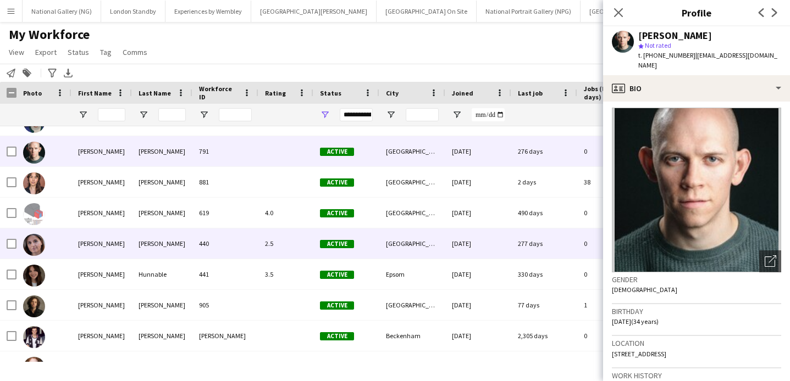
click at [104, 243] on div "Vanashree" at bounding box center [101, 244] width 60 height 30
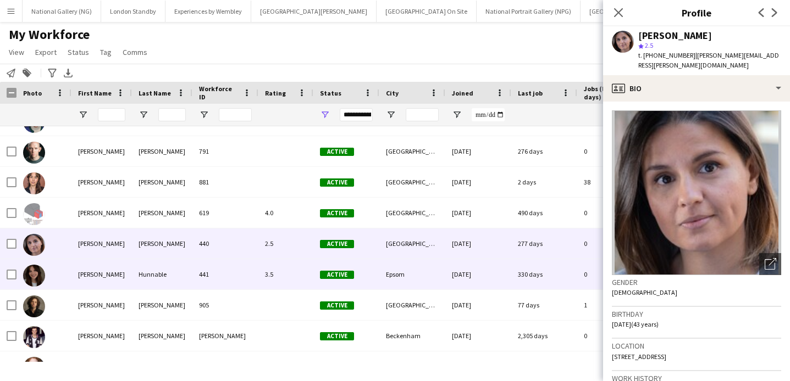
click at [105, 278] on div "[PERSON_NAME]" at bounding box center [101, 274] width 60 height 30
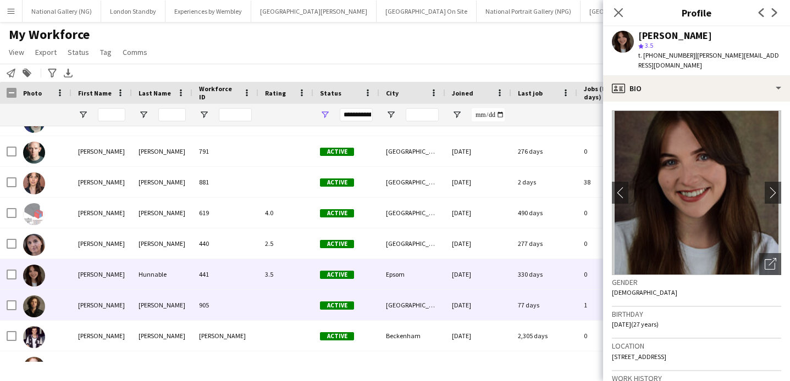
click at [105, 296] on div "Jiri-Stanislav" at bounding box center [101, 305] width 60 height 30
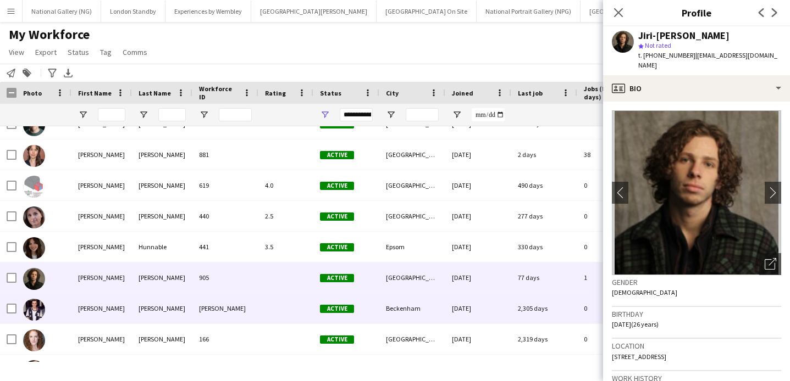
click at [107, 310] on div "[PERSON_NAME]" at bounding box center [101, 309] width 60 height 30
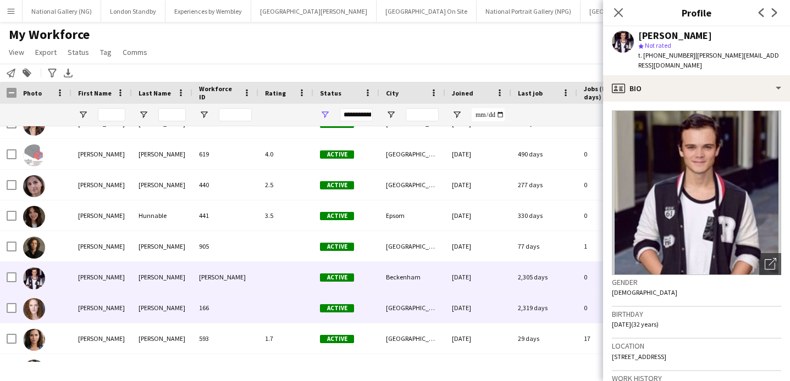
click at [109, 302] on div "[PERSON_NAME]" at bounding box center [101, 308] width 60 height 30
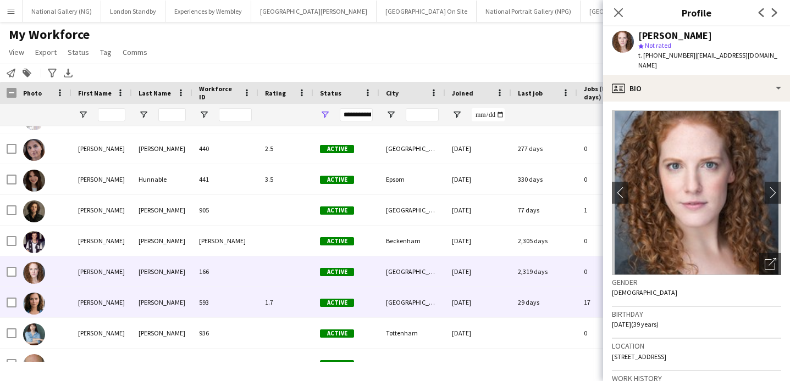
click at [105, 300] on div "[PERSON_NAME]" at bounding box center [101, 302] width 60 height 30
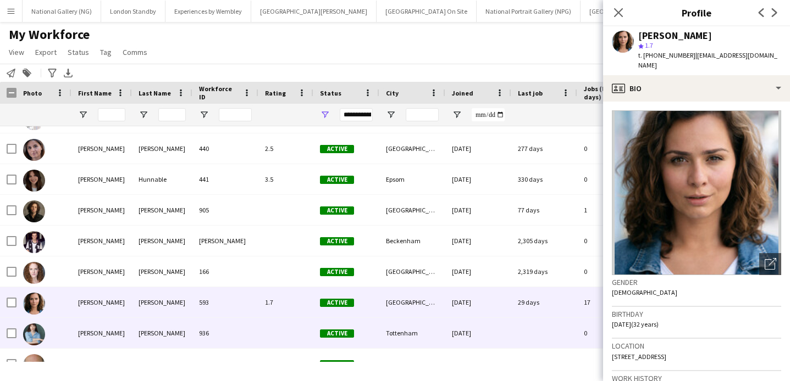
click at [112, 338] on div "Lyndsey" at bounding box center [101, 333] width 60 height 30
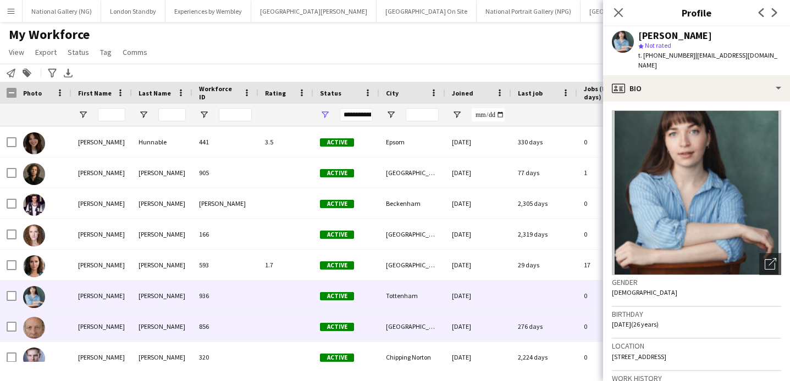
click at [102, 324] on div "Eric" at bounding box center [101, 327] width 60 height 30
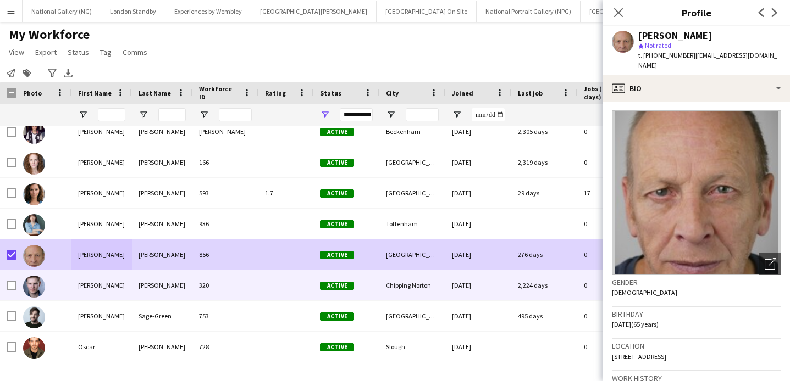
click at [78, 289] on div "[PERSON_NAME]" at bounding box center [101, 285] width 60 height 30
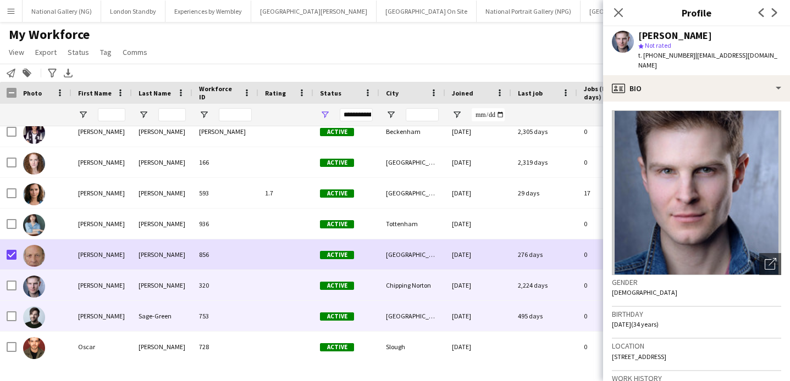
click at [87, 320] on div "Edmund" at bounding box center [101, 316] width 60 height 30
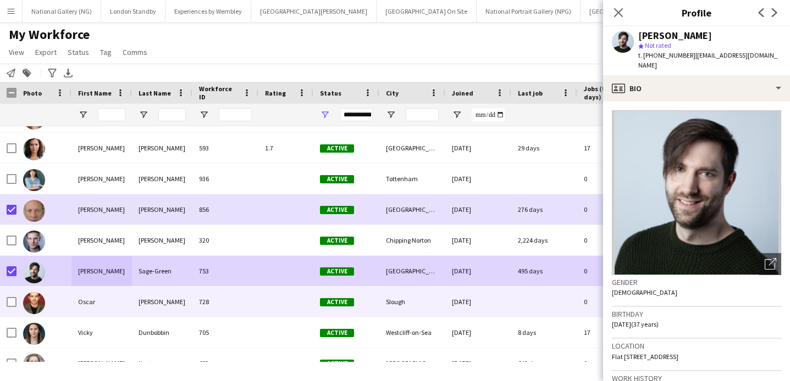
click at [97, 302] on div "Oscar" at bounding box center [101, 302] width 60 height 30
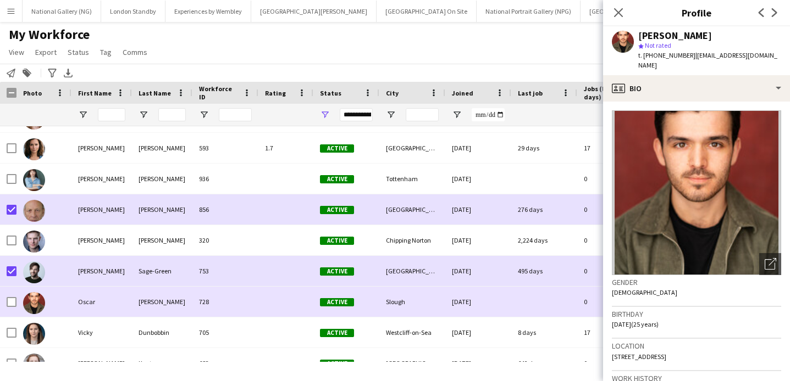
click at [91, 309] on div "Oscar" at bounding box center [101, 302] width 60 height 30
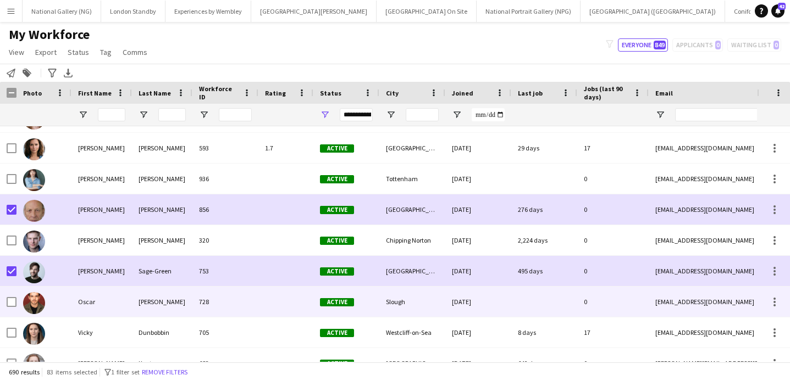
click at [93, 303] on div "Oscar" at bounding box center [101, 302] width 60 height 30
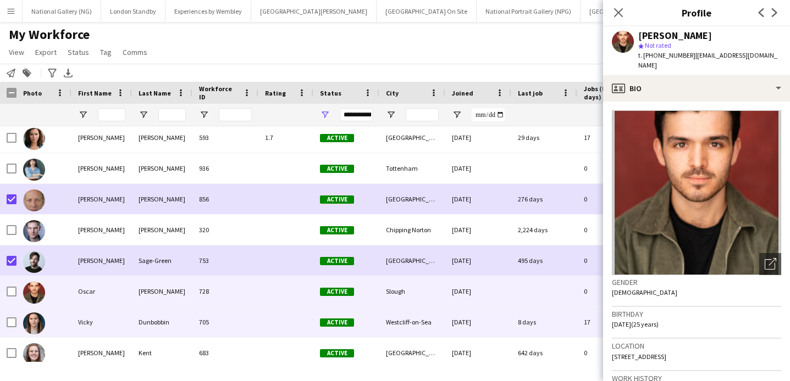
click at [96, 320] on div "Vicky" at bounding box center [101, 322] width 60 height 30
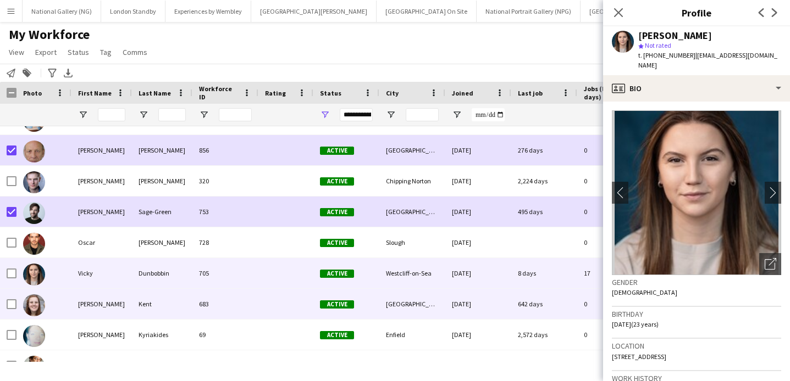
click at [91, 301] on div "Tam" at bounding box center [101, 304] width 60 height 30
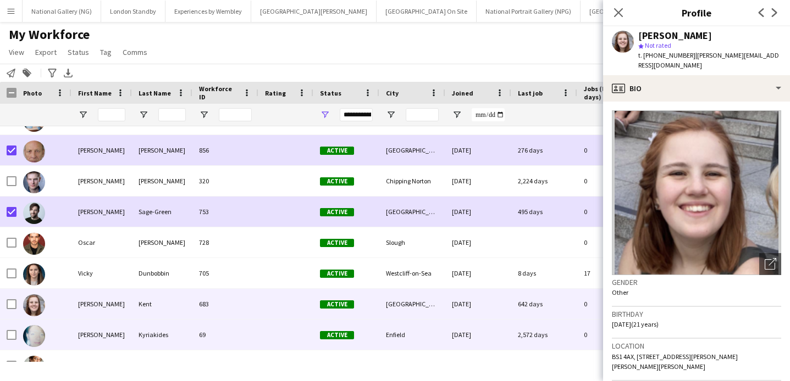
click at [94, 334] on div "Sara" at bounding box center [101, 335] width 60 height 30
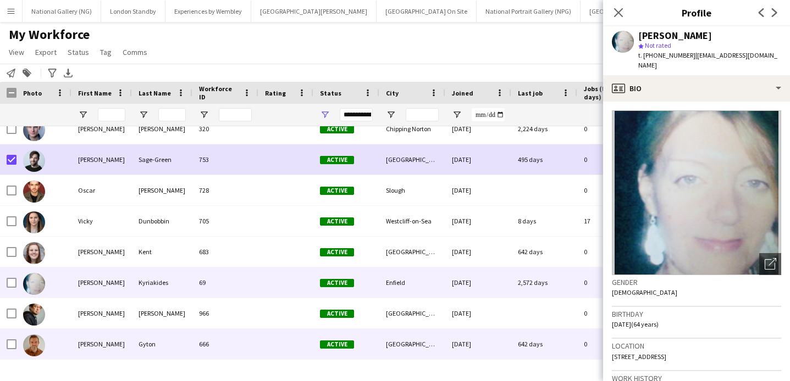
click at [91, 314] on div "[PERSON_NAME]" at bounding box center [101, 313] width 60 height 30
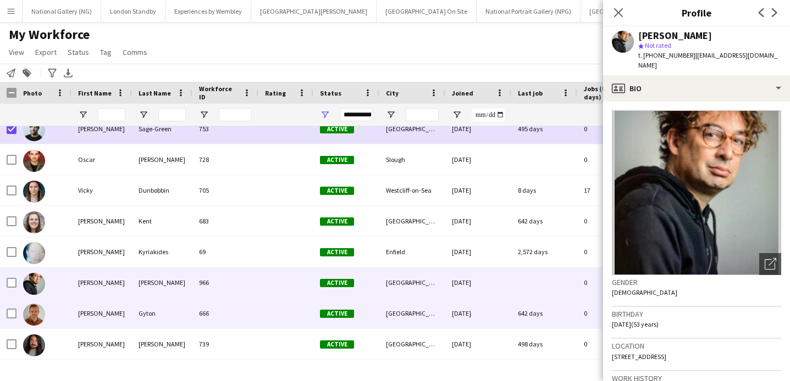
click at [106, 316] on div "Timothy" at bounding box center [101, 313] width 60 height 30
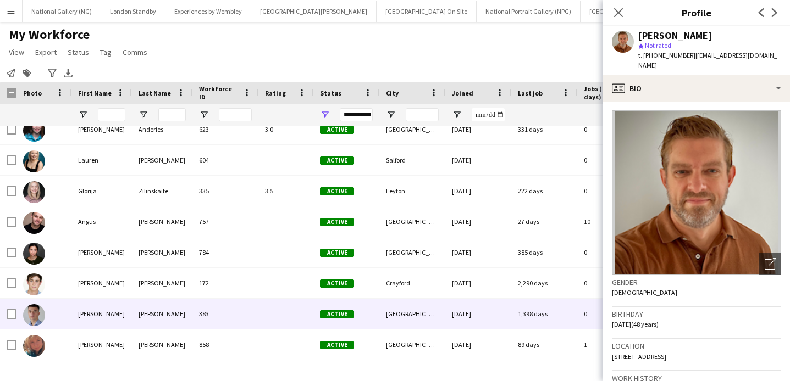
click at [90, 317] on div "[PERSON_NAME]" at bounding box center [101, 314] width 60 height 30
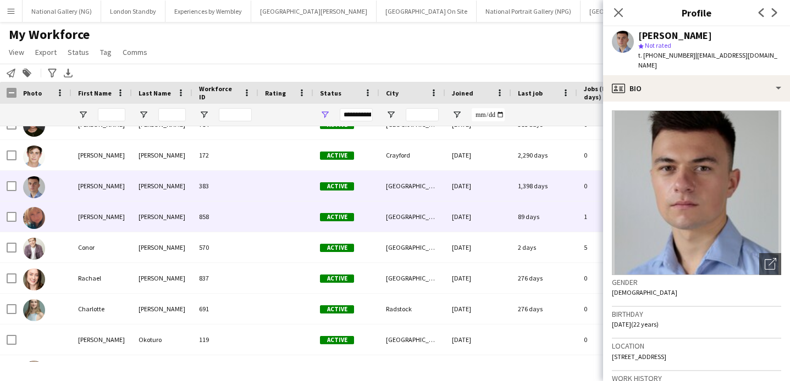
click at [90, 214] on div "[PERSON_NAME]" at bounding box center [101, 217] width 60 height 30
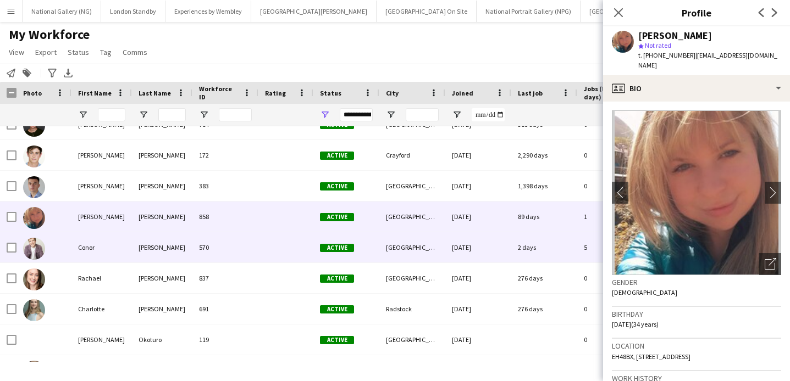
click at [94, 243] on div "Conor" at bounding box center [101, 248] width 60 height 30
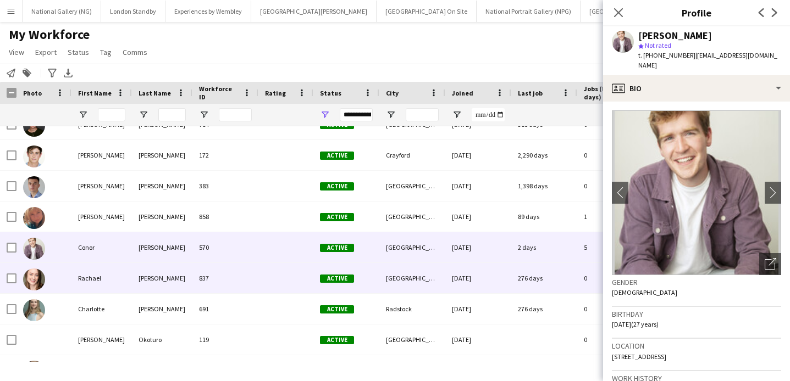
click at [91, 275] on div "Rachael" at bounding box center [101, 278] width 60 height 30
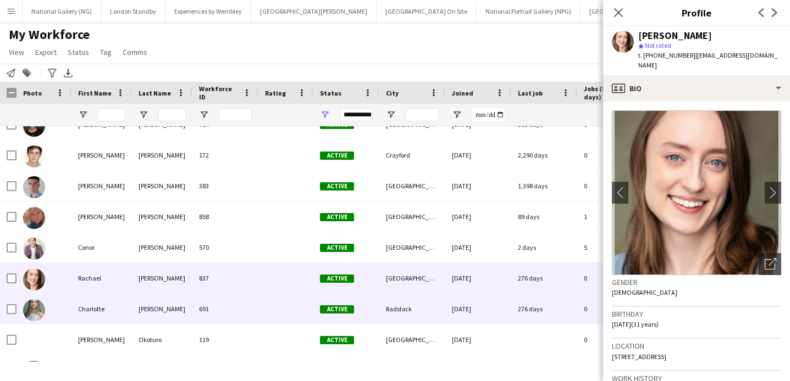
click at [128, 309] on div "Charlotte" at bounding box center [101, 309] width 60 height 30
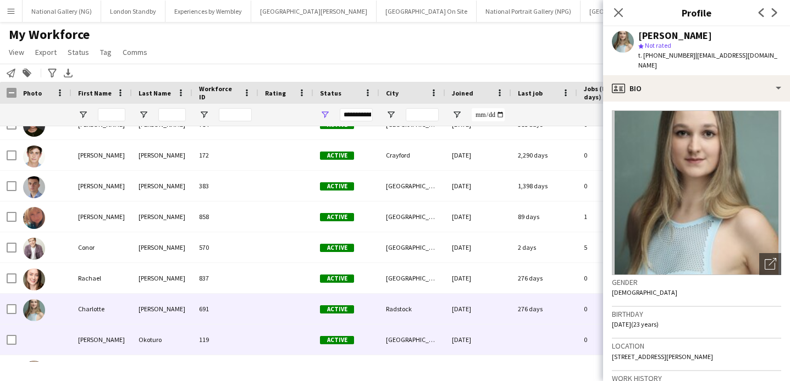
click at [115, 335] on div "Annette" at bounding box center [101, 340] width 60 height 30
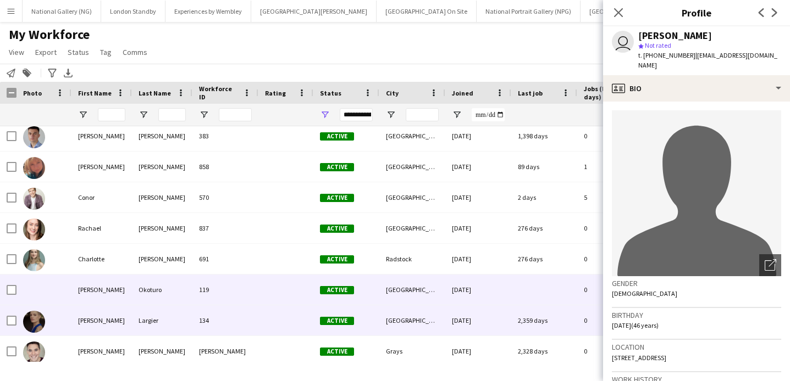
click at [121, 313] on div "Emilie" at bounding box center [101, 321] width 60 height 30
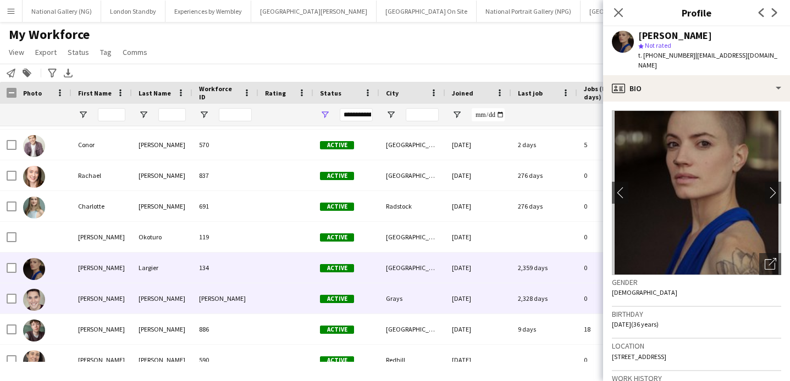
click at [113, 307] on div "[PERSON_NAME]" at bounding box center [101, 299] width 60 height 30
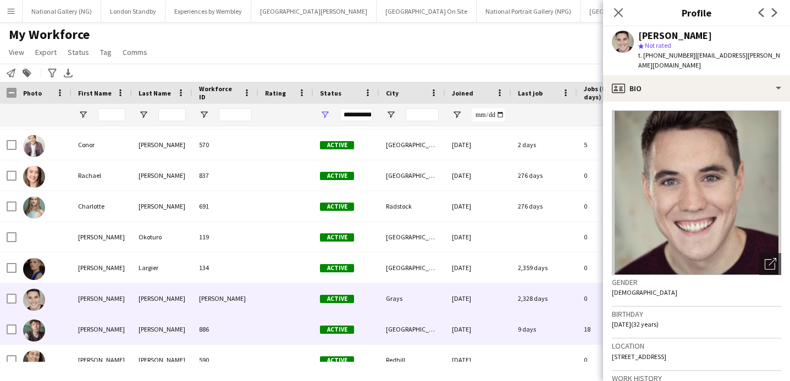
click at [103, 330] on div "[PERSON_NAME]" at bounding box center [101, 329] width 60 height 30
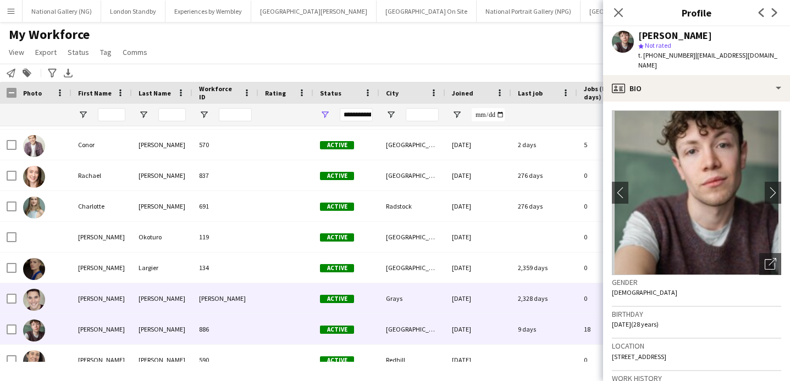
click at [99, 307] on div "[PERSON_NAME]" at bounding box center [101, 299] width 60 height 30
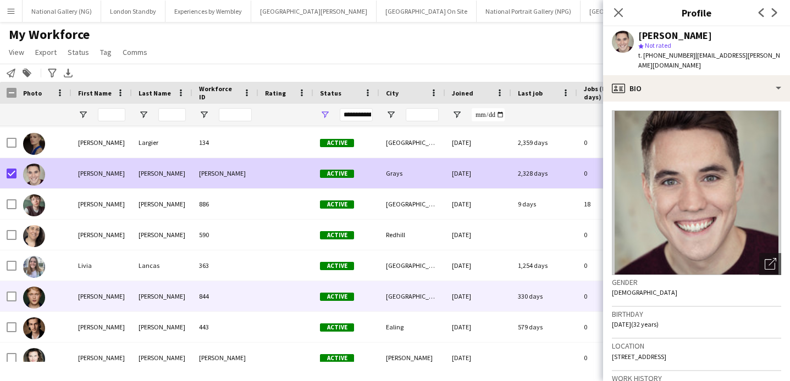
click at [123, 299] on div "Harry" at bounding box center [101, 296] width 60 height 30
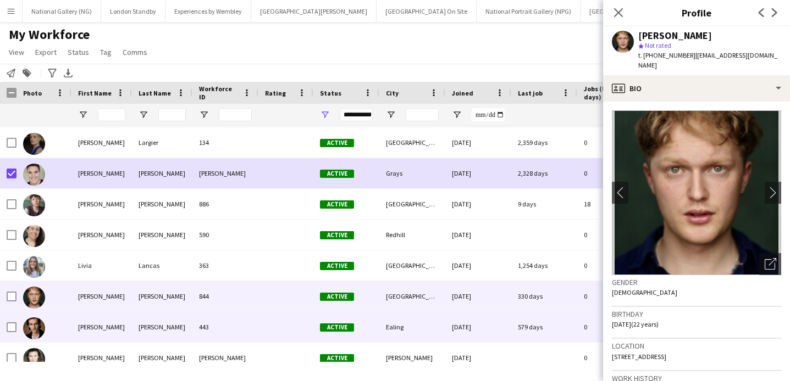
click at [97, 326] on div "Killian" at bounding box center [101, 327] width 60 height 30
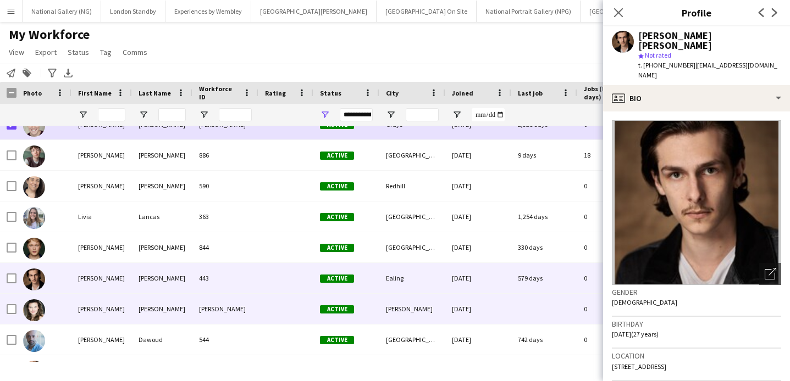
click at [95, 309] on div "[PERSON_NAME]" at bounding box center [101, 309] width 60 height 30
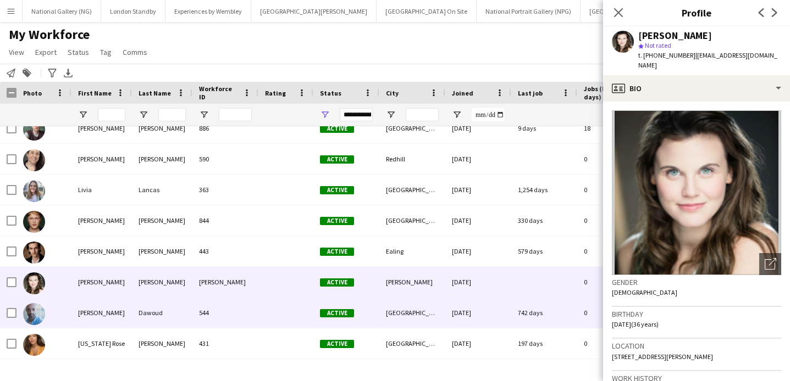
click at [99, 316] on div "[PERSON_NAME]" at bounding box center [101, 313] width 60 height 30
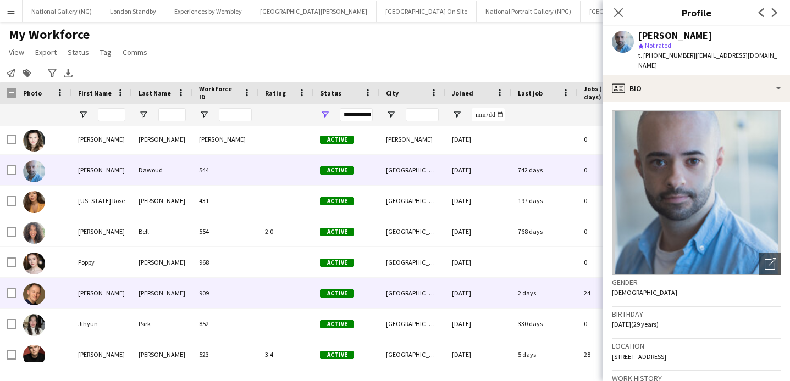
click at [82, 293] on div "Conrad" at bounding box center [101, 293] width 60 height 30
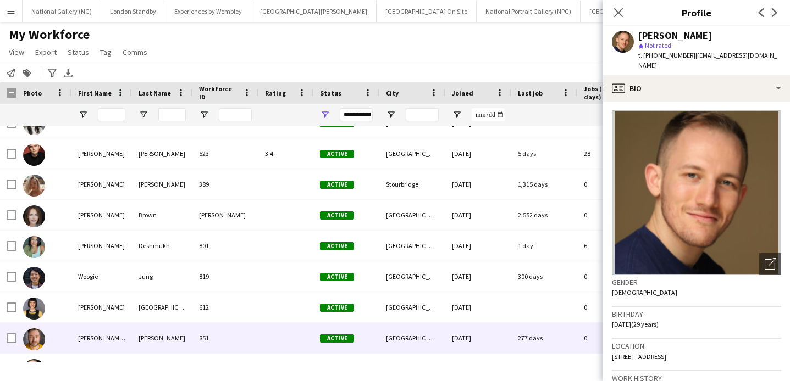
click at [65, 341] on div at bounding box center [43, 338] width 55 height 30
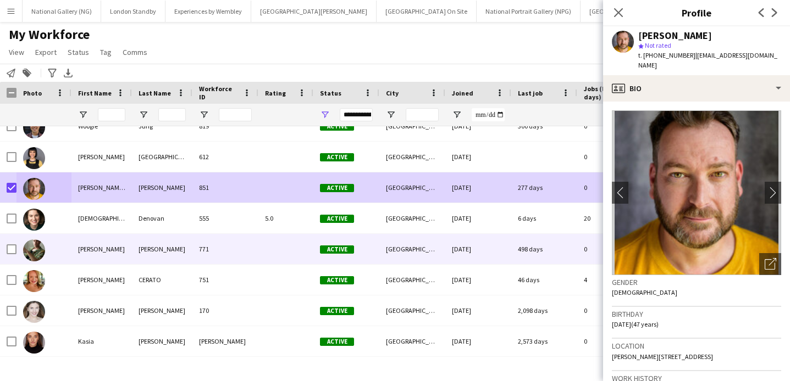
click at [78, 253] on div "Darryl" at bounding box center [101, 249] width 60 height 30
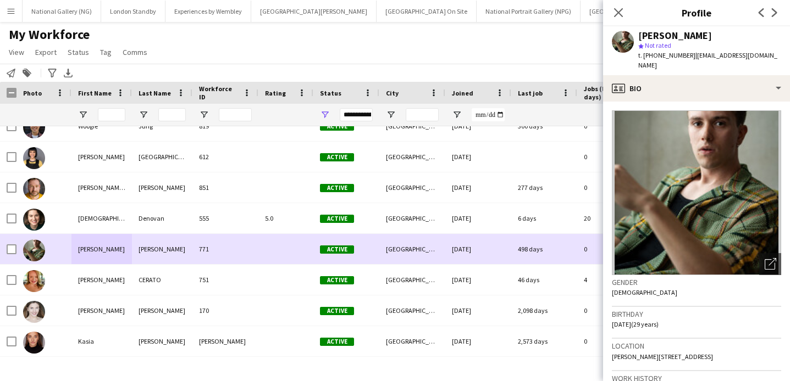
click at [63, 252] on div at bounding box center [43, 249] width 55 height 30
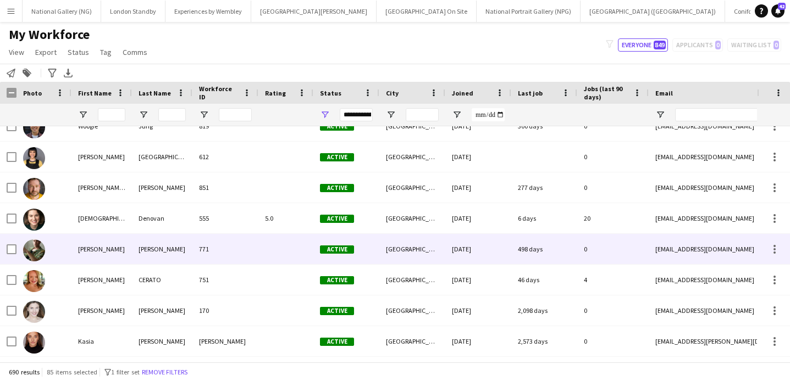
click at [65, 256] on div at bounding box center [43, 249] width 55 height 30
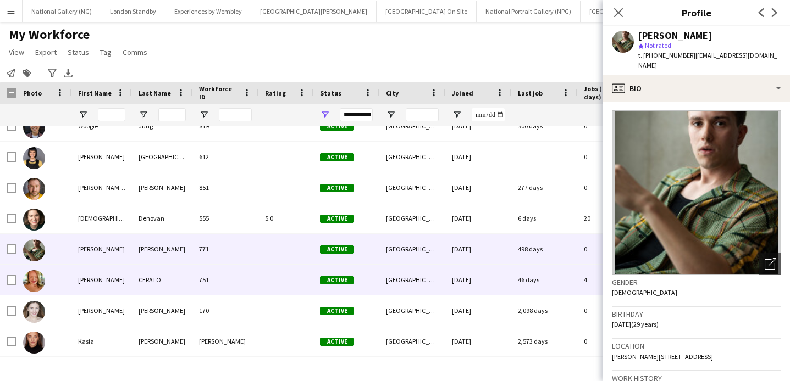
click at [75, 287] on div "NICOLE" at bounding box center [101, 280] width 60 height 30
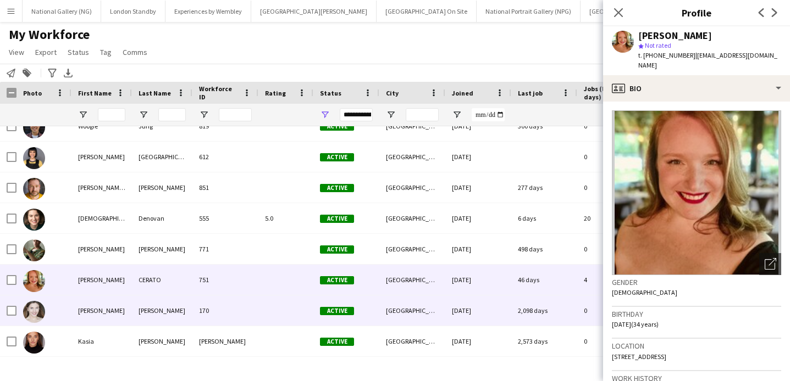
click at [73, 314] on div "[PERSON_NAME]" at bounding box center [101, 311] width 60 height 30
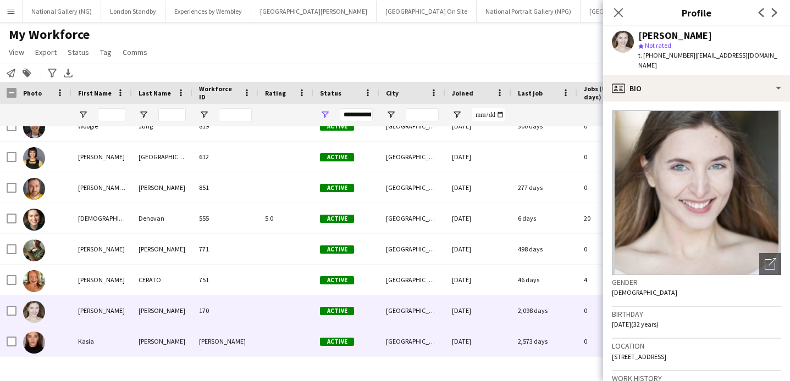
click at [73, 335] on div "Kasia" at bounding box center [101, 341] width 60 height 30
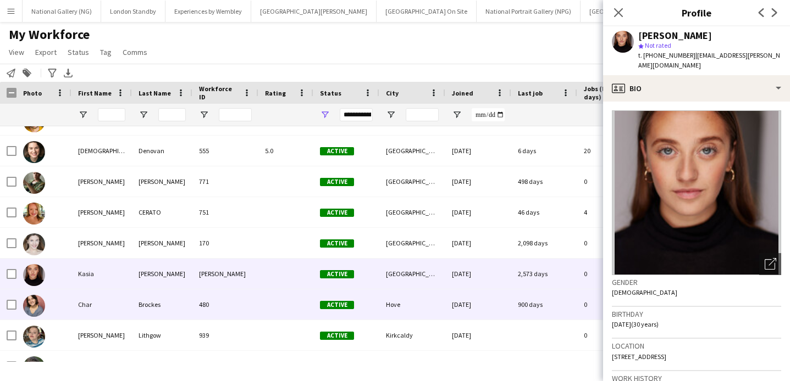
click at [82, 309] on div "Char" at bounding box center [101, 305] width 60 height 30
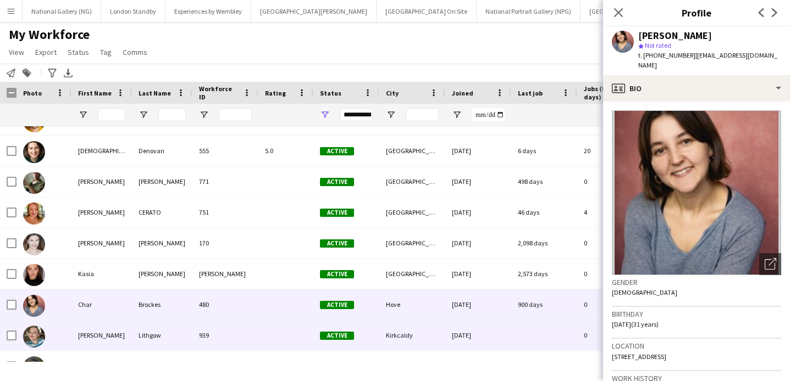
click at [75, 342] on div "[PERSON_NAME]" at bounding box center [101, 335] width 60 height 30
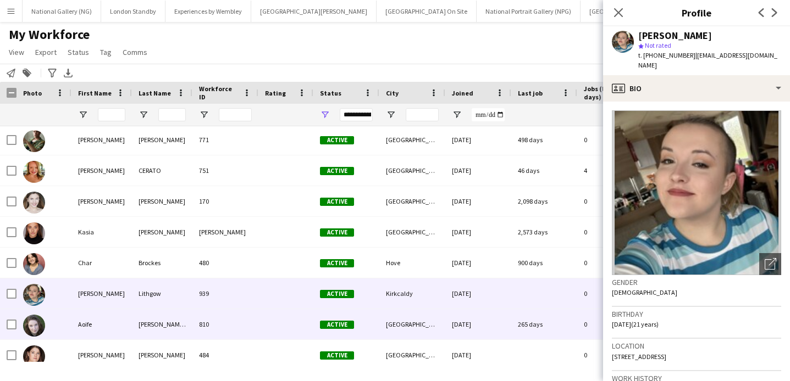
click at [78, 319] on div "Aoife" at bounding box center [101, 324] width 60 height 30
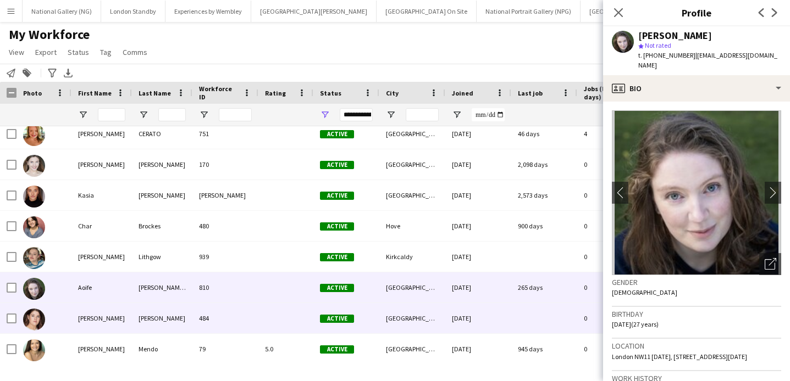
click at [78, 306] on div "[PERSON_NAME]" at bounding box center [101, 318] width 60 height 30
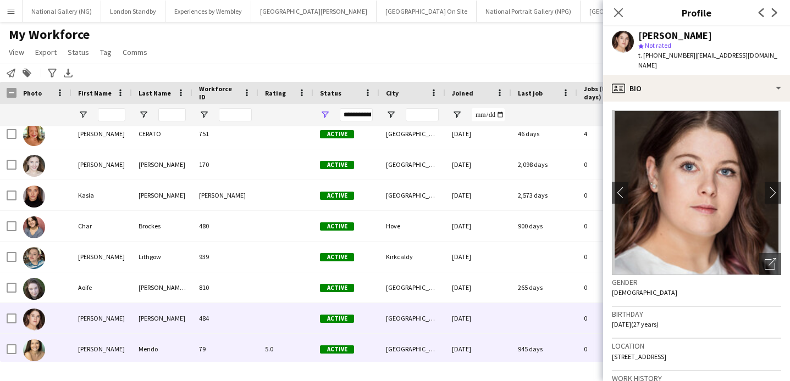
click at [85, 348] on div "Francisca" at bounding box center [101, 349] width 60 height 30
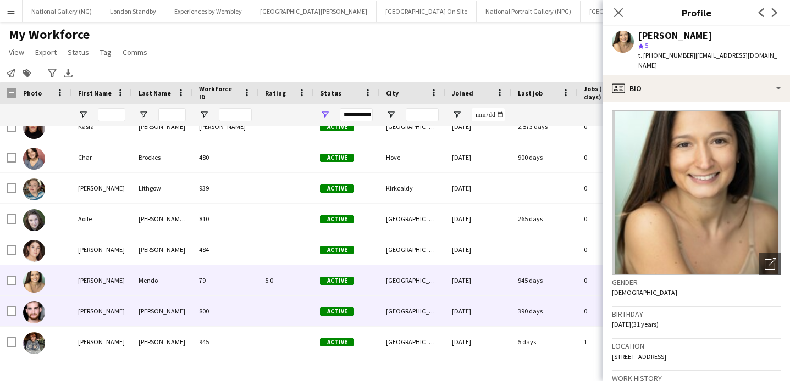
click at [81, 314] on div "[PERSON_NAME]" at bounding box center [101, 311] width 60 height 30
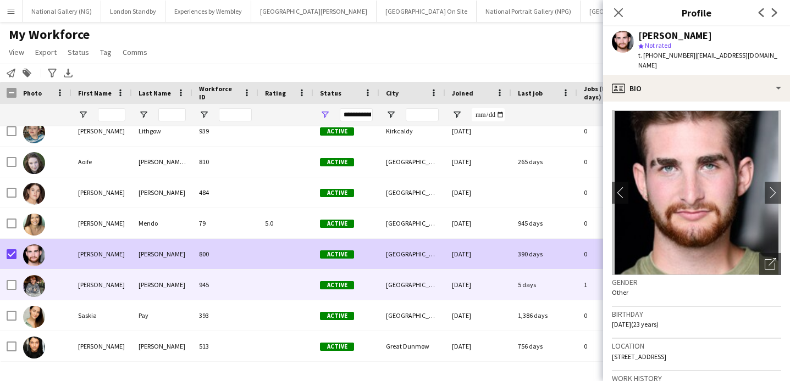
click at [104, 287] on div "Gracie" at bounding box center [101, 285] width 60 height 30
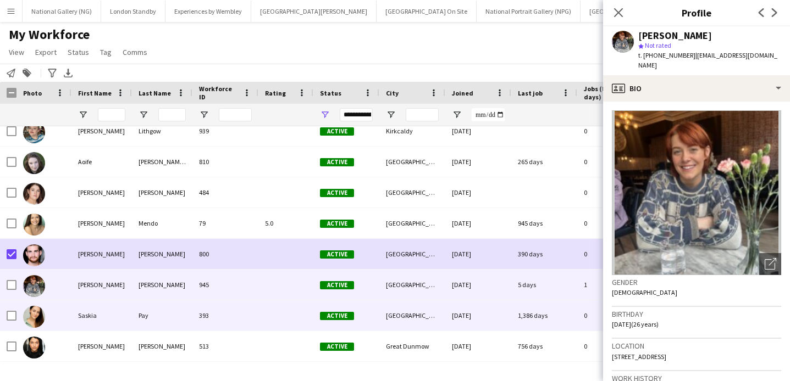
click at [103, 311] on div "Saskia" at bounding box center [101, 316] width 60 height 30
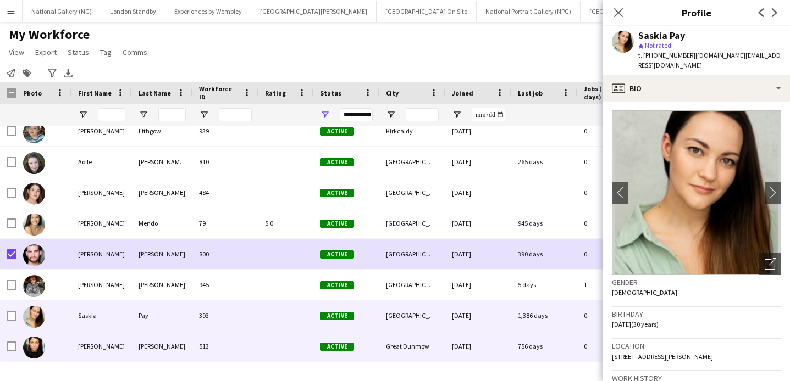
click at [92, 346] on div "[PERSON_NAME]" at bounding box center [101, 346] width 60 height 30
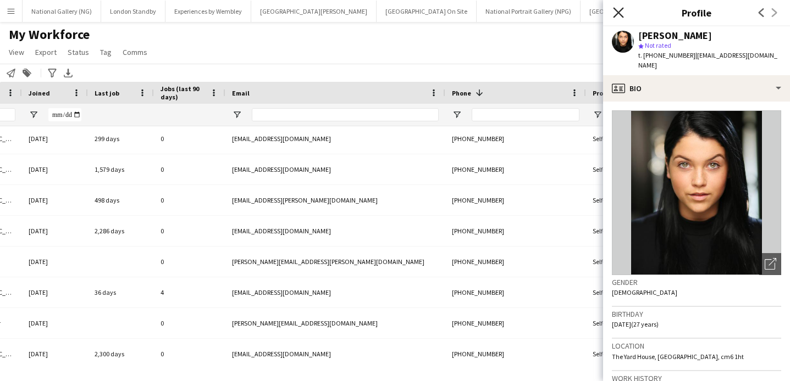
click at [621, 10] on icon at bounding box center [618, 12] width 10 height 10
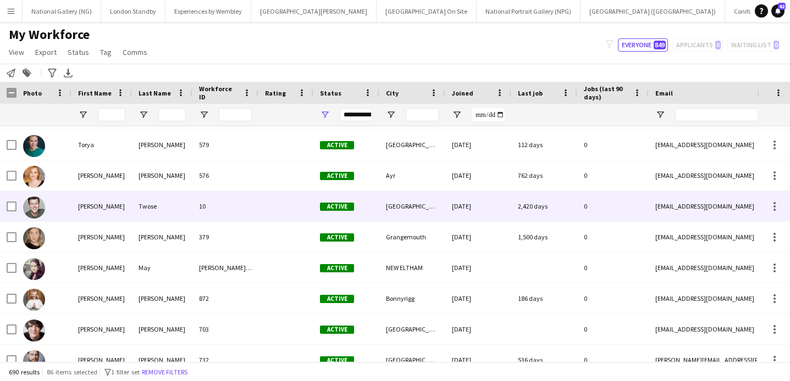
click at [126, 207] on div "[PERSON_NAME]" at bounding box center [101, 206] width 60 height 30
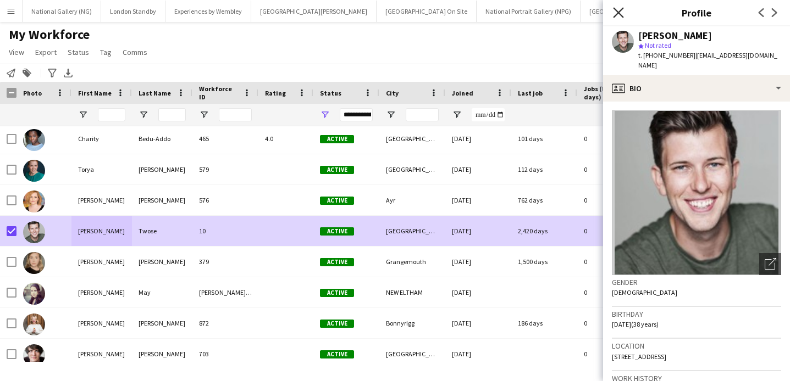
click at [621, 12] on icon "Close pop-in" at bounding box center [618, 12] width 10 height 10
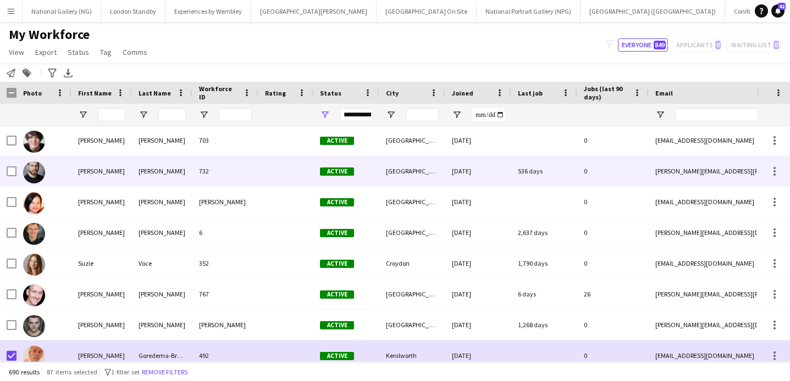
click at [157, 163] on div "[PERSON_NAME]" at bounding box center [162, 171] width 60 height 30
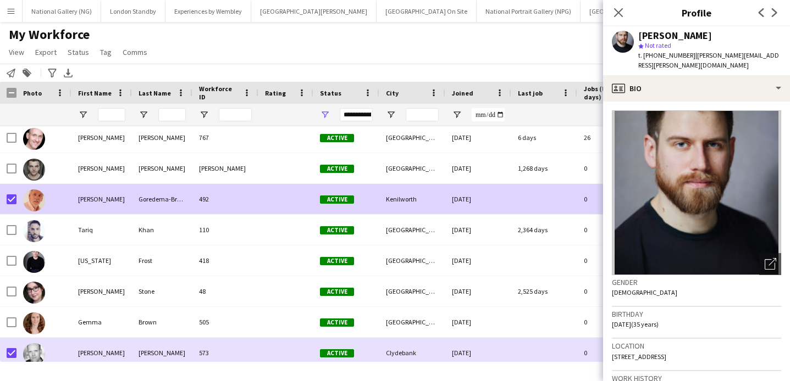
click at [156, 198] on div "Goredema-Braid" at bounding box center [162, 199] width 60 height 30
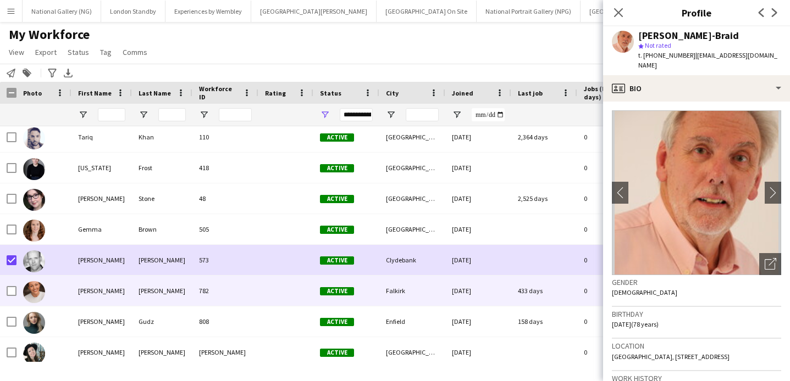
scroll to position [652, 0]
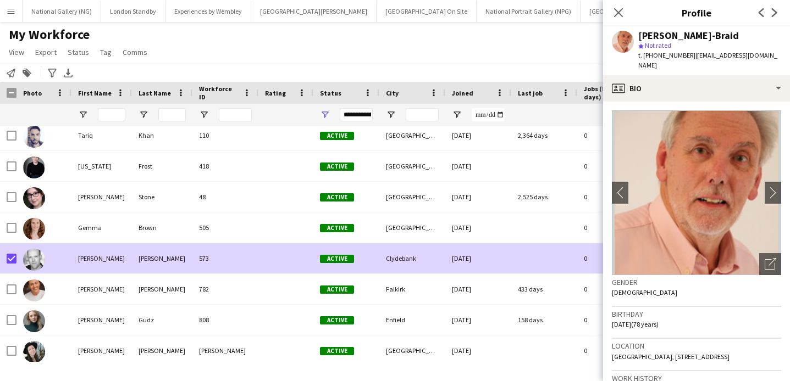
click at [150, 262] on div "[PERSON_NAME]" at bounding box center [162, 258] width 60 height 30
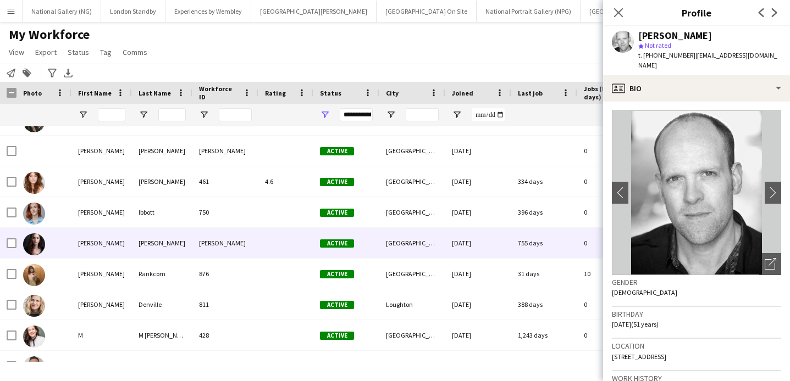
scroll to position [898, 0]
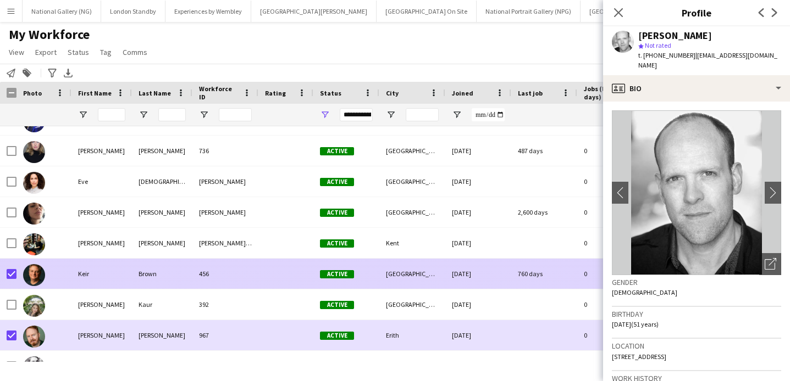
click at [124, 271] on div "Keir" at bounding box center [101, 274] width 60 height 30
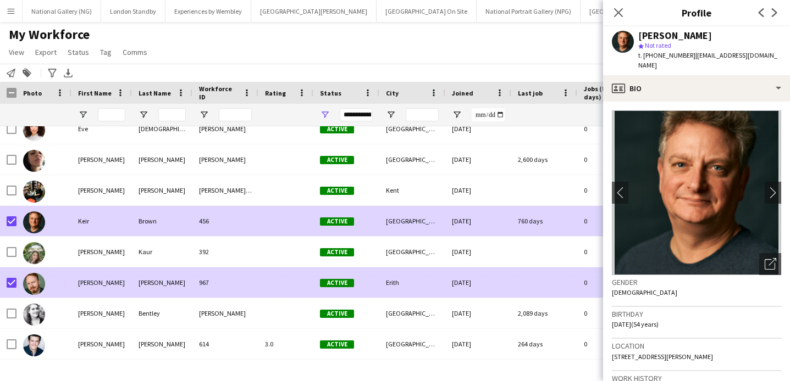
click at [132, 280] on div "[PERSON_NAME]" at bounding box center [162, 283] width 60 height 30
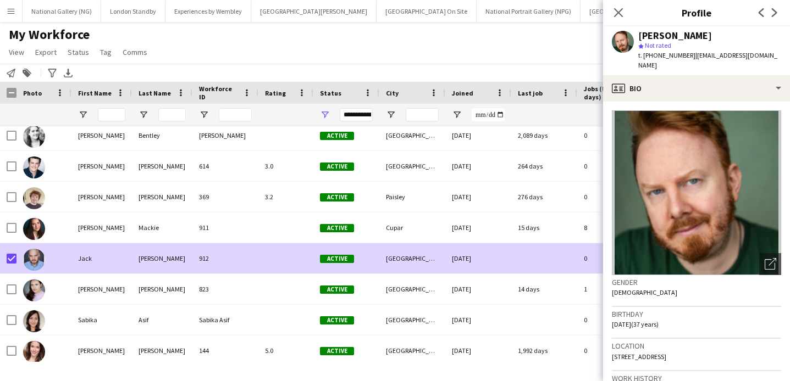
click at [110, 262] on div "Jack" at bounding box center [101, 258] width 60 height 30
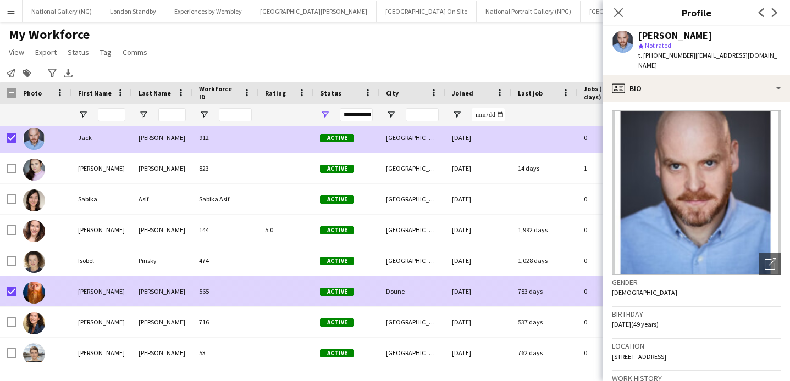
click at [232, 289] on div "565" at bounding box center [225, 291] width 66 height 30
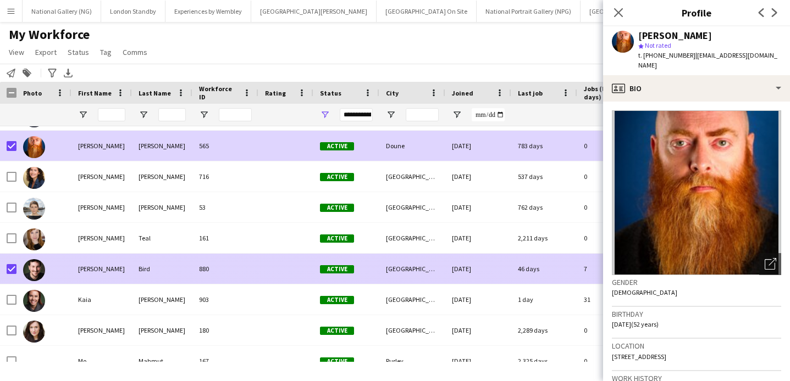
click at [207, 272] on div "880" at bounding box center [225, 269] width 66 height 30
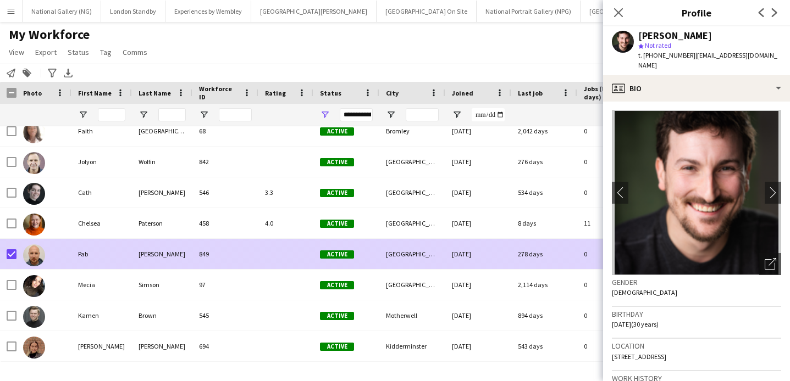
click at [208, 257] on div "849" at bounding box center [225, 254] width 66 height 30
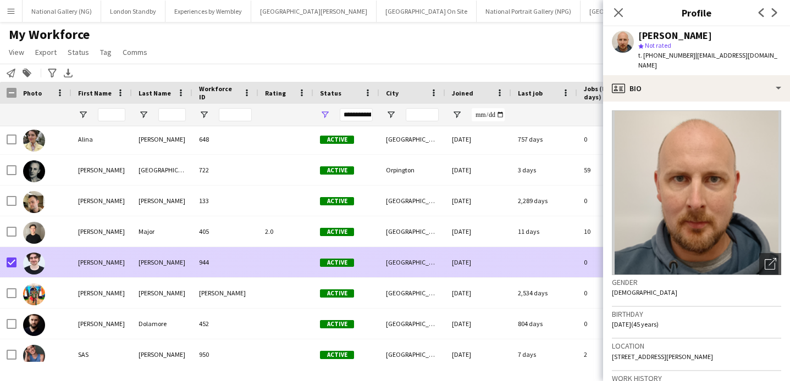
click at [130, 267] on div "[PERSON_NAME]" at bounding box center [101, 262] width 60 height 30
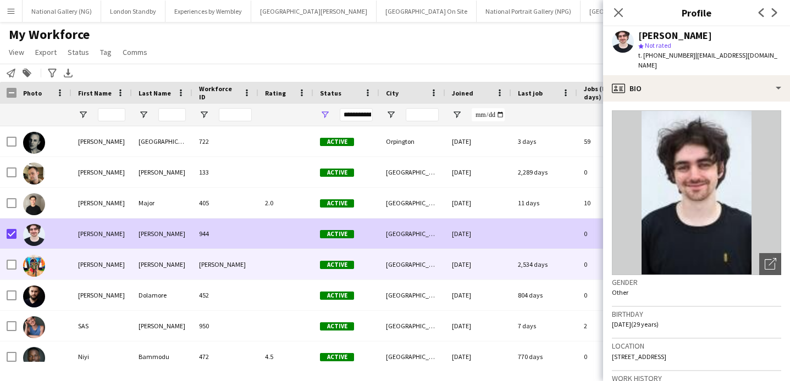
click at [175, 266] on div "[PERSON_NAME]" at bounding box center [162, 265] width 60 height 30
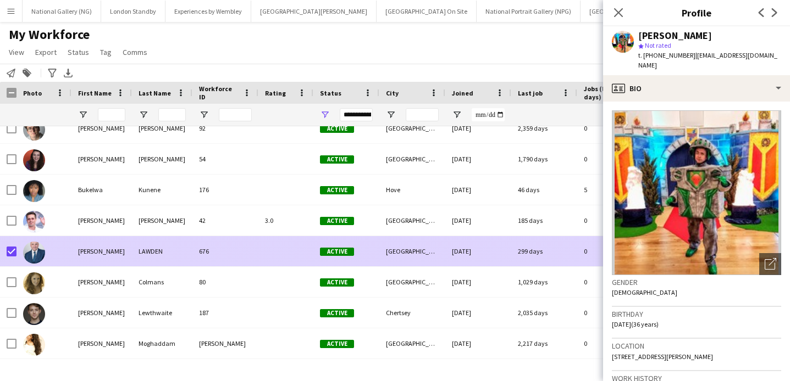
scroll to position [0, 11]
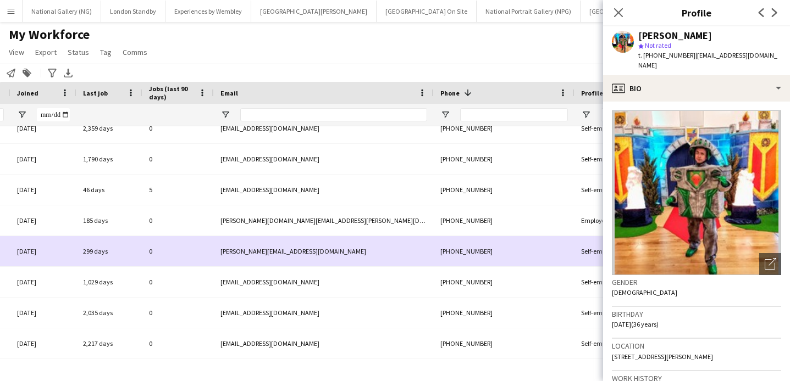
drag, startPoint x: 494, startPoint y: 252, endPoint x: 481, endPoint y: 252, distance: 12.7
click at [481, 252] on div "+447901553233" at bounding box center [504, 251] width 141 height 30
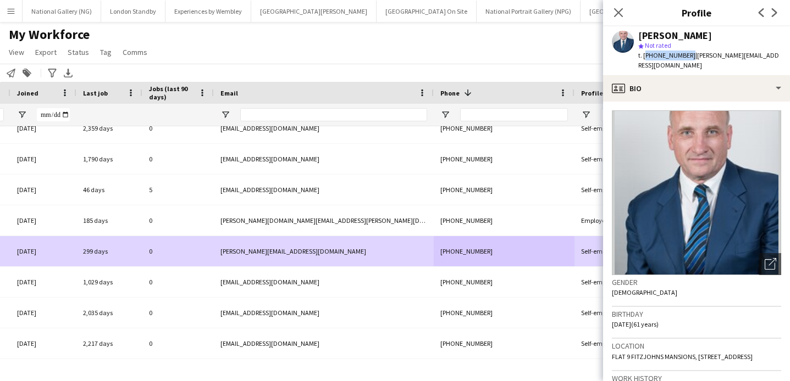
drag, startPoint x: 685, startPoint y: 56, endPoint x: 644, endPoint y: 56, distance: 41.2
click at [644, 56] on span "t. +447901553233" at bounding box center [666, 55] width 57 height 8
copy span "+447901553233"
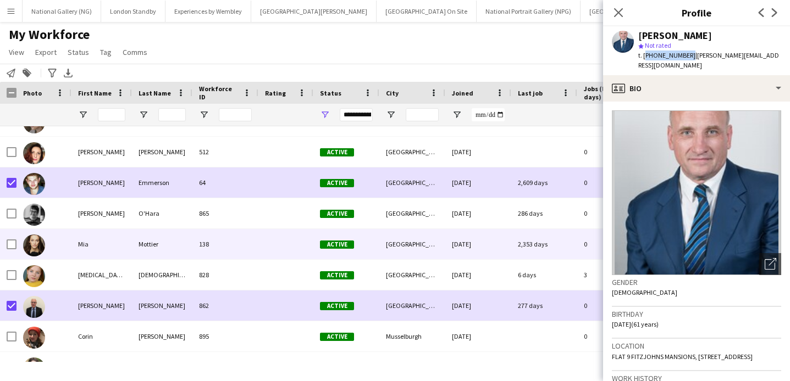
scroll to position [4391, 0]
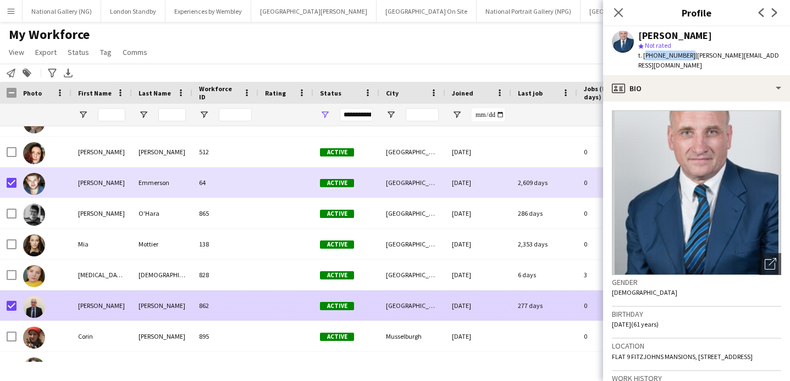
click at [108, 311] on div "[PERSON_NAME]" at bounding box center [101, 306] width 60 height 30
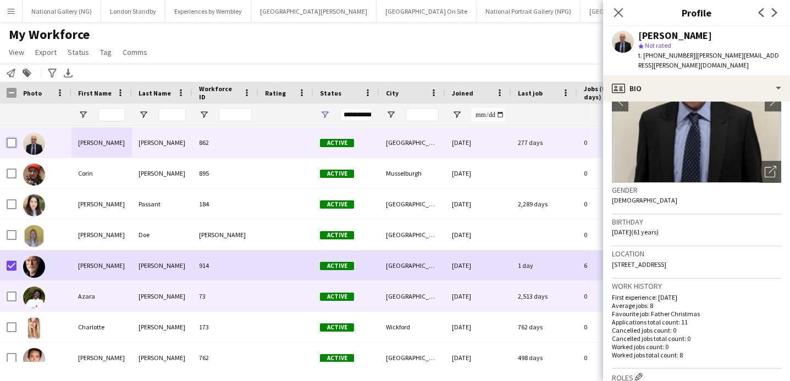
scroll to position [4555, 0]
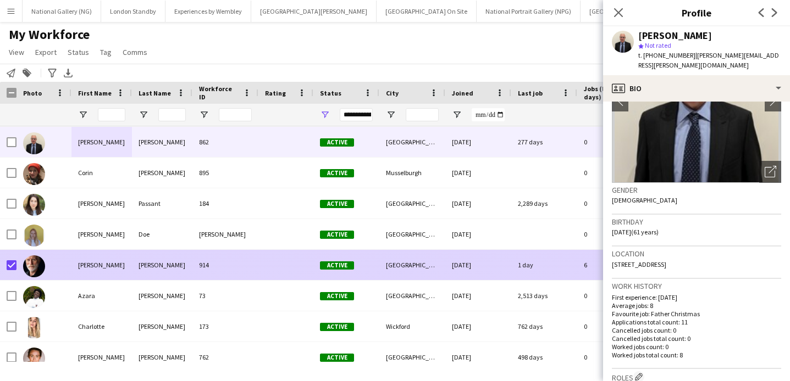
click at [96, 272] on div "[PERSON_NAME]" at bounding box center [101, 265] width 60 height 30
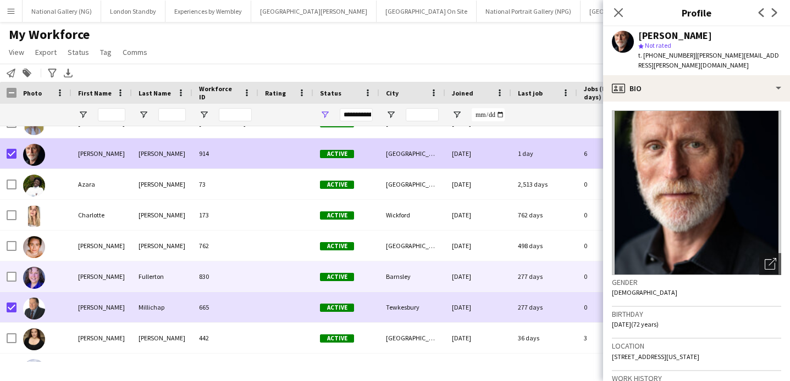
scroll to position [4670, 0]
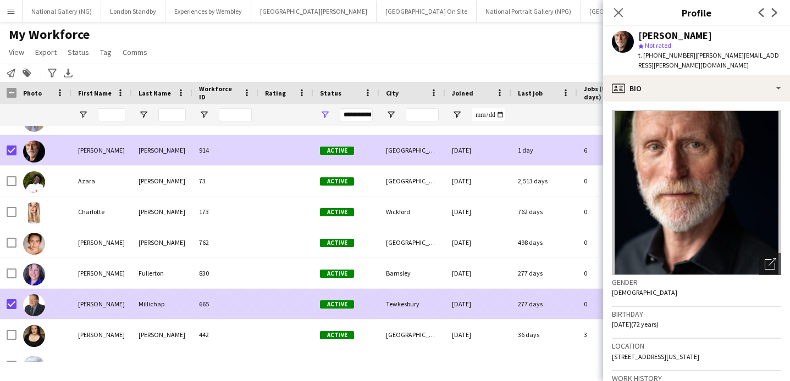
click at [120, 302] on div "[PERSON_NAME]" at bounding box center [101, 304] width 60 height 30
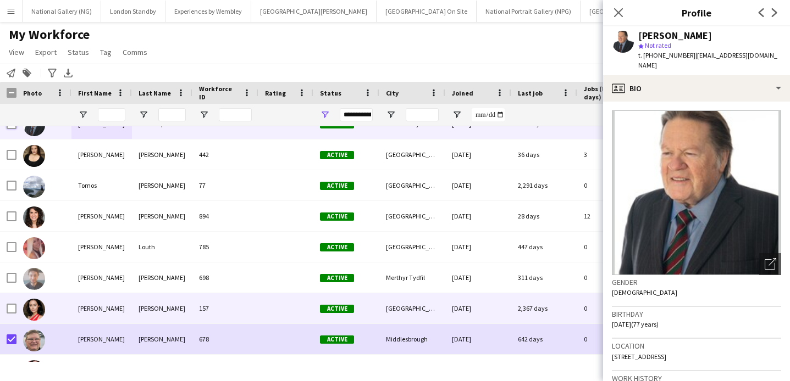
scroll to position [4860, 0]
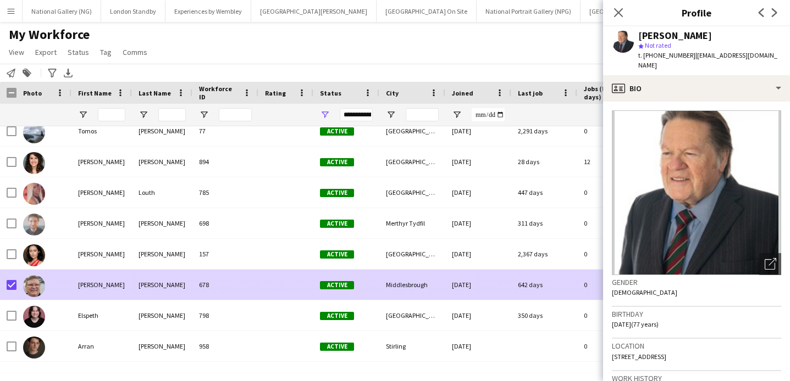
click at [58, 290] on div at bounding box center [43, 285] width 55 height 30
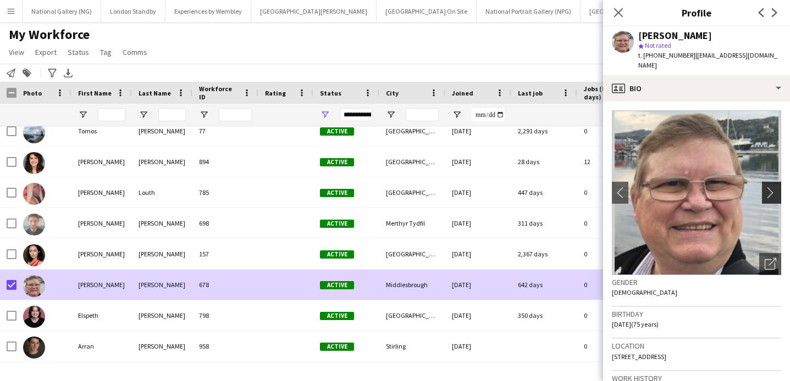
click at [767, 187] on app-icon "chevron-right" at bounding box center [773, 193] width 17 height 12
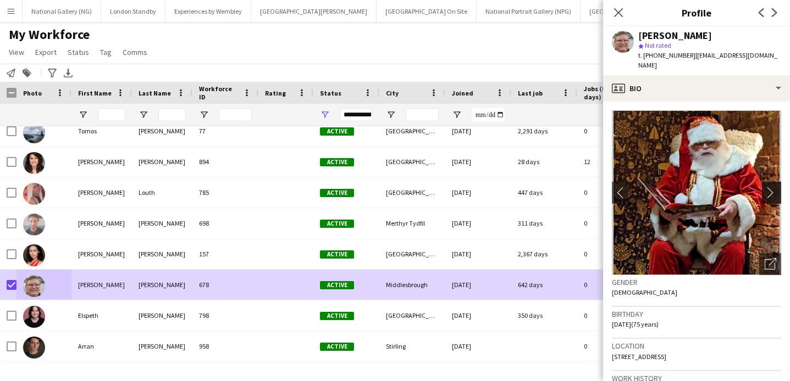
click at [767, 187] on app-icon "chevron-right" at bounding box center [773, 193] width 17 height 12
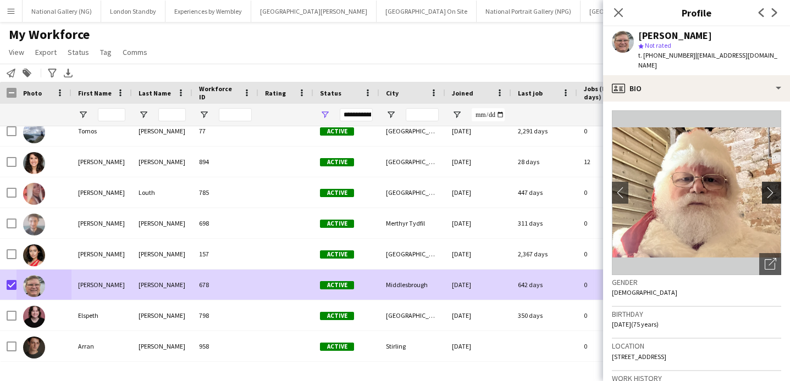
click at [767, 187] on app-icon "chevron-right" at bounding box center [773, 193] width 17 height 12
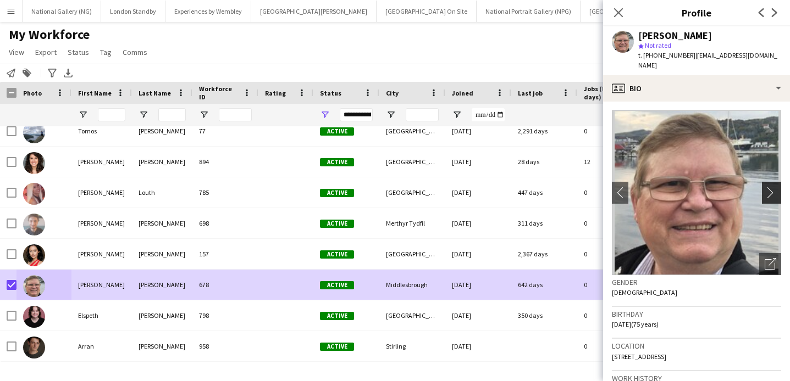
click at [767, 187] on app-icon "chevron-right" at bounding box center [773, 193] width 17 height 12
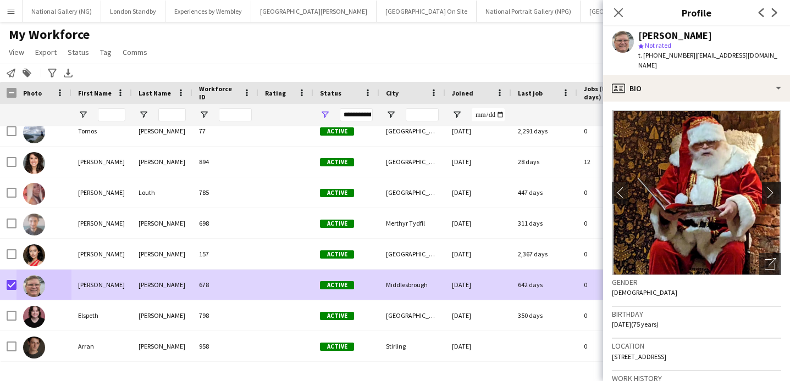
click at [767, 187] on app-icon "chevron-right" at bounding box center [773, 193] width 17 height 12
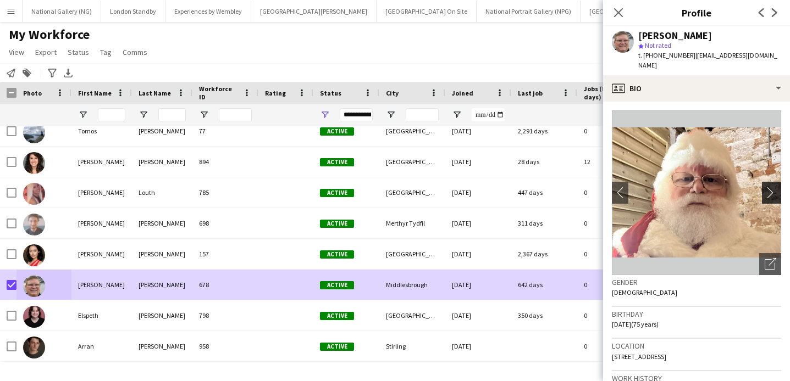
click at [767, 187] on app-icon "chevron-right" at bounding box center [773, 193] width 17 height 12
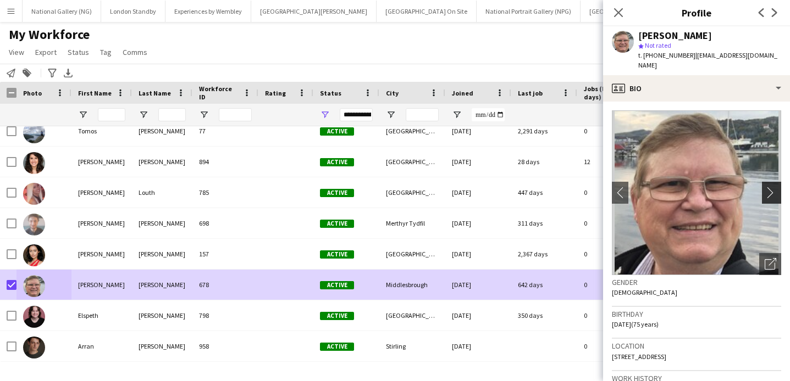
click at [772, 187] on app-icon "chevron-right" at bounding box center [773, 193] width 17 height 12
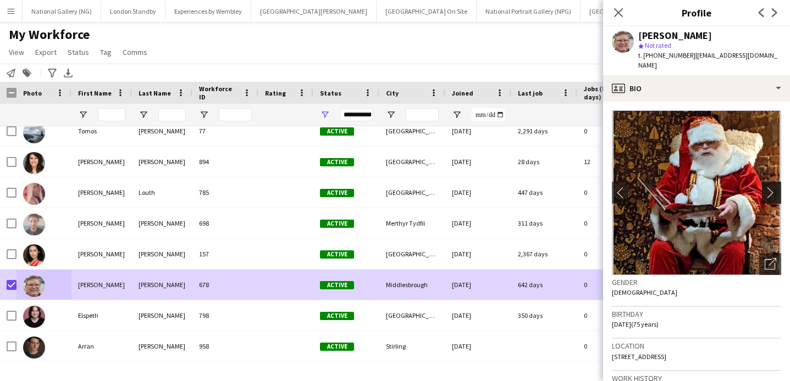
click at [772, 187] on app-icon "chevron-right" at bounding box center [773, 193] width 17 height 12
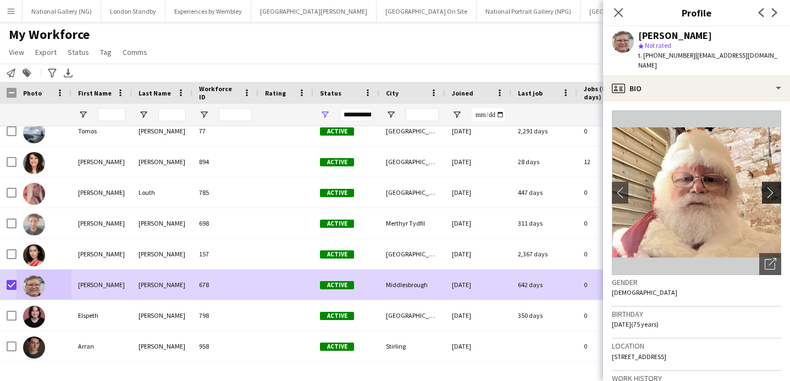
click at [772, 187] on app-icon "chevron-right" at bounding box center [773, 193] width 17 height 12
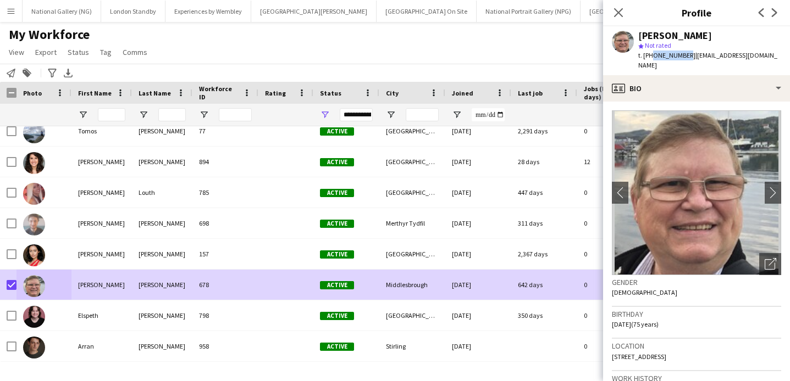
drag, startPoint x: 684, startPoint y: 54, endPoint x: 650, endPoint y: 56, distance: 34.6
click at [650, 56] on span "t. [PHONE_NUMBER]" at bounding box center [666, 55] width 57 height 8
click at [680, 58] on span "t. [PHONE_NUMBER]" at bounding box center [666, 55] width 57 height 8
drag, startPoint x: 686, startPoint y: 56, endPoint x: 643, endPoint y: 55, distance: 42.9
click at [643, 55] on span "t. [PHONE_NUMBER]" at bounding box center [666, 55] width 57 height 8
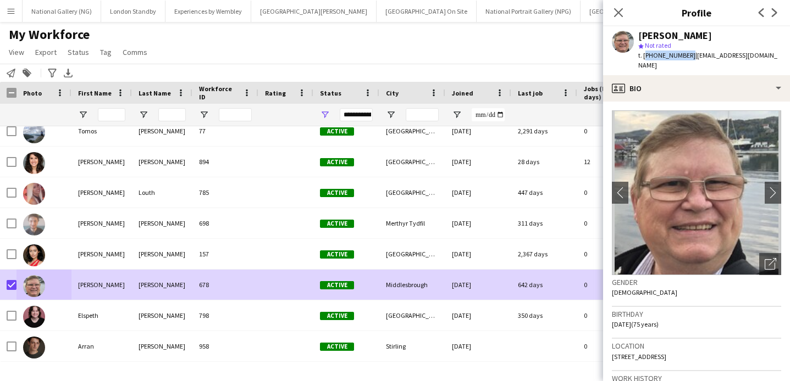
copy span "+447887707737"
